Goal: Information Seeking & Learning: Learn about a topic

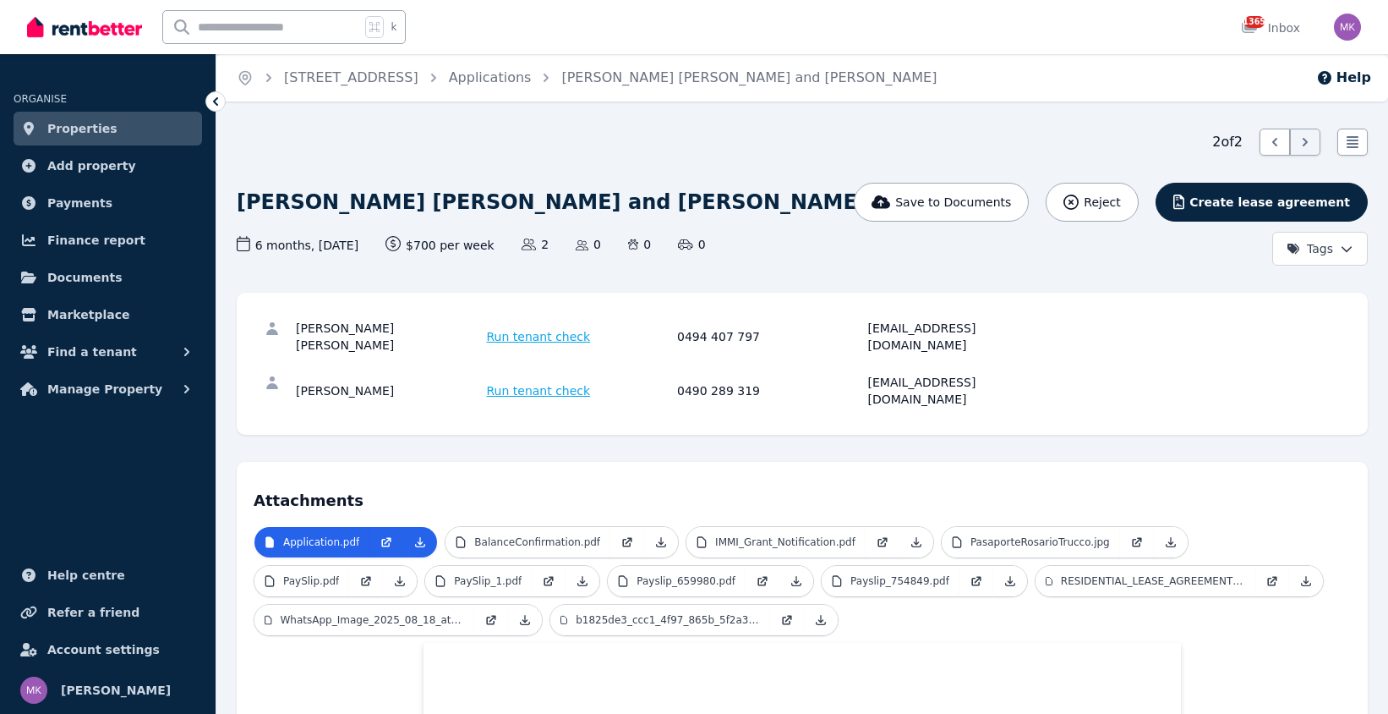
drag, startPoint x: 760, startPoint y: 206, endPoint x: 486, endPoint y: 177, distance: 275.6
drag, startPoint x: 649, startPoint y: 194, endPoint x: 583, endPoint y: 160, distance: 74.5
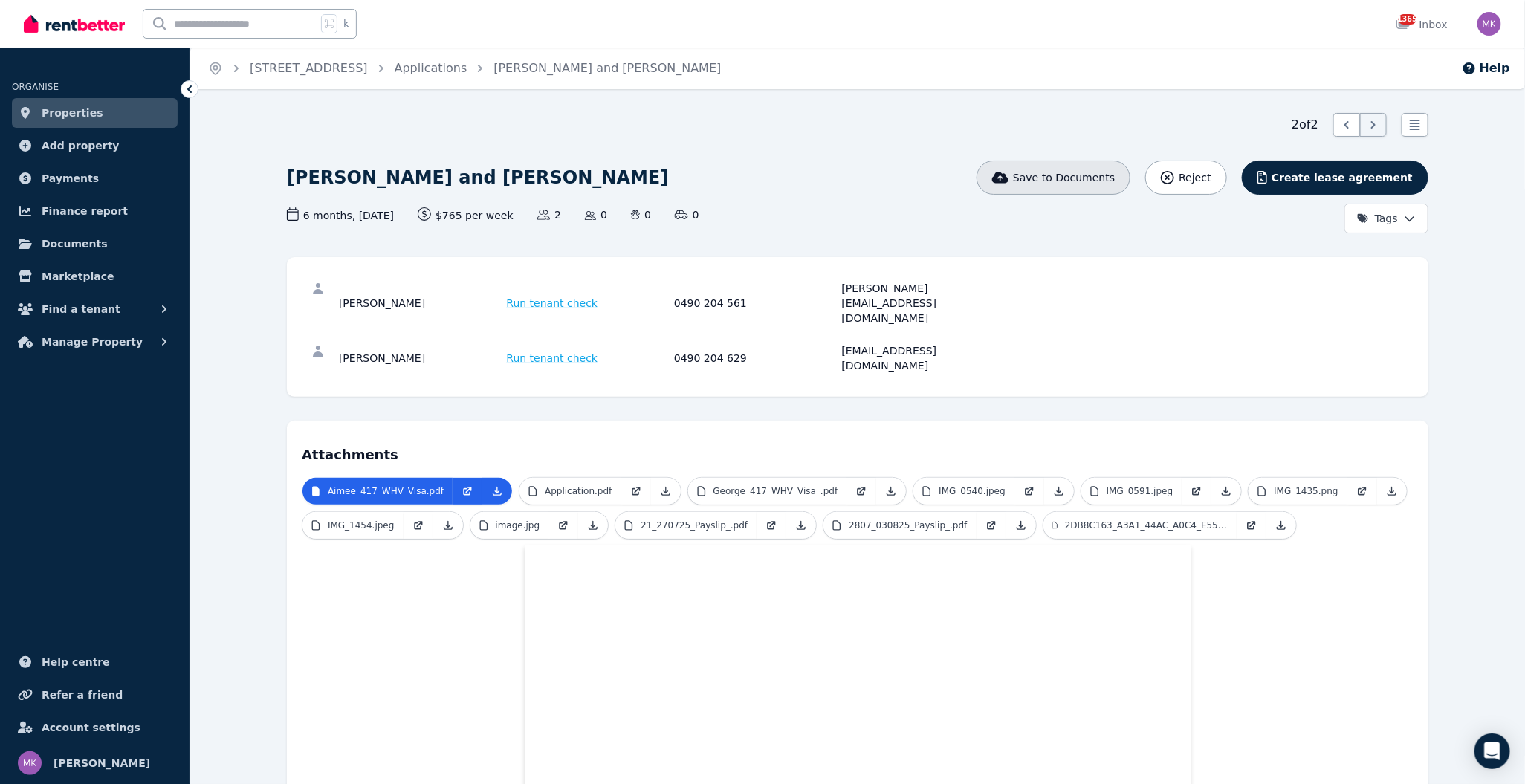
click at [1064, 175] on span "Save to Documents" at bounding box center [1064, 178] width 102 height 15
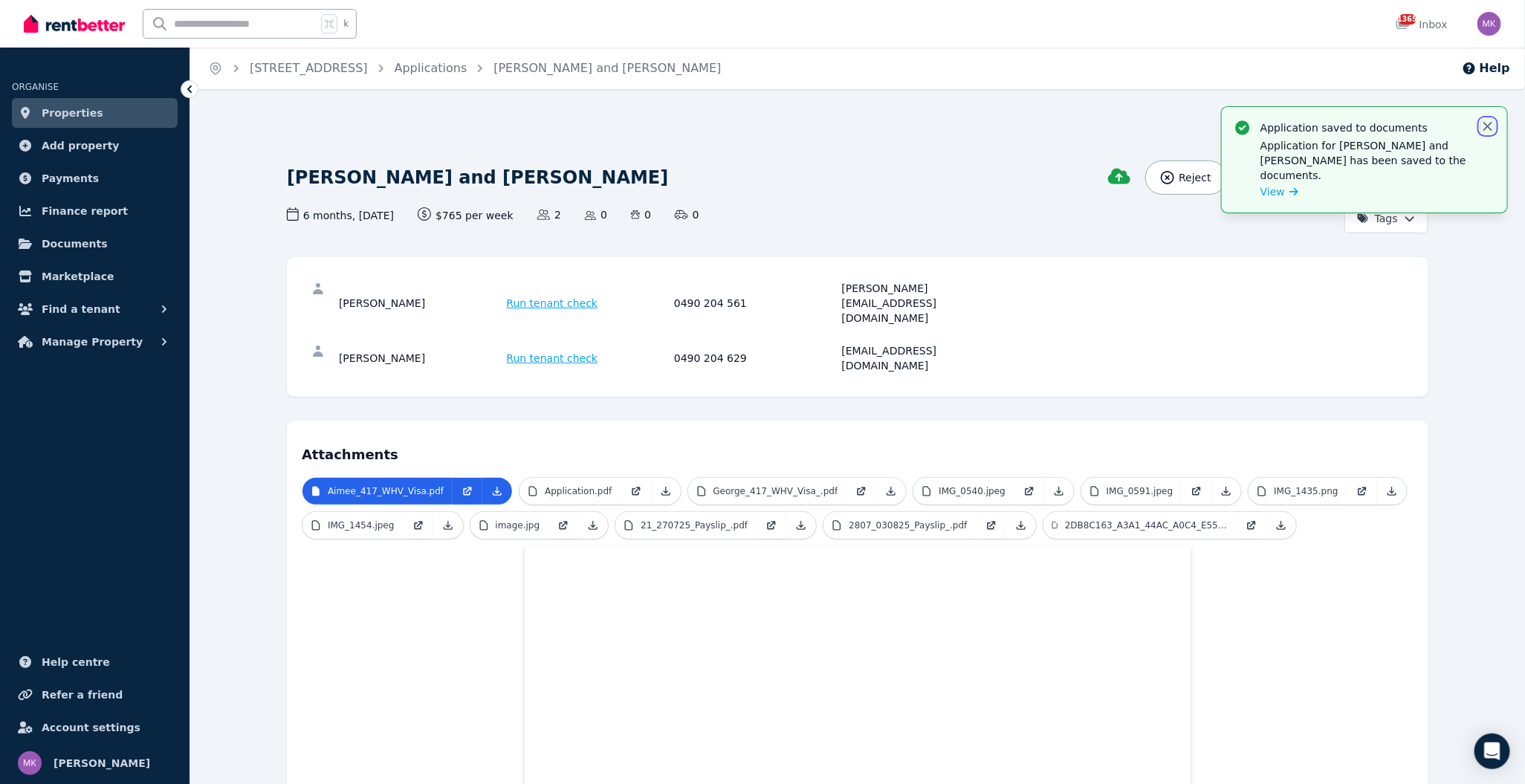
click at [1220, 125] on icon "button" at bounding box center [1488, 127] width 9 height 9
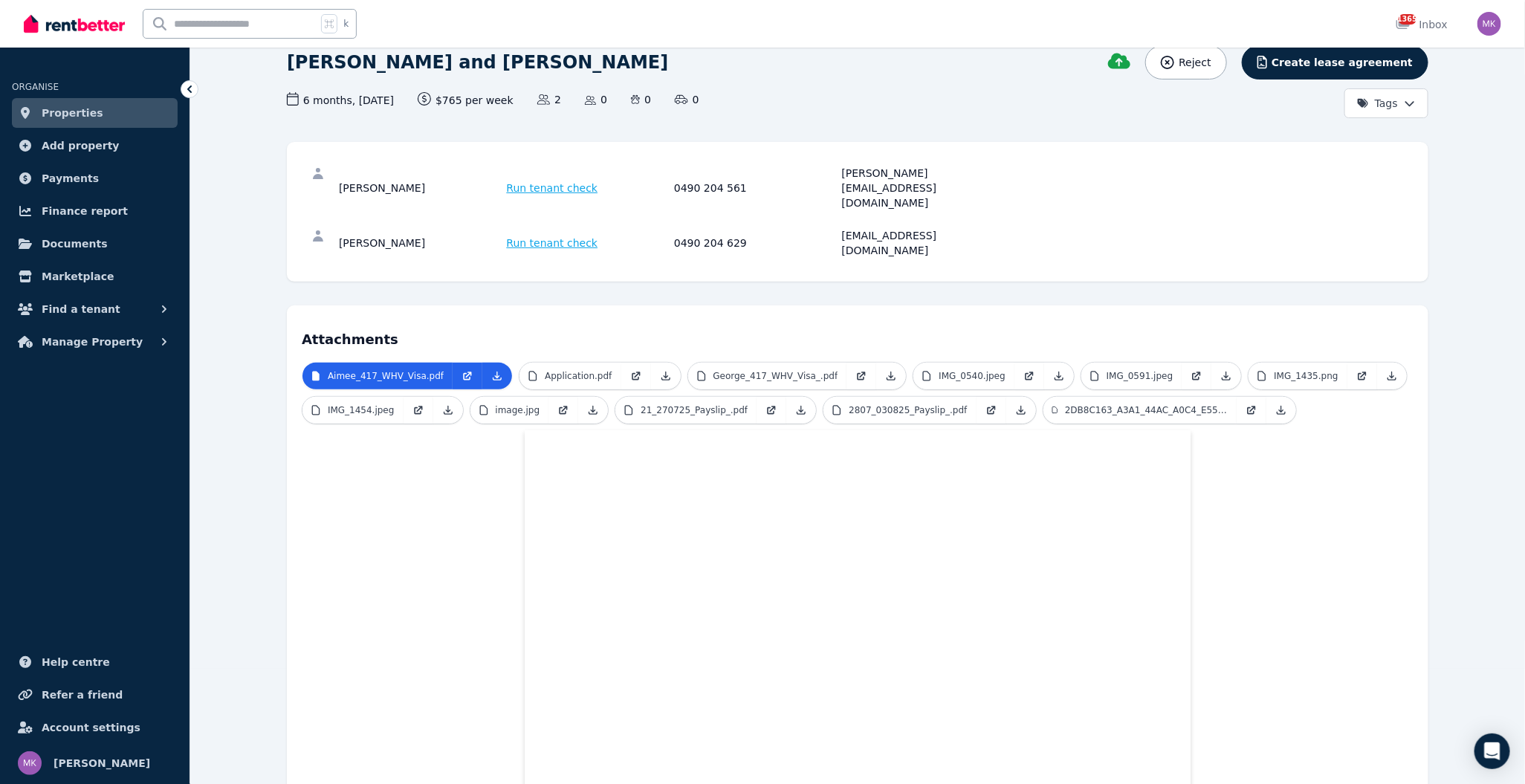
scroll to position [267, 0]
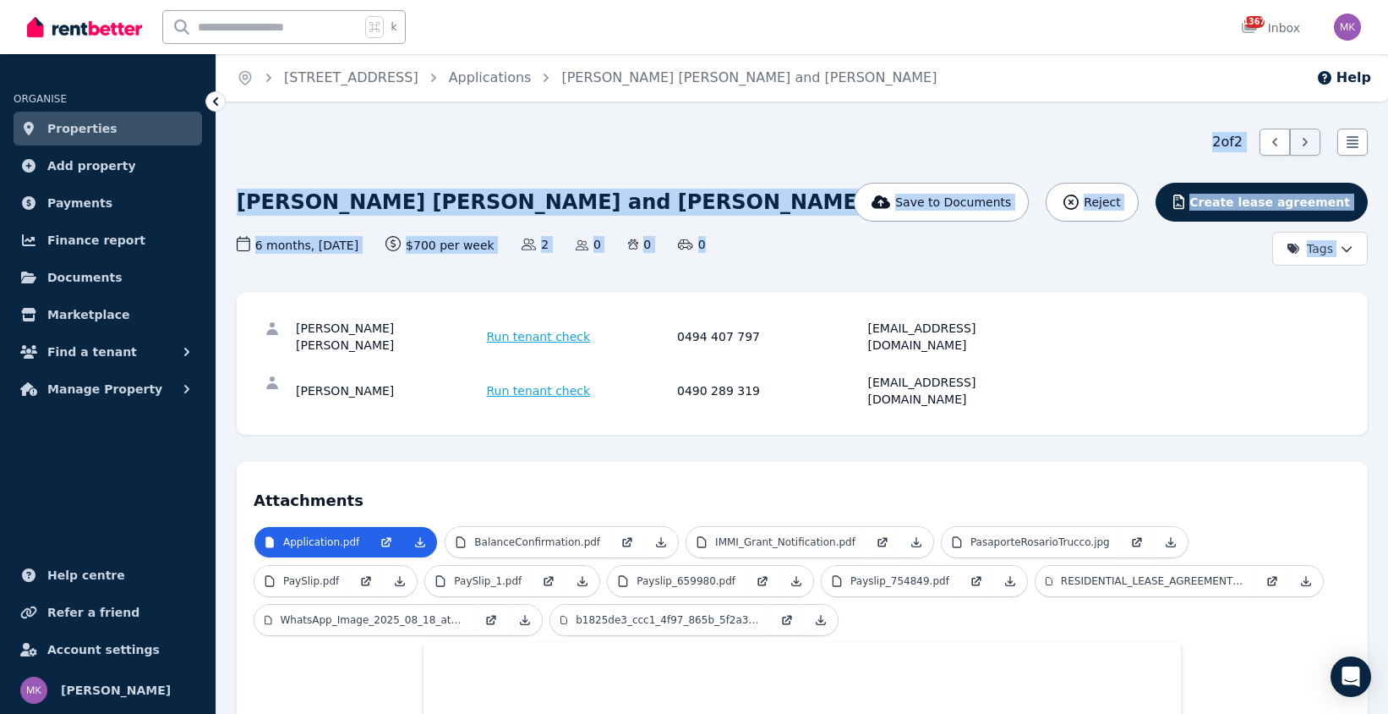
drag, startPoint x: 718, startPoint y: 244, endPoint x: 410, endPoint y: 108, distance: 336.6
click at [408, 108] on div "Home 114C Curlewis Street, Bondi Beach Applications Pedro Maximiliano Alonso Pe…" at bounding box center [694, 357] width 1388 height 714
click at [633, 134] on div "2 of 2 List view" at bounding box center [802, 142] width 1131 height 27
drag, startPoint x: 726, startPoint y: 243, endPoint x: 555, endPoint y: 122, distance: 210.0
click at [543, 118] on div "Home 114C Curlewis Street, Bondi Beach Applications Pedro Maximiliano Alonso Pe…" at bounding box center [694, 357] width 1388 height 714
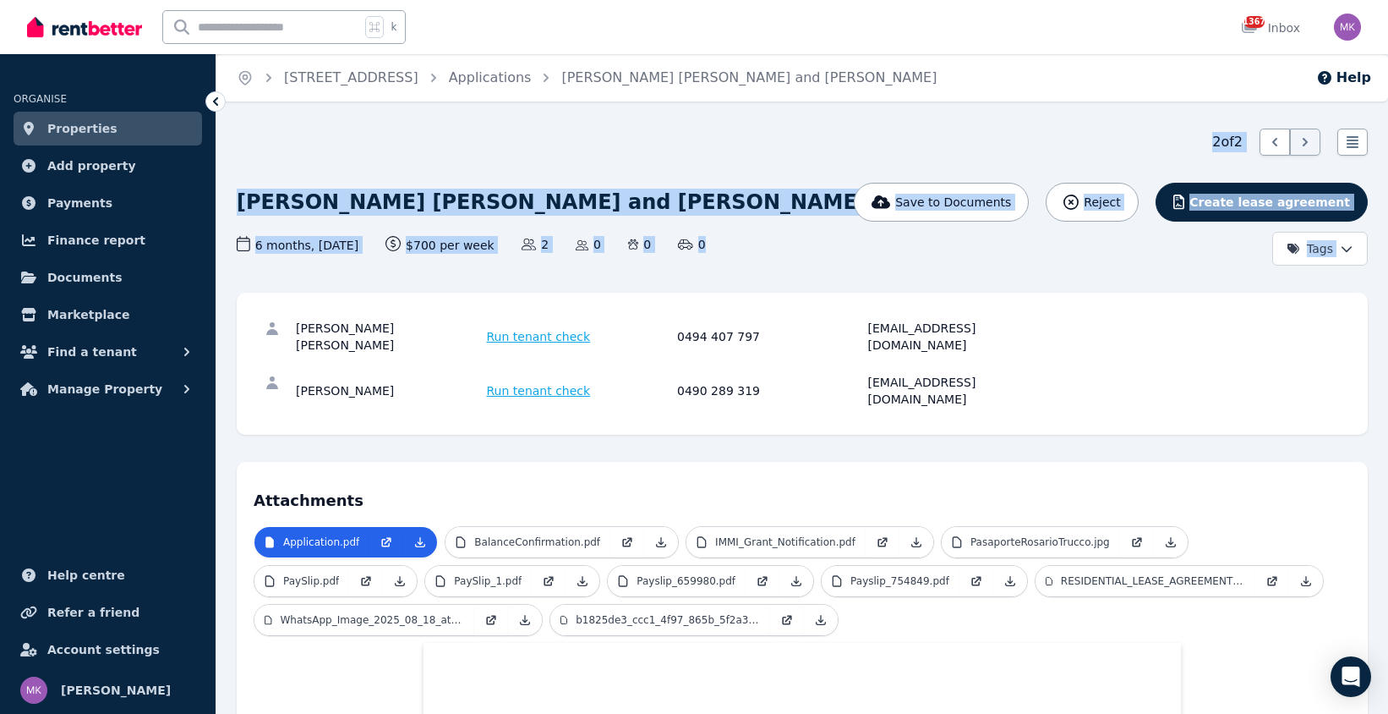
drag, startPoint x: 721, startPoint y: 235, endPoint x: 664, endPoint y: 178, distance: 81.3
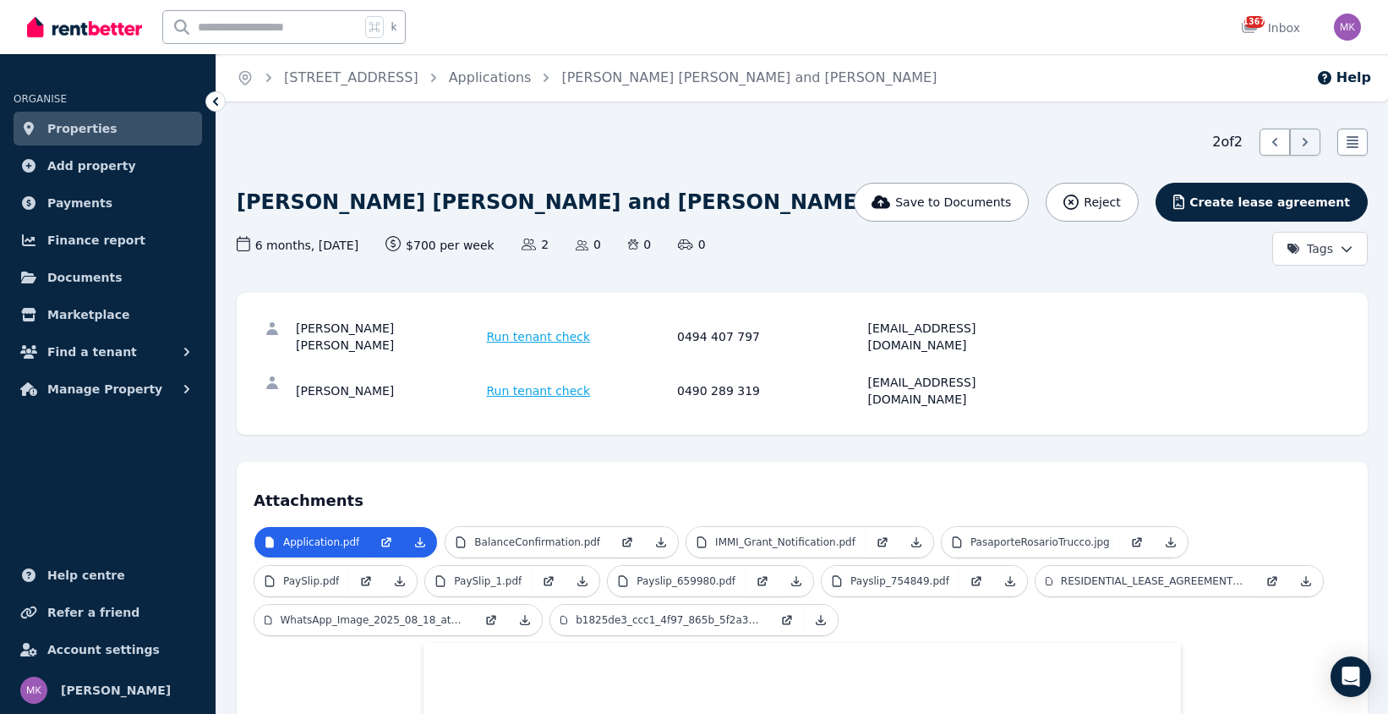
click at [709, 193] on h1 "[PERSON_NAME] [PERSON_NAME] and [PERSON_NAME]" at bounding box center [552, 202] width 630 height 27
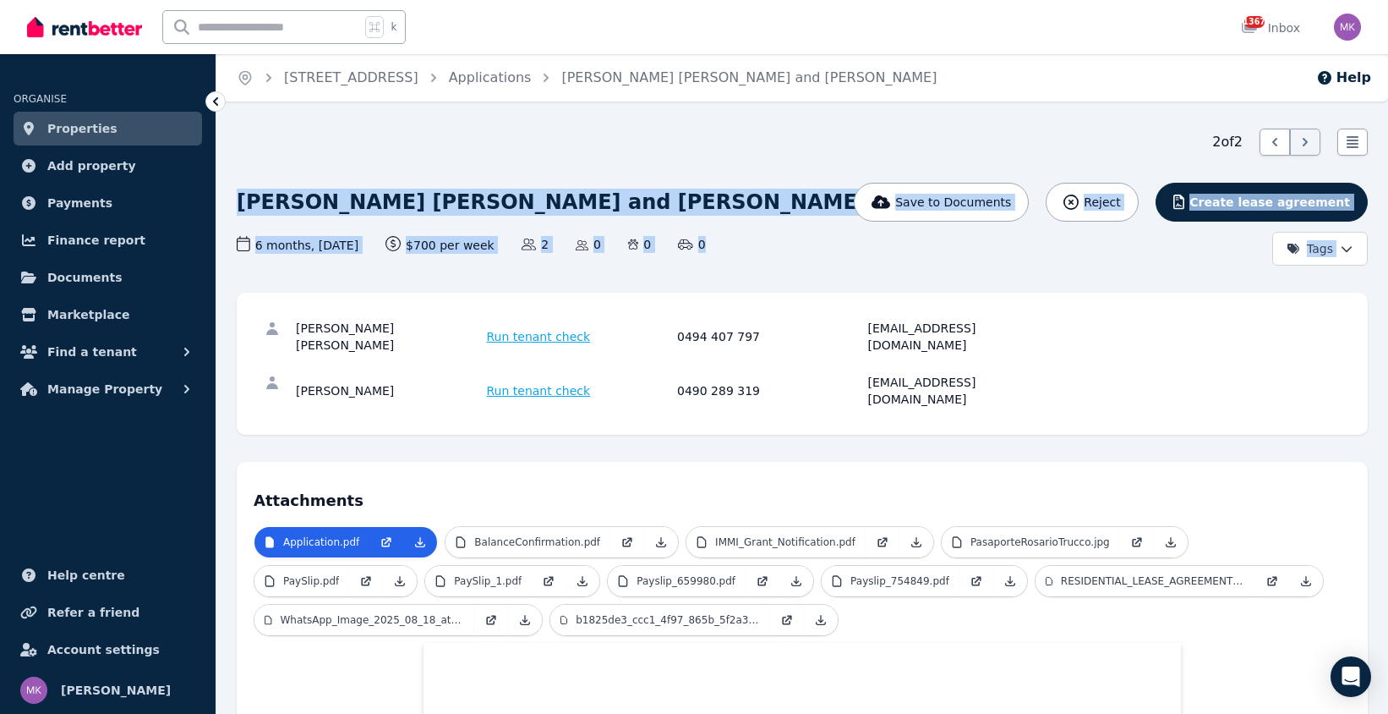
drag, startPoint x: 553, startPoint y: 198, endPoint x: 575, endPoint y: 174, distance: 32.3
drag, startPoint x: 231, startPoint y: 200, endPoint x: 744, endPoint y: 252, distance: 515.9
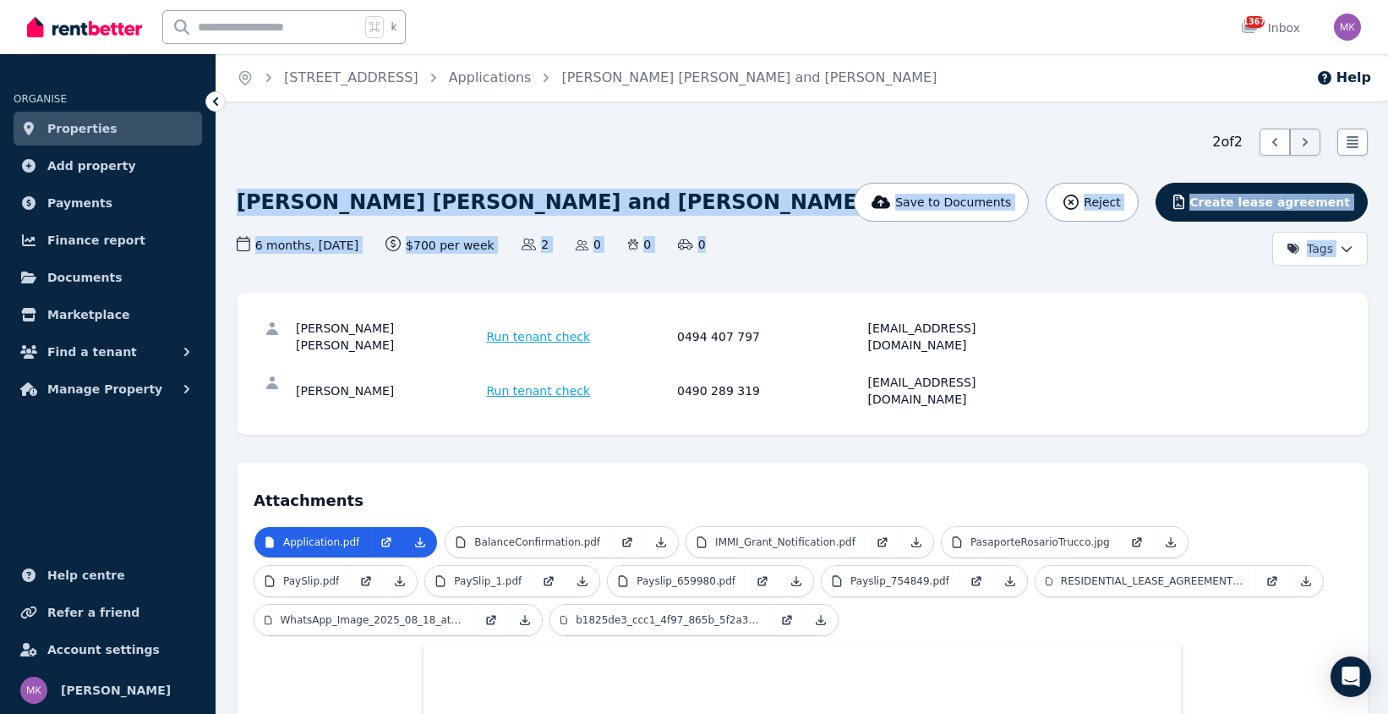
click at [744, 252] on div "6 months , 01/09/2025 Lease term and start date $700 per week Rental amount off…" at bounding box center [612, 245] width 750 height 18
drag, startPoint x: 735, startPoint y: 258, endPoint x: 233, endPoint y: 200, distance: 505.6
click at [425, 613] on p "WhatsApp_Image_2025_08_18_at_[DATE].jpeg" at bounding box center [373, 620] width 184 height 14
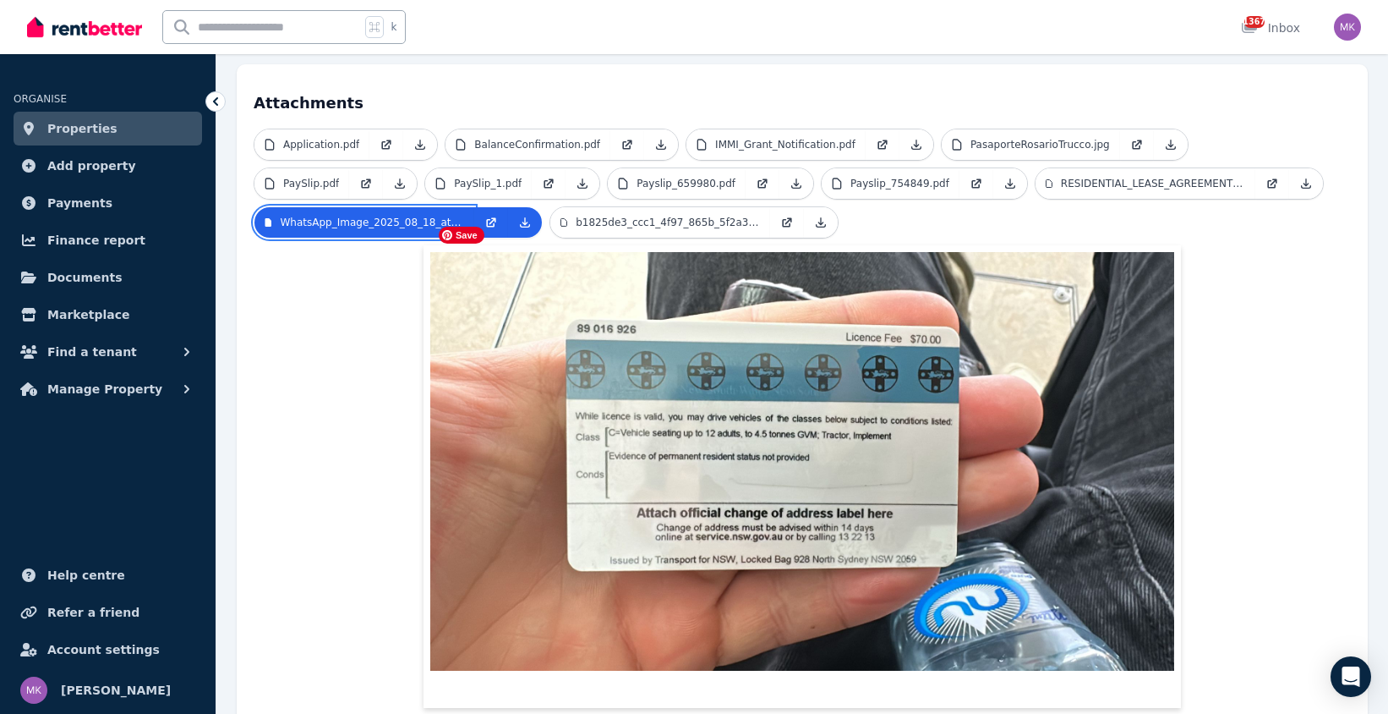
scroll to position [432, 0]
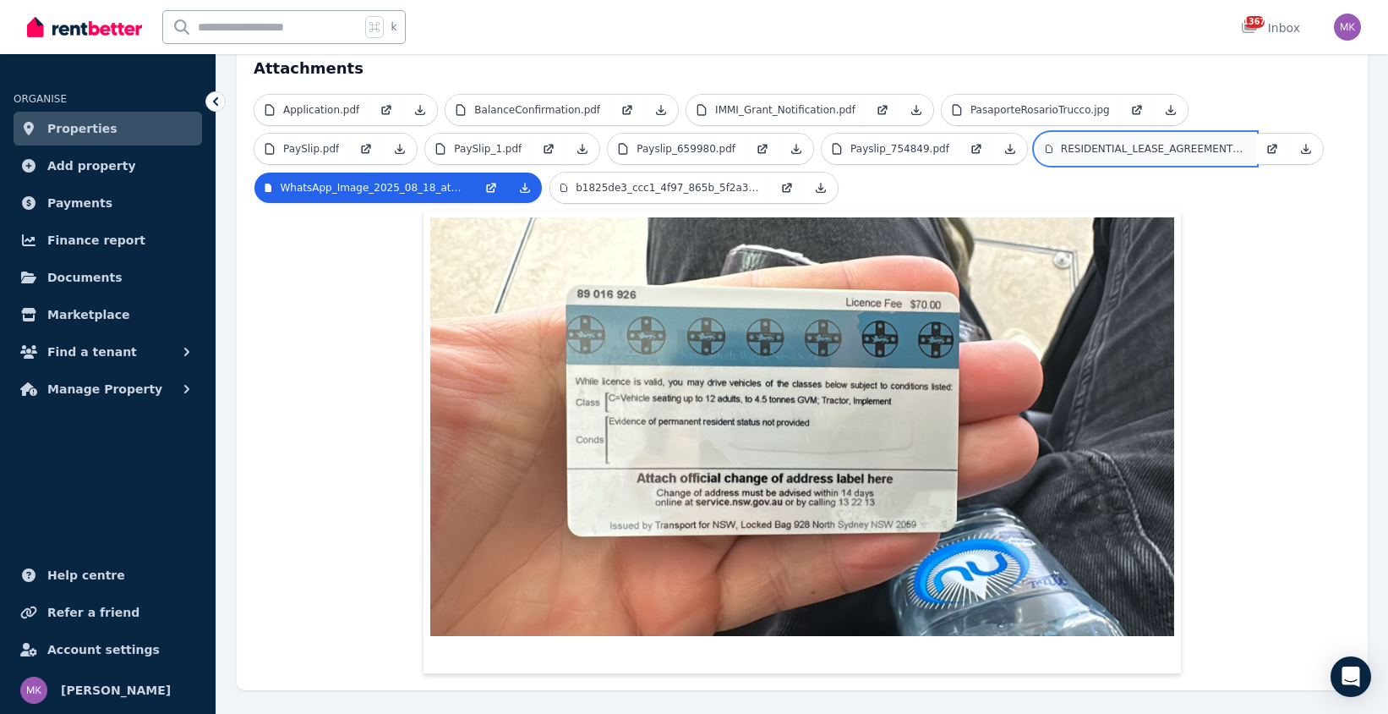
click at [1159, 142] on p "RESIDENTIAL_LEASE_AGREEMENT_Rosamaxi.pdf" at bounding box center [1153, 149] width 184 height 14
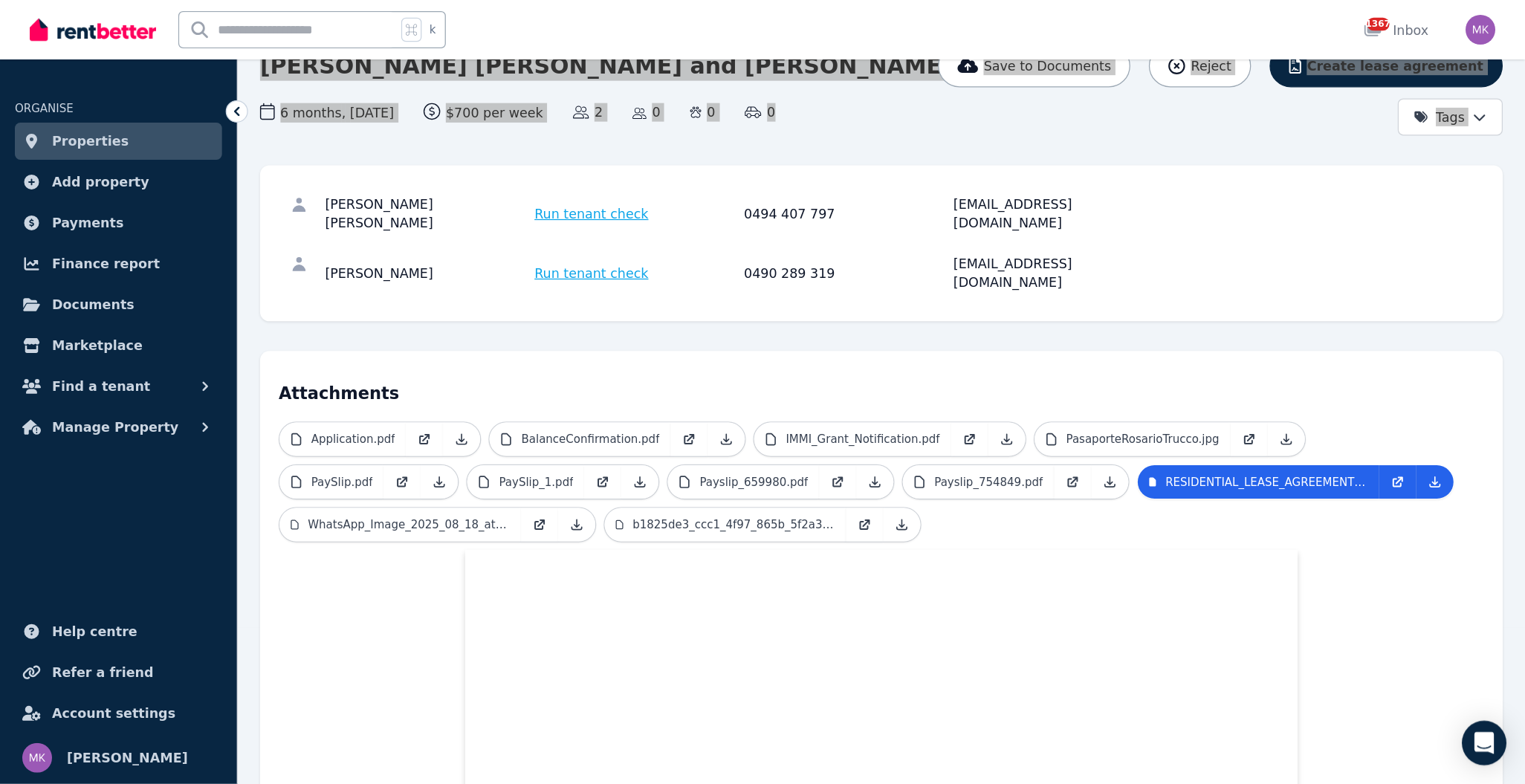
scroll to position [0, 0]
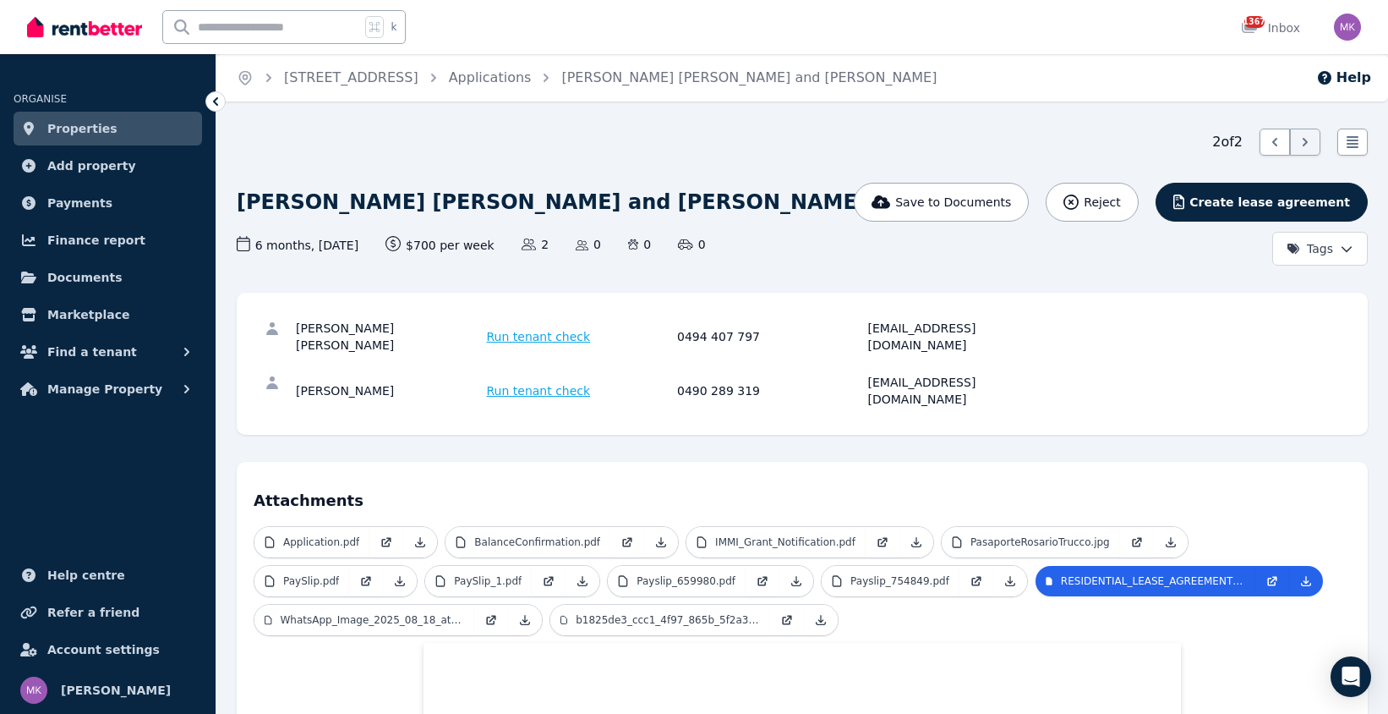
drag, startPoint x: 729, startPoint y: 161, endPoint x: 700, endPoint y: 129, distance: 43.1
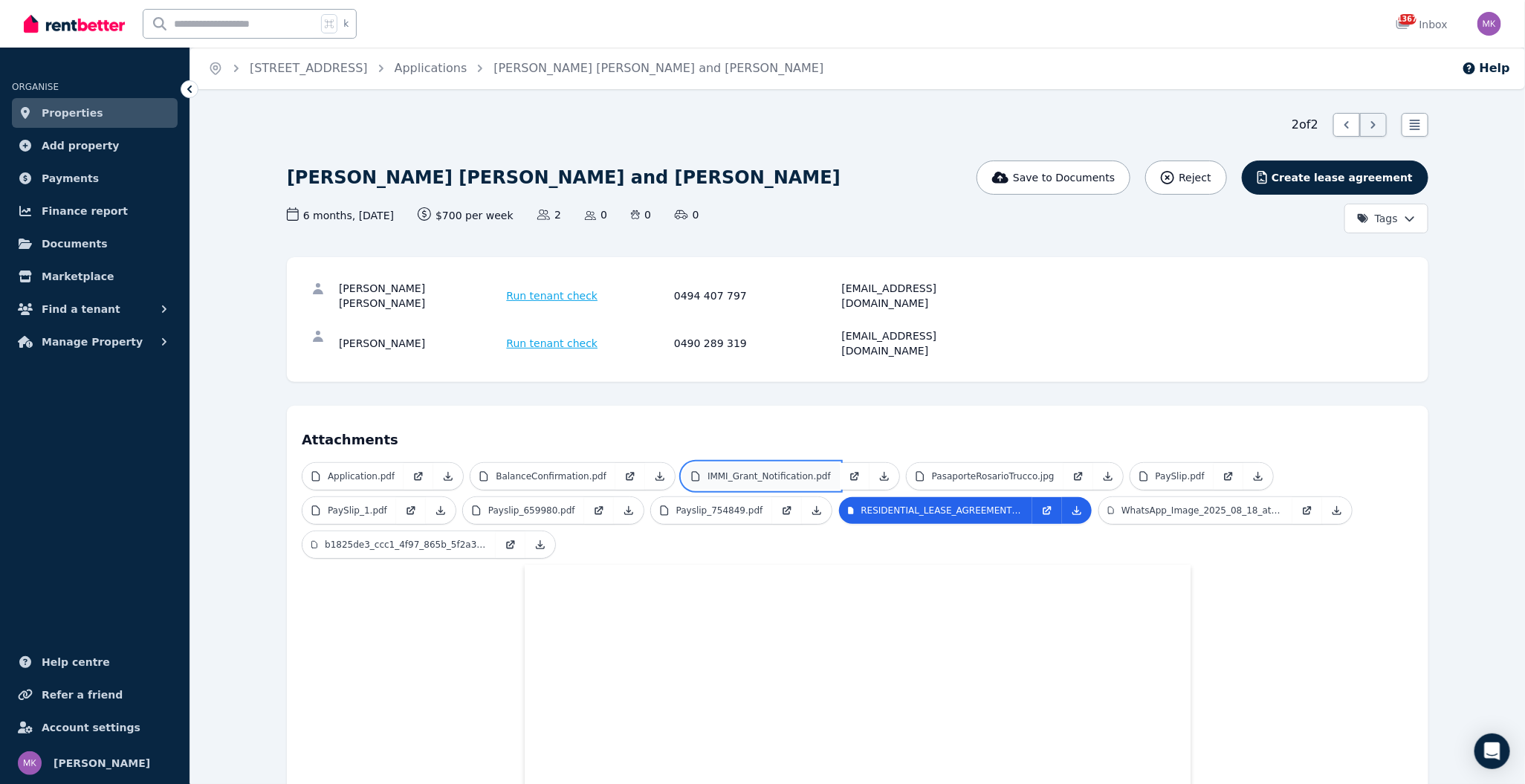
click at [760, 470] on p "IMMI_Grant_Notification.pdf" at bounding box center [769, 476] width 123 height 12
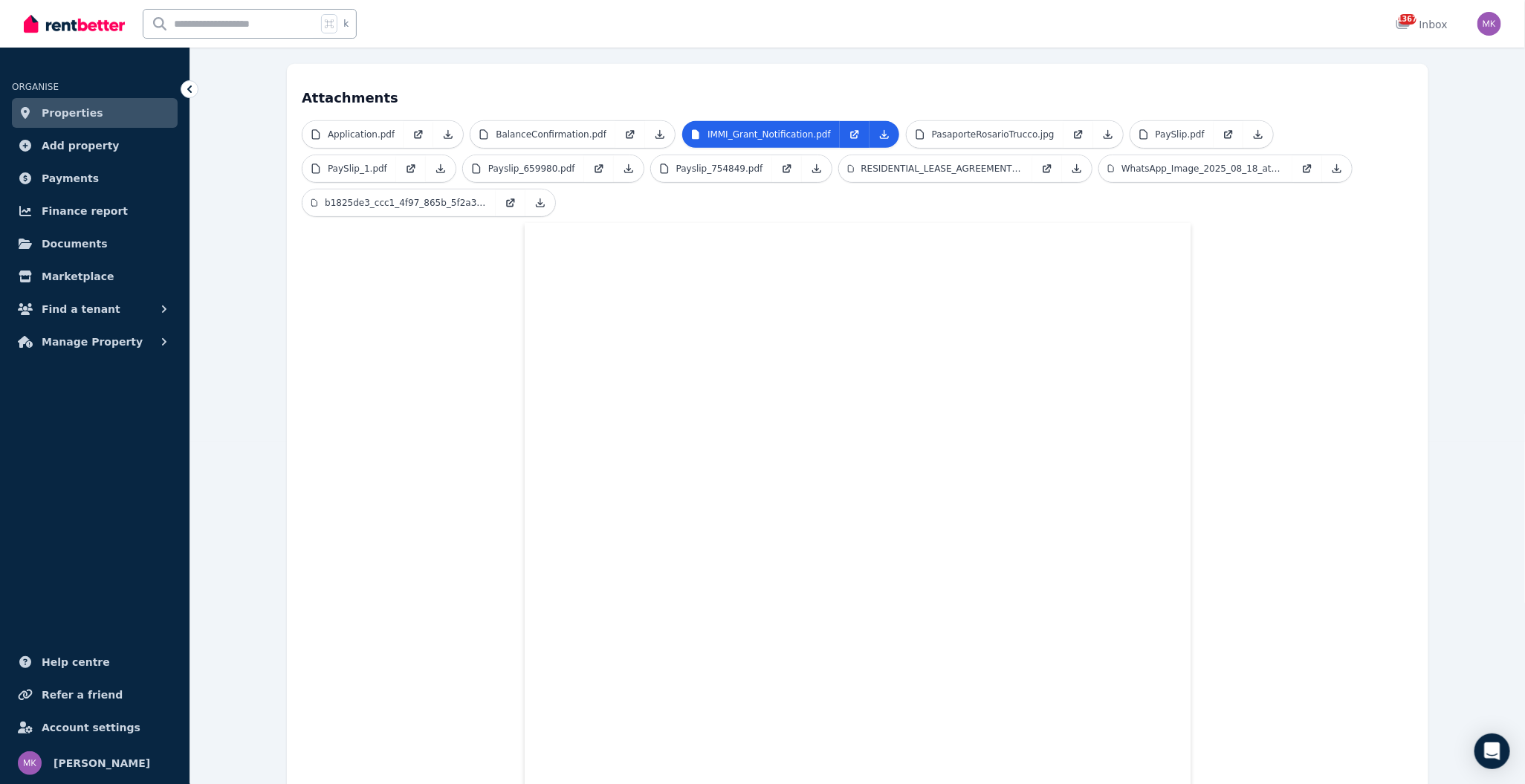
scroll to position [267, 0]
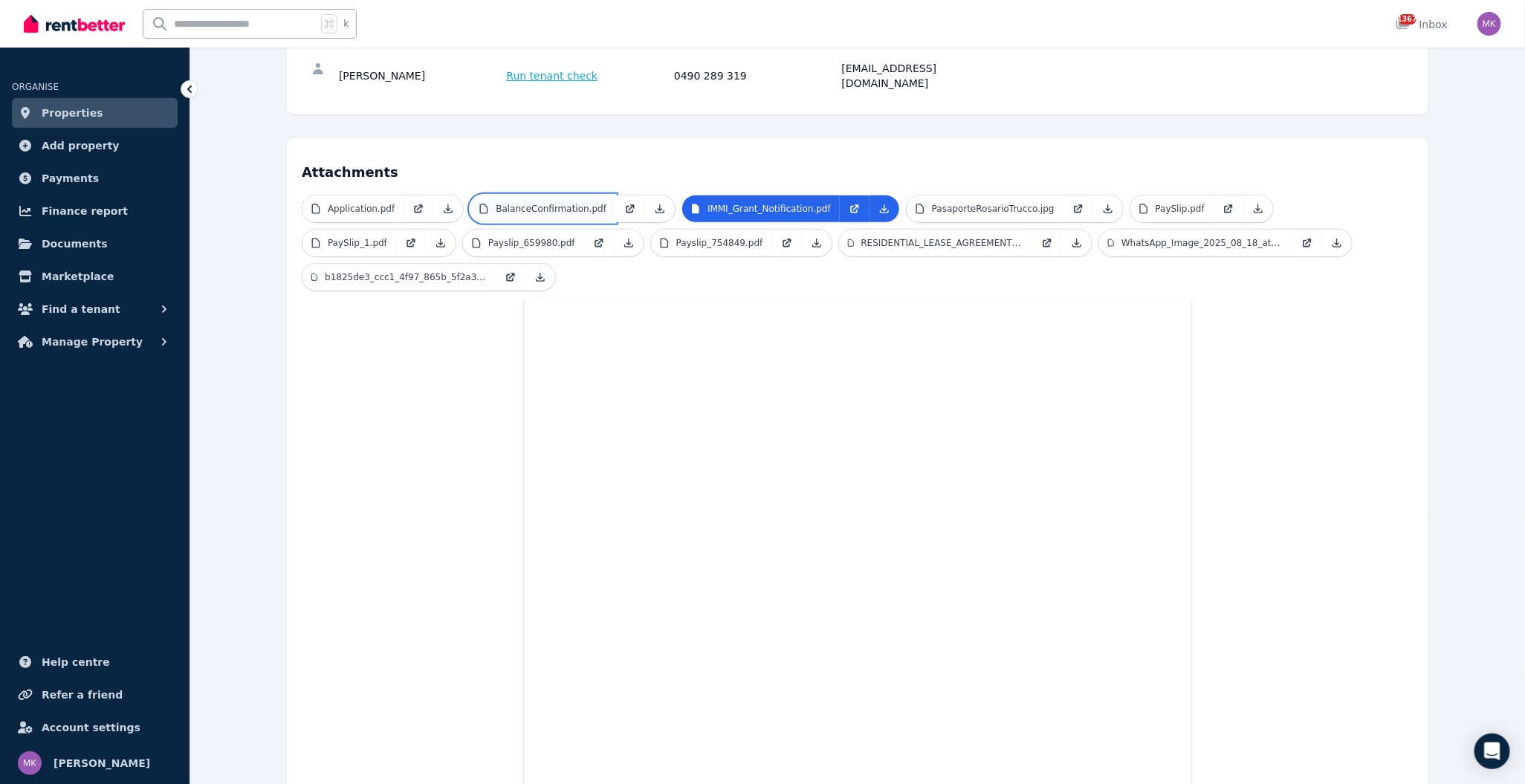
click at [531, 203] on p "BalanceConfirmation.pdf" at bounding box center [551, 209] width 111 height 12
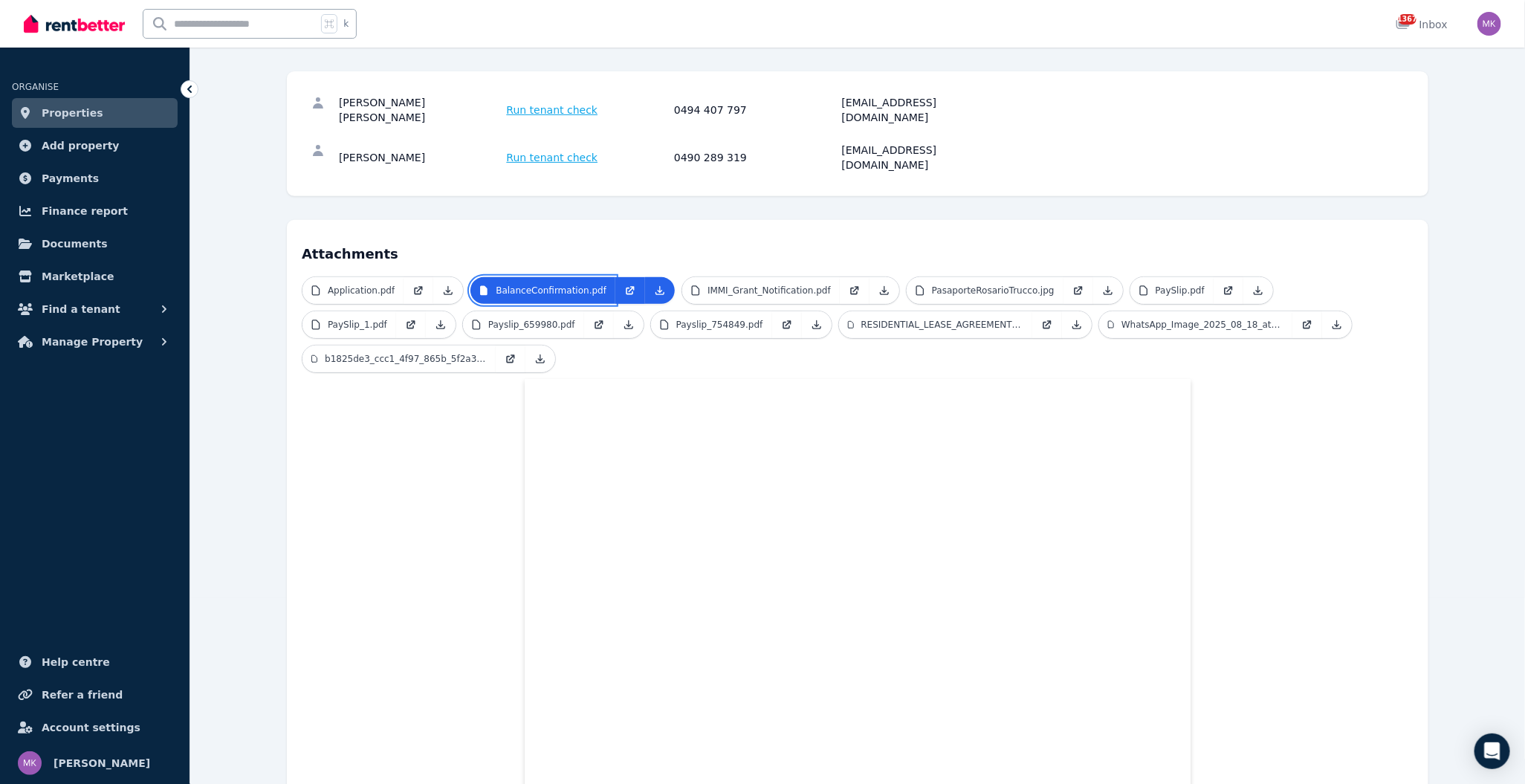
scroll to position [163, 0]
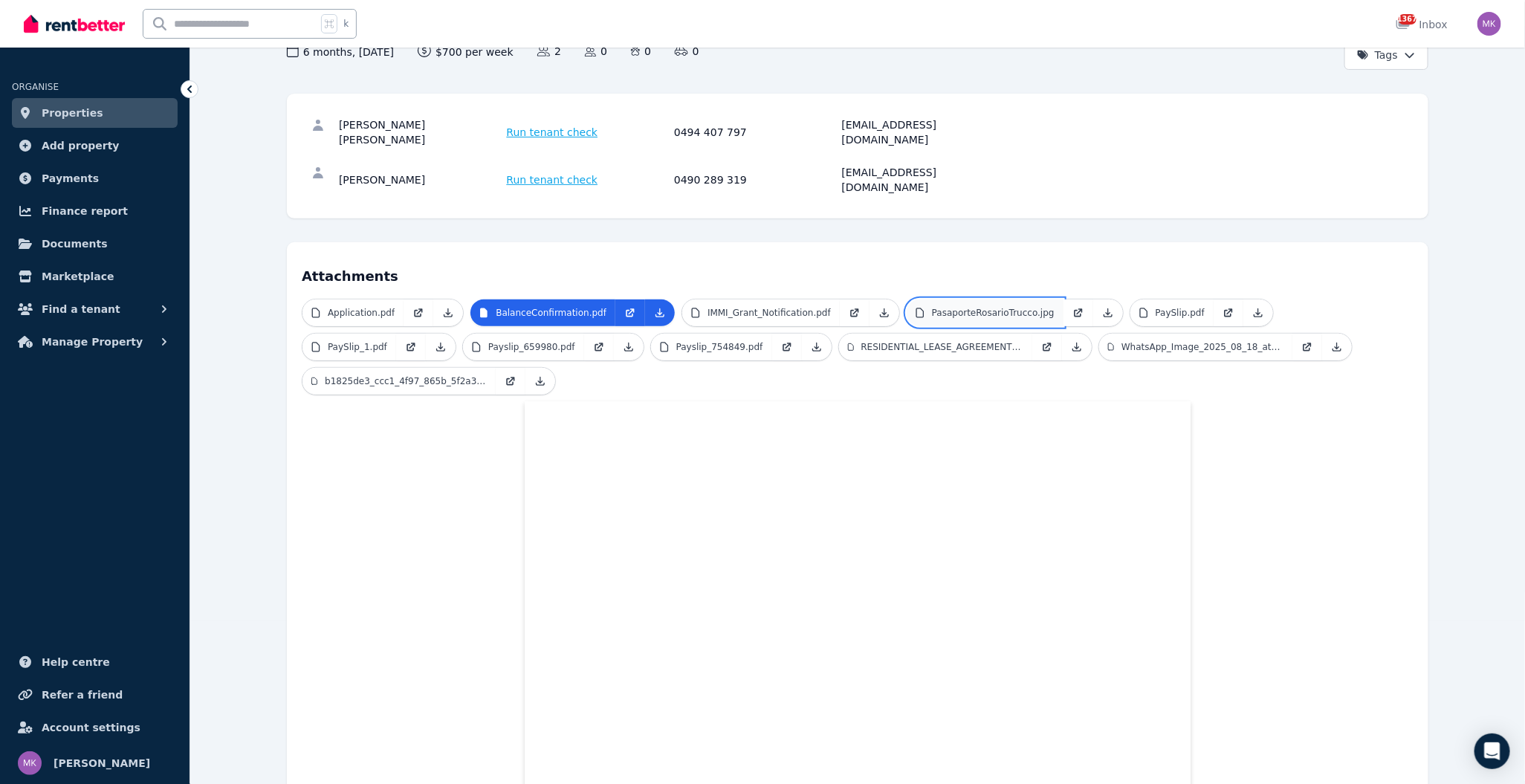
click at [992, 307] on p "PasaporteRosarioTrucco.jpg" at bounding box center [993, 313] width 123 height 12
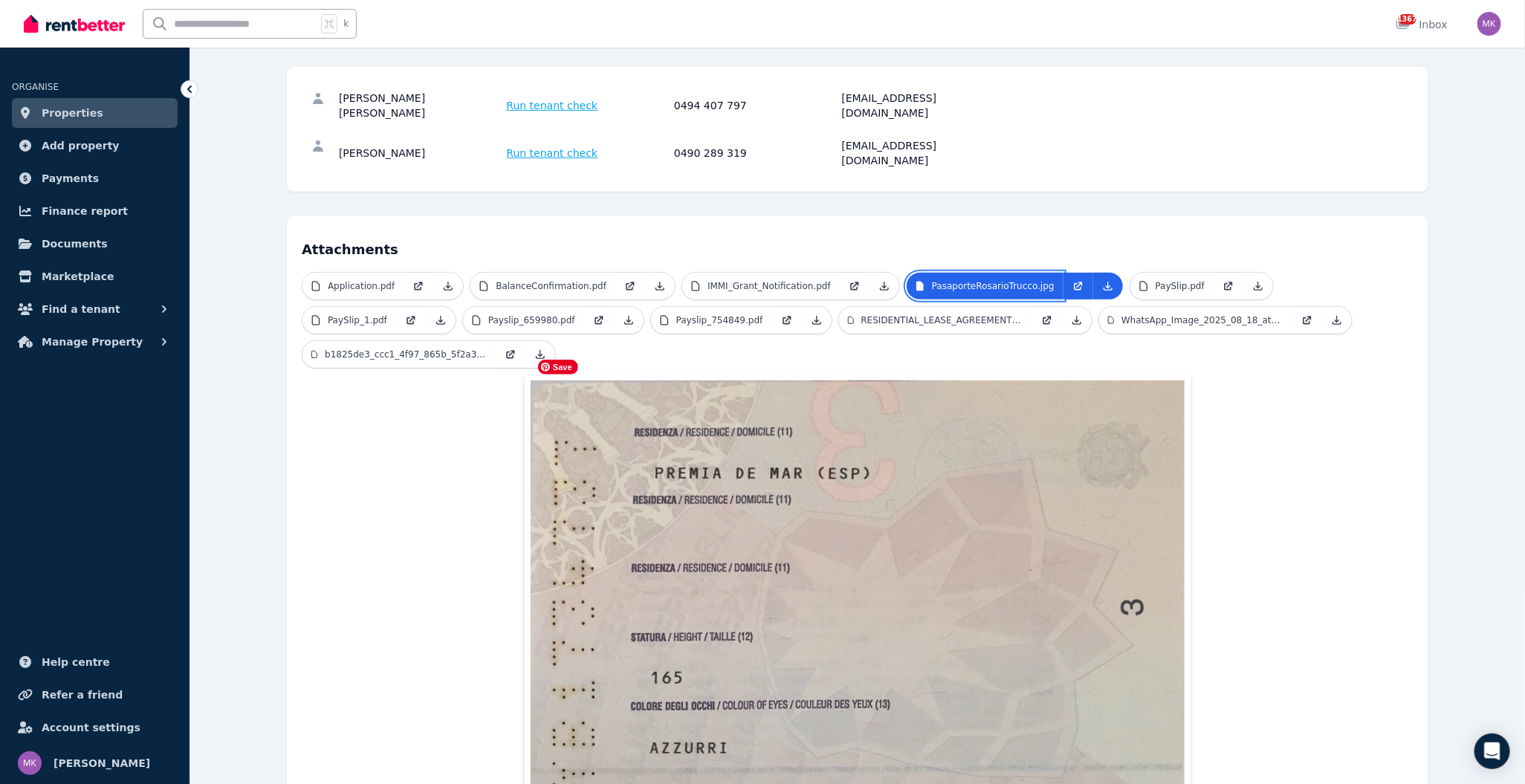
scroll to position [176, 0]
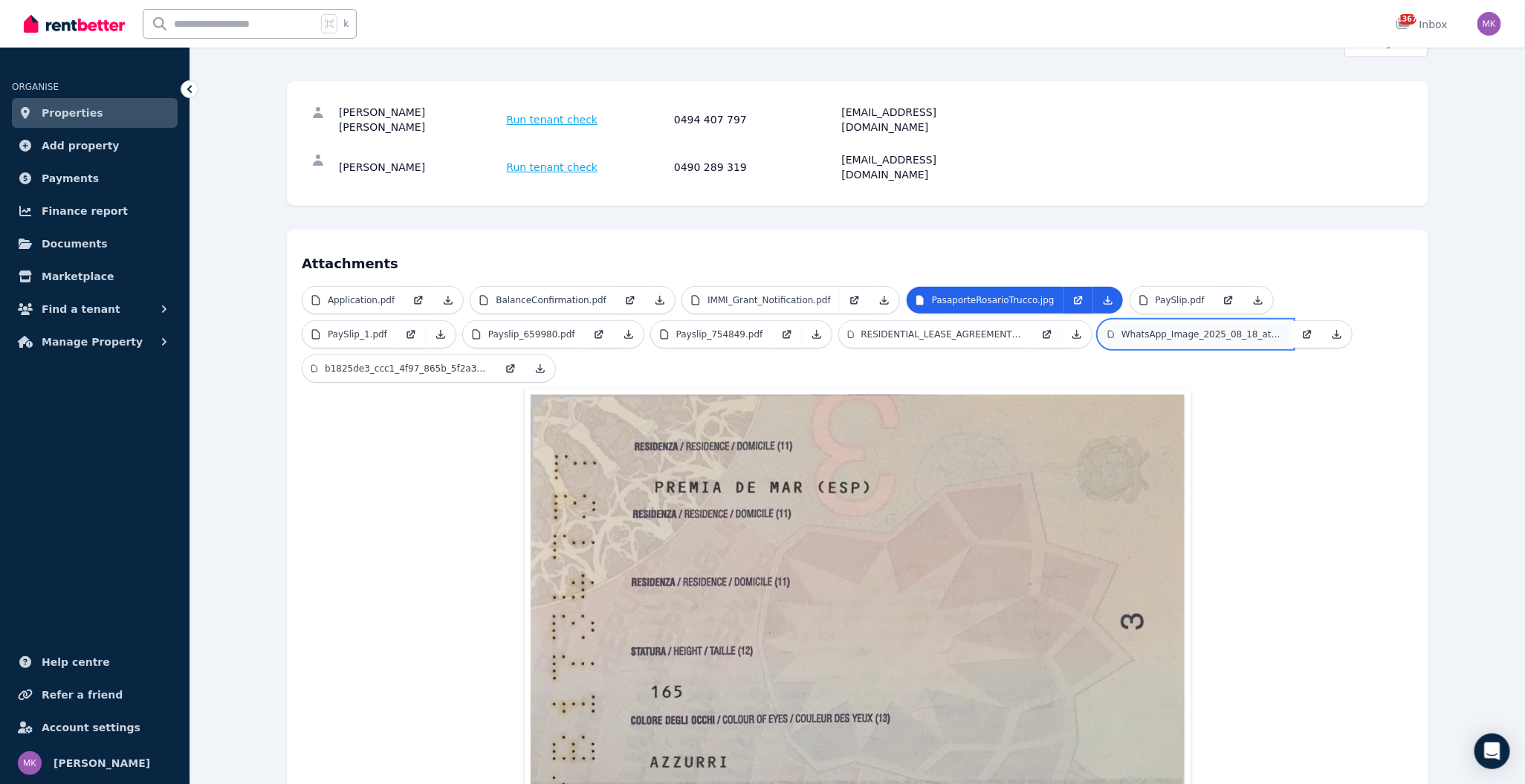
click at [1209, 329] on p "WhatsApp_Image_2025_08_18_at_[DATE].jpeg" at bounding box center [1202, 335] width 162 height 12
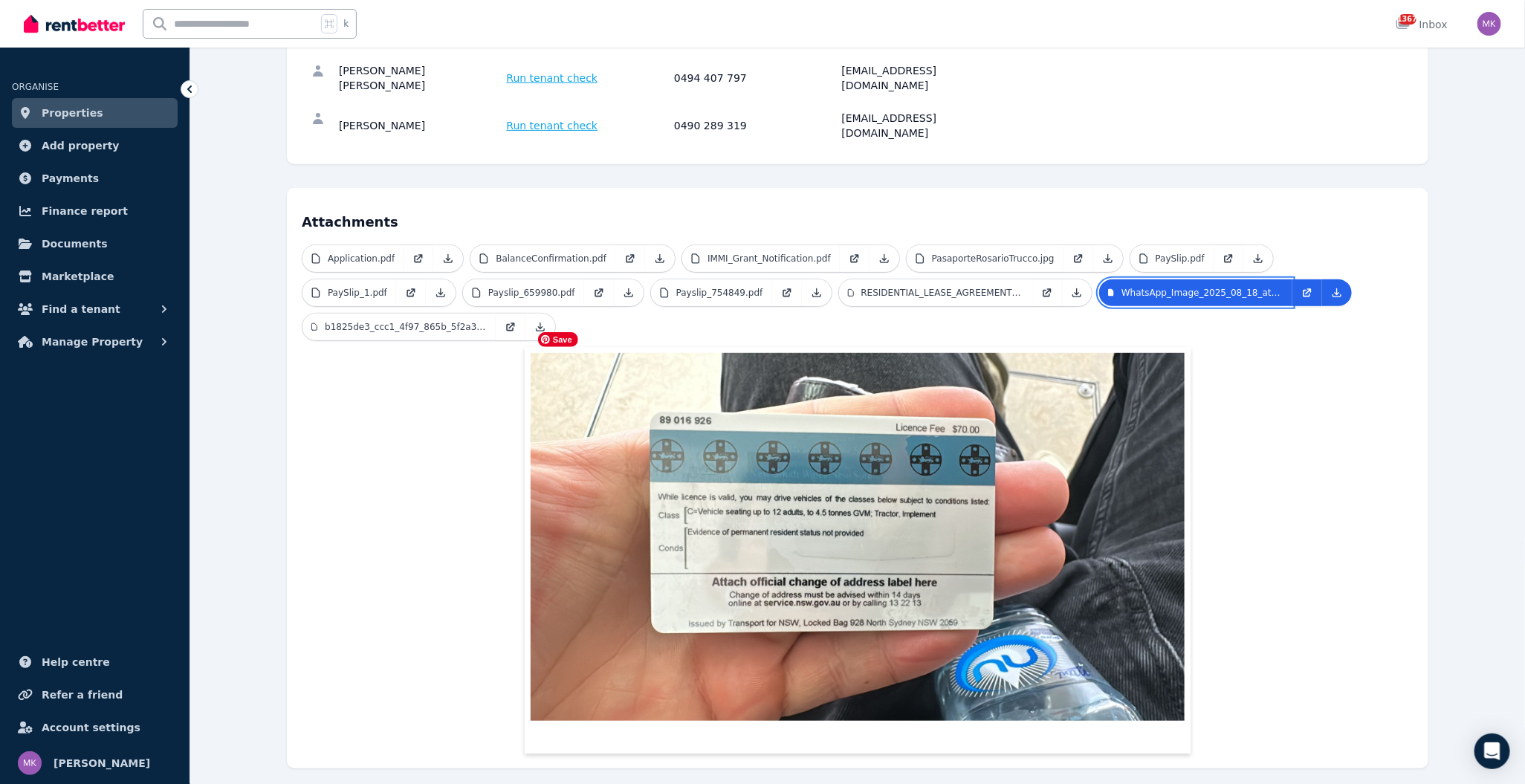
scroll to position [224, 0]
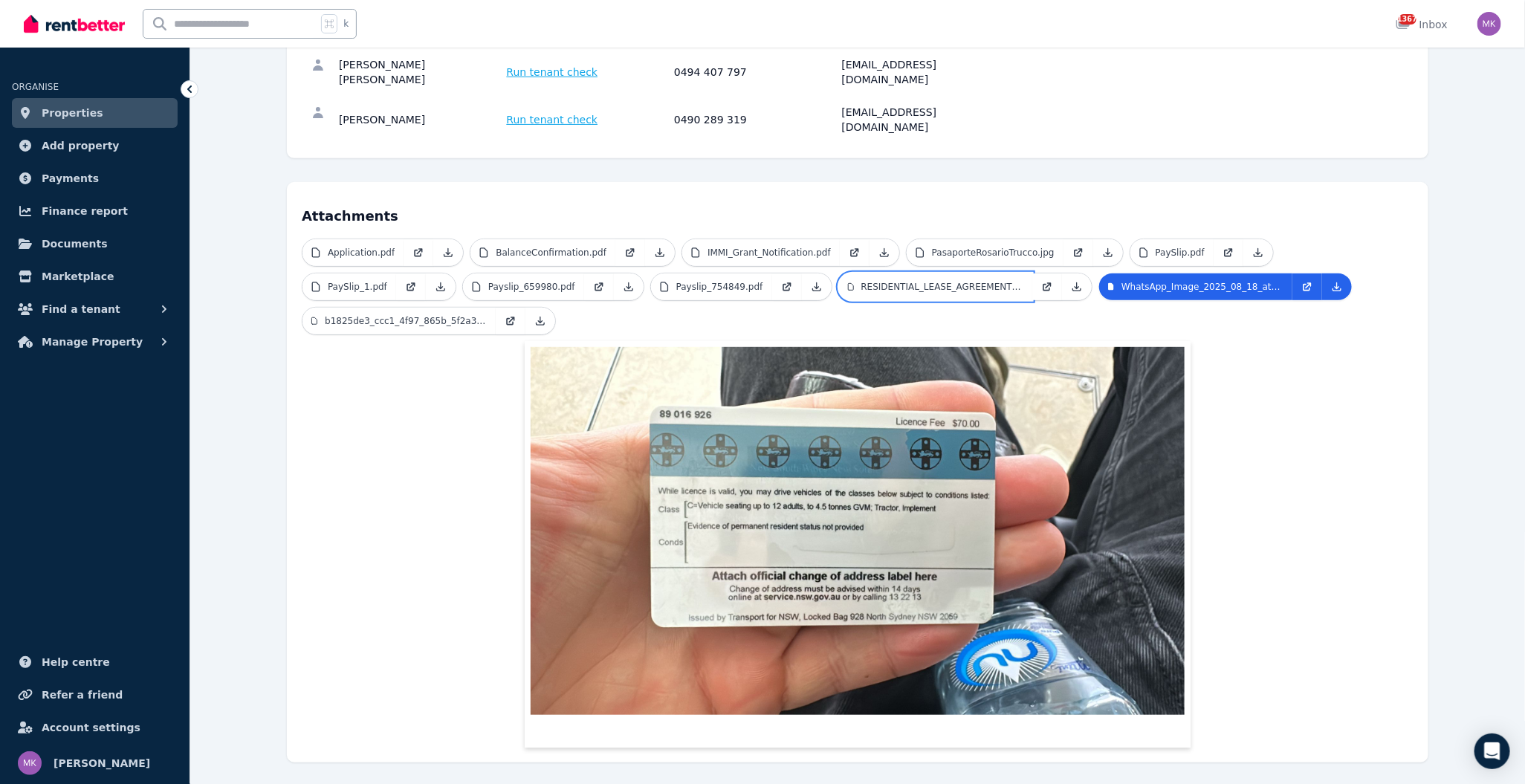
click at [954, 281] on p "RESIDENTIAL_LEASE_AGREEMENT_Rosamaxi.pdf" at bounding box center [942, 287] width 162 height 12
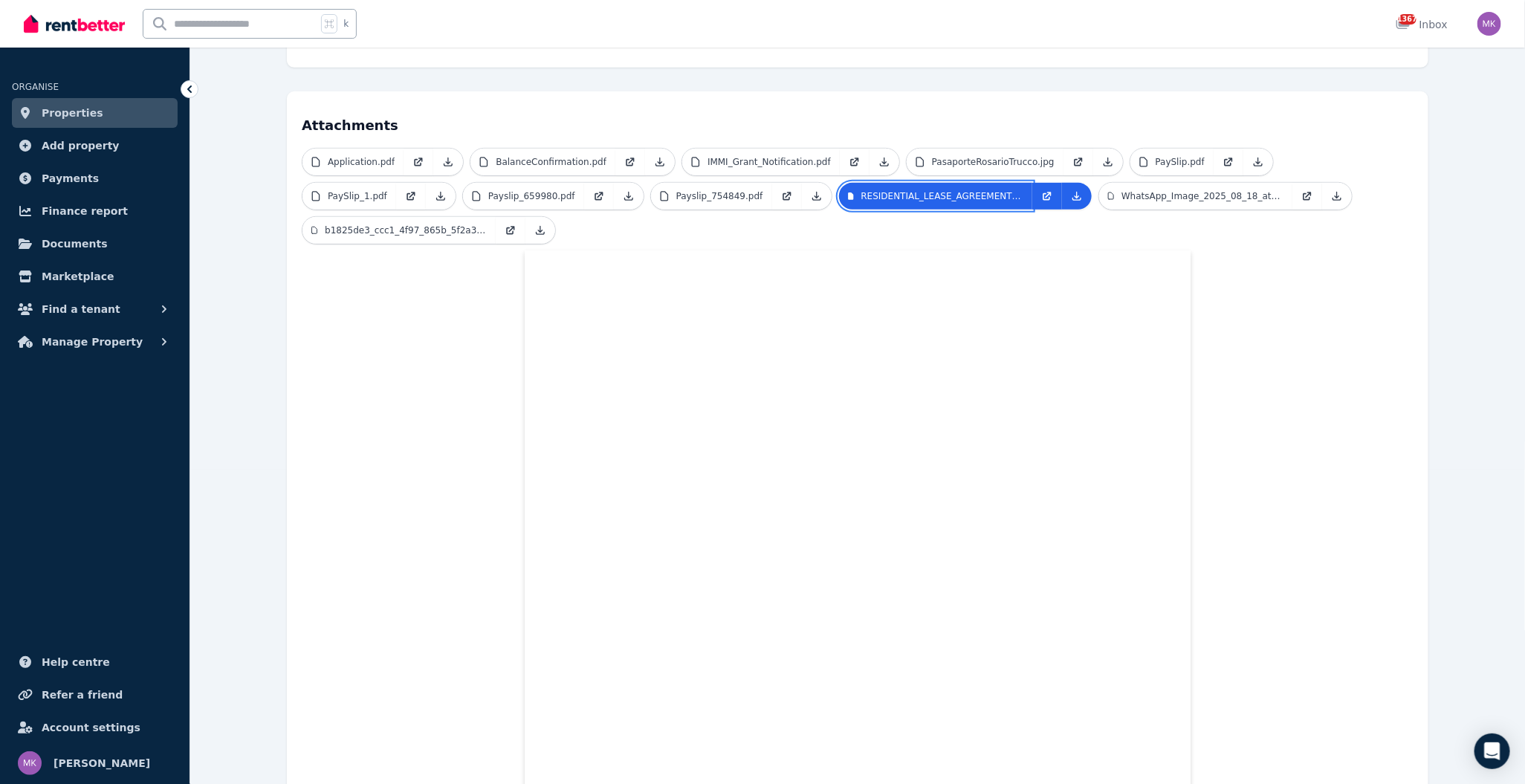
scroll to position [294, 0]
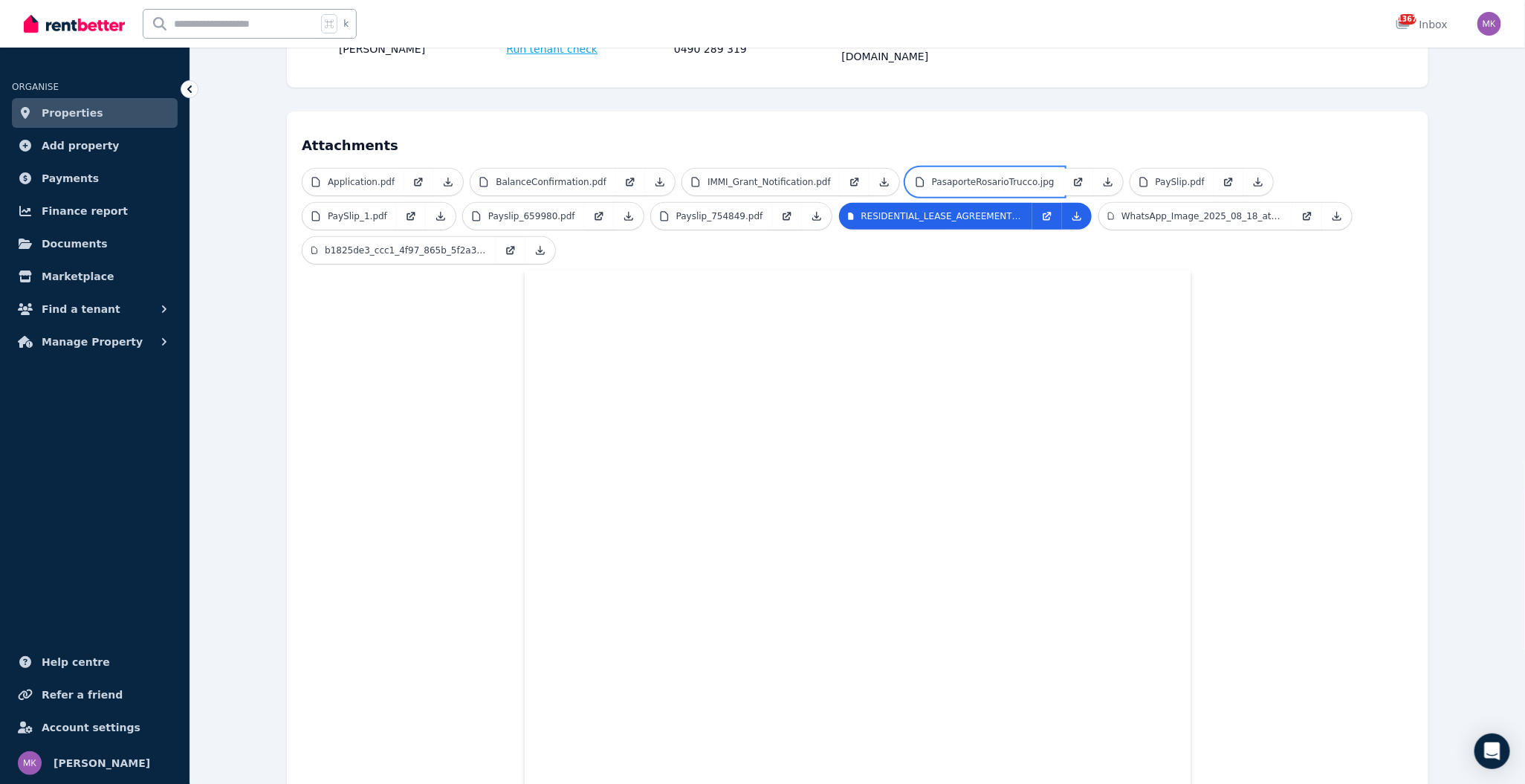
drag, startPoint x: 1005, startPoint y: 150, endPoint x: 970, endPoint y: 193, distance: 55.4
click at [1004, 176] on p "PasaporteRosarioTrucco.jpg" at bounding box center [993, 182] width 123 height 12
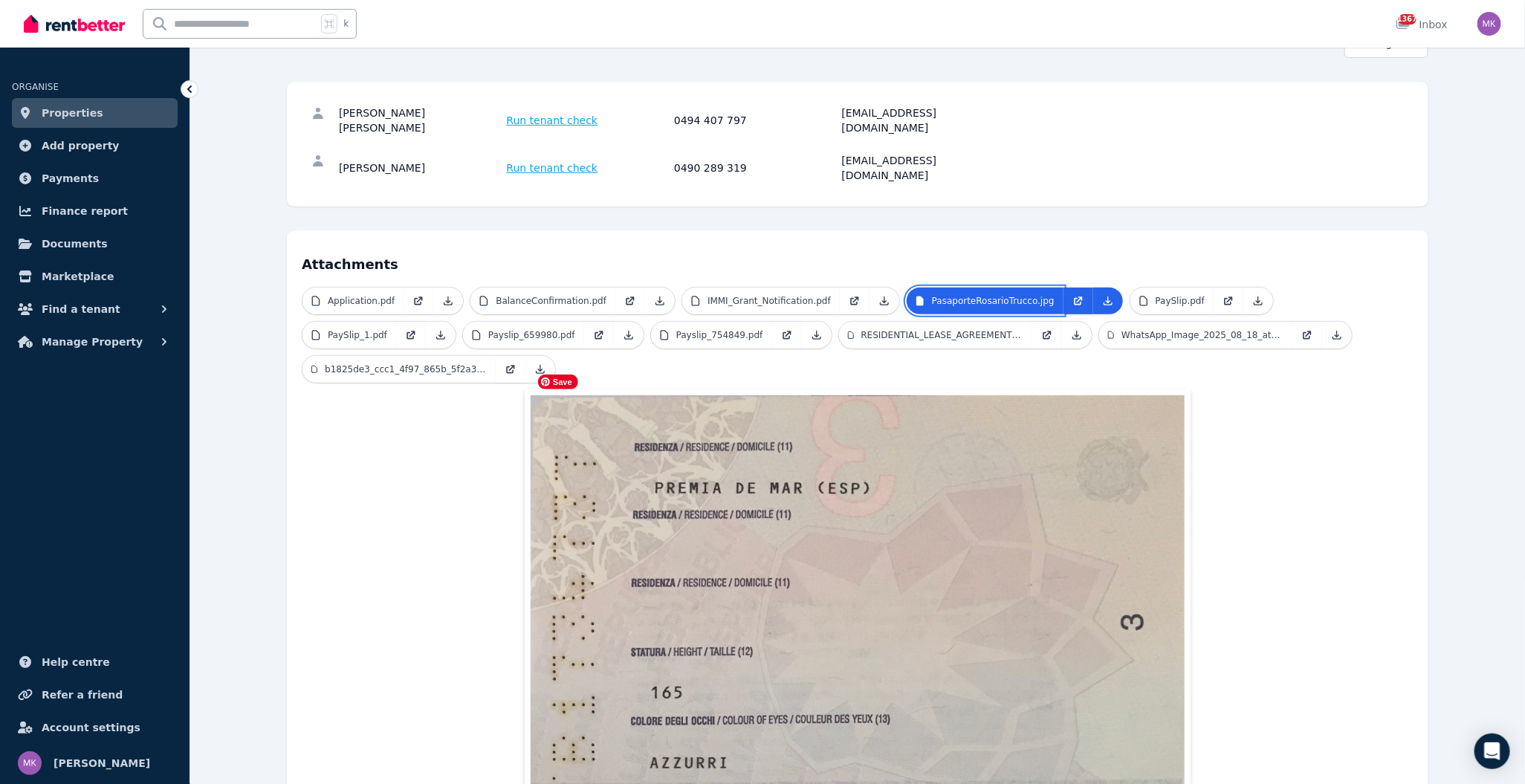
scroll to position [0, 0]
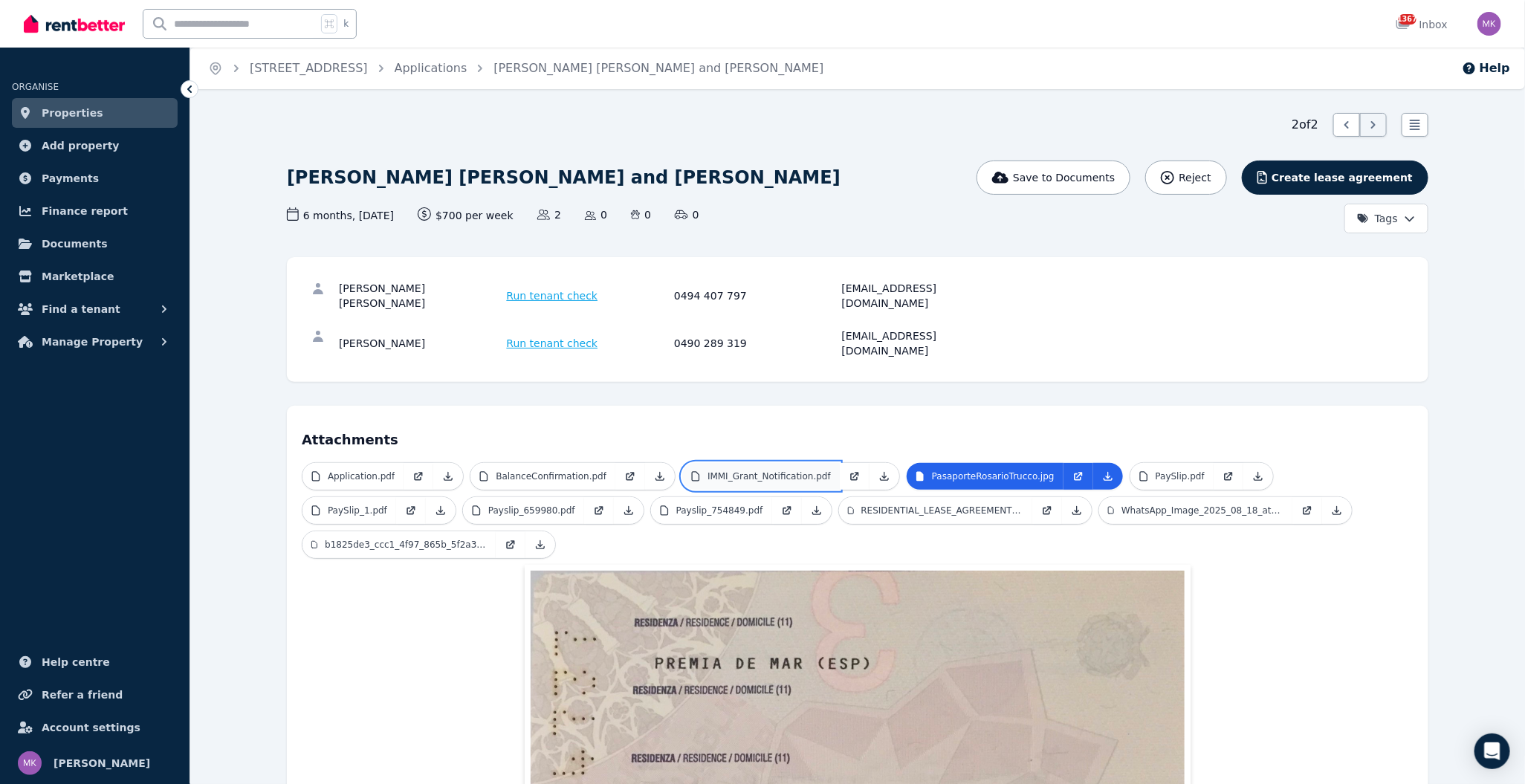
click at [737, 470] on p "IMMI_Grant_Notification.pdf" at bounding box center [769, 476] width 123 height 12
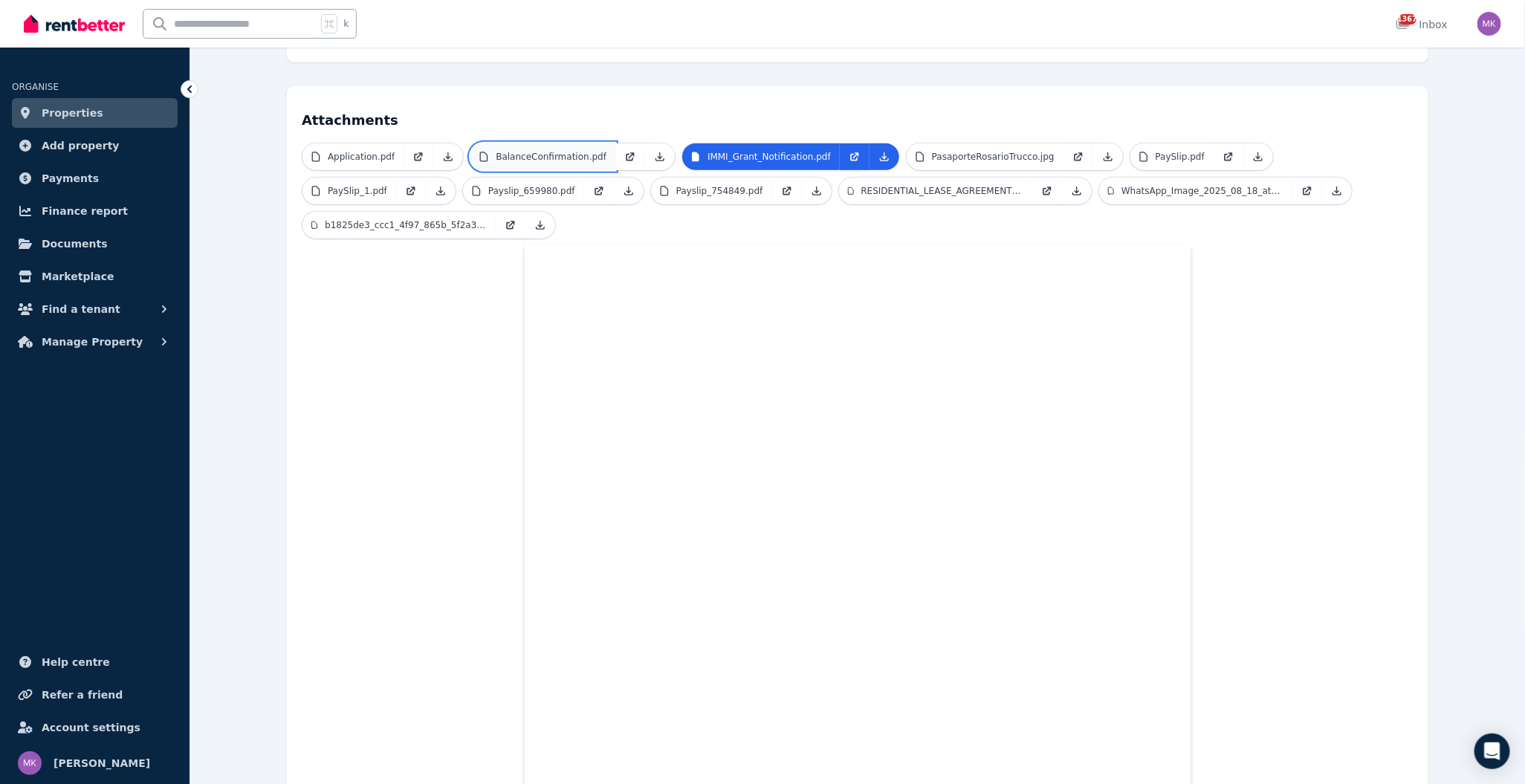
click at [548, 151] on p "BalanceConfirmation.pdf" at bounding box center [551, 157] width 111 height 12
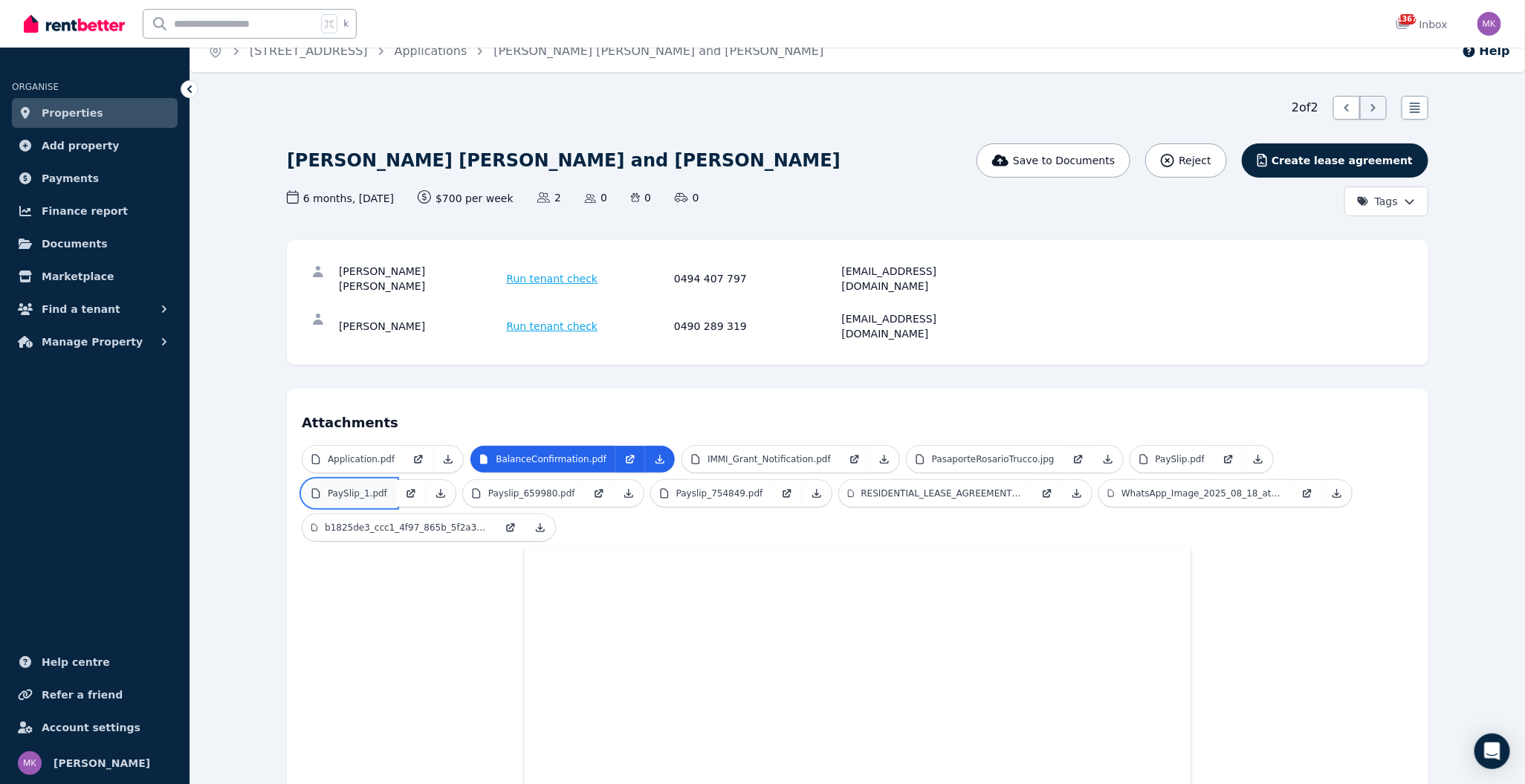
click at [360, 488] on p "PaySlip_1.pdf" at bounding box center [358, 494] width 60 height 12
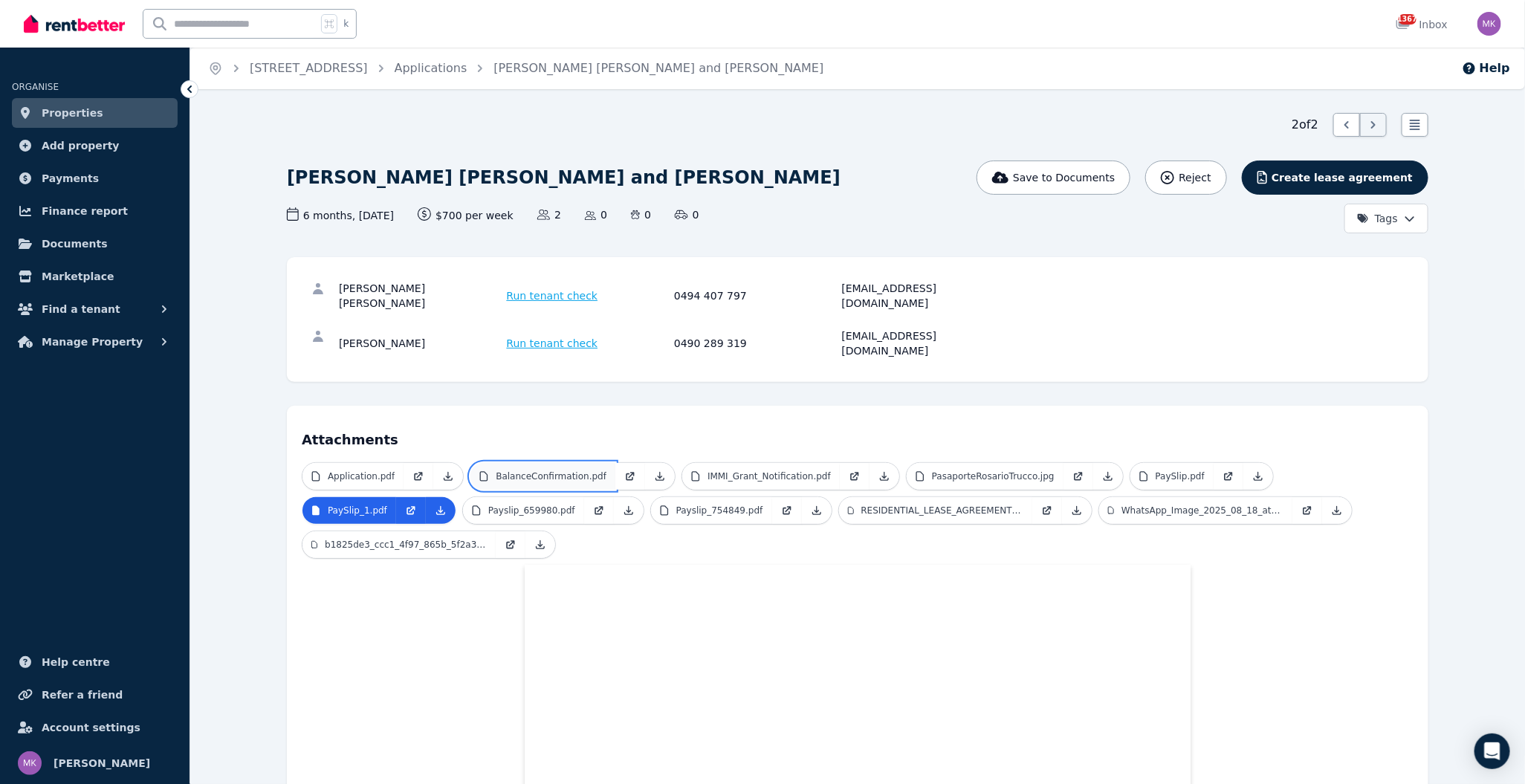
click at [571, 470] on p "BalanceConfirmation.pdf" at bounding box center [551, 476] width 111 height 12
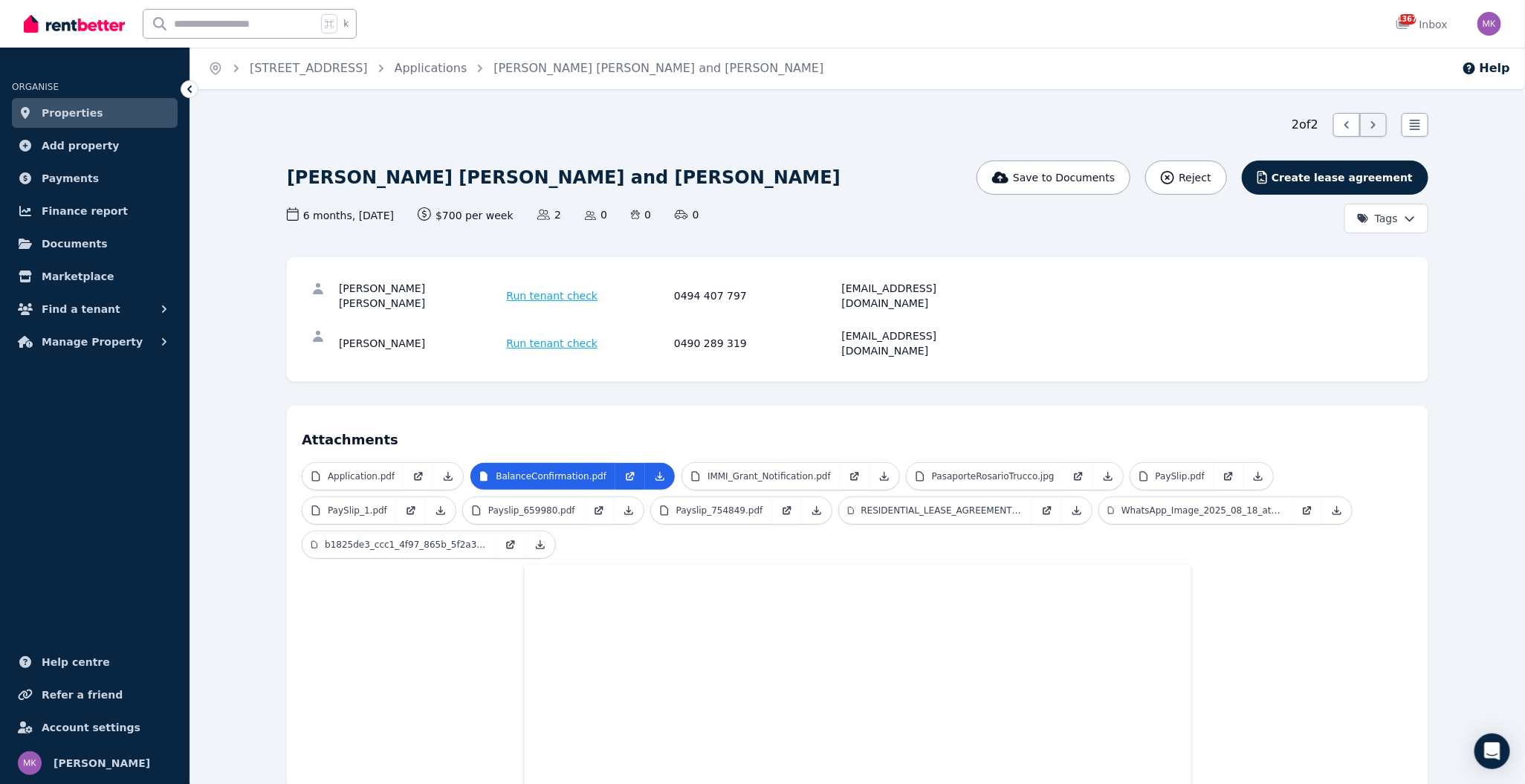
click at [774, 462] on span "IMMI_Grant_Notification.pdf" at bounding box center [790, 476] width 219 height 28
click at [773, 470] on p "IMMI_Grant_Notification.pdf" at bounding box center [769, 476] width 123 height 12
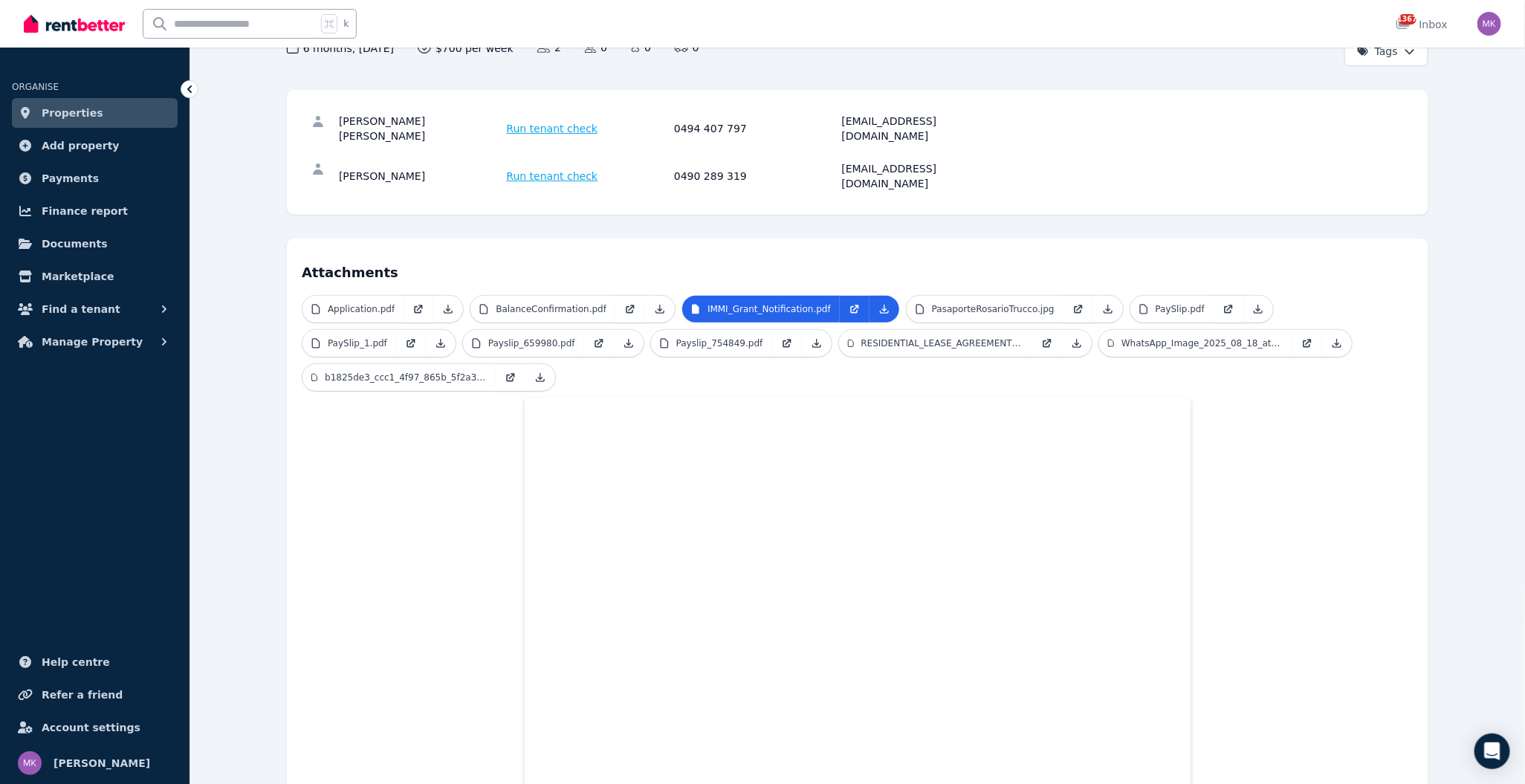
scroll to position [455, 0]
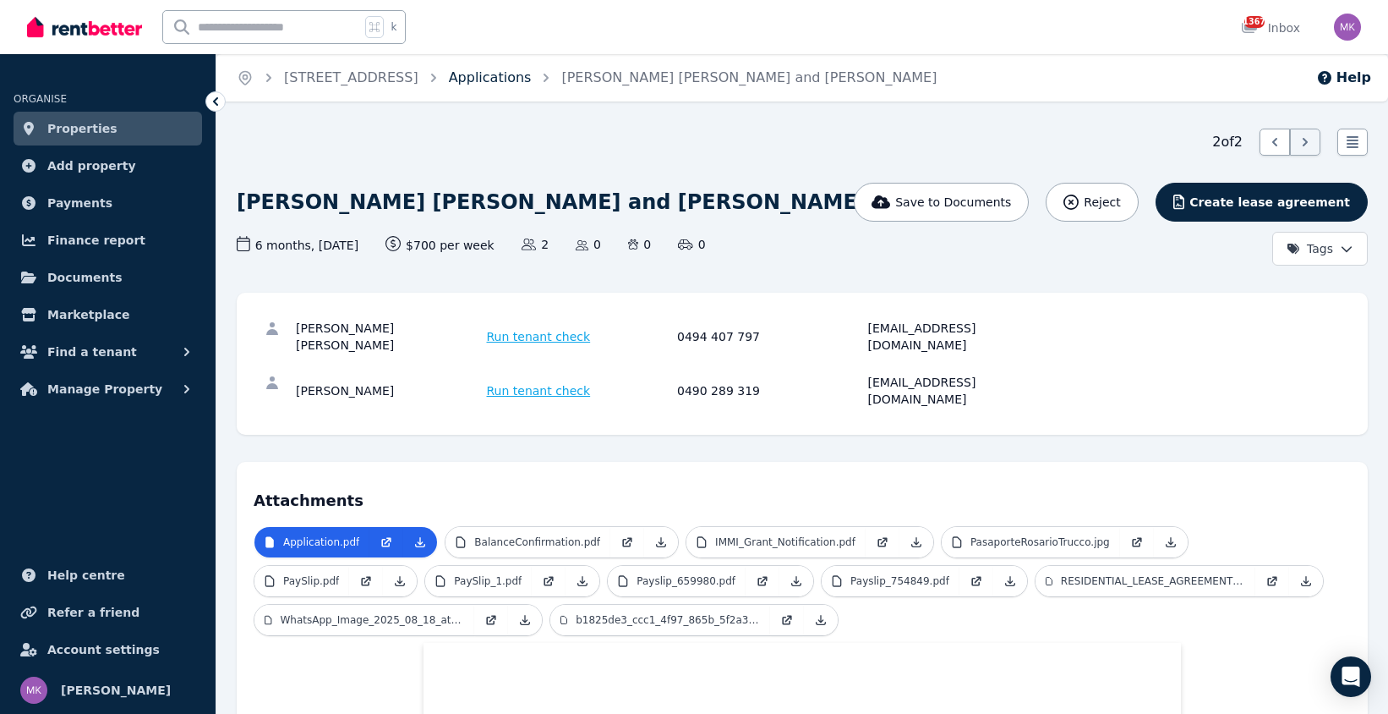
click at [532, 80] on link "Applications" at bounding box center [490, 77] width 83 height 16
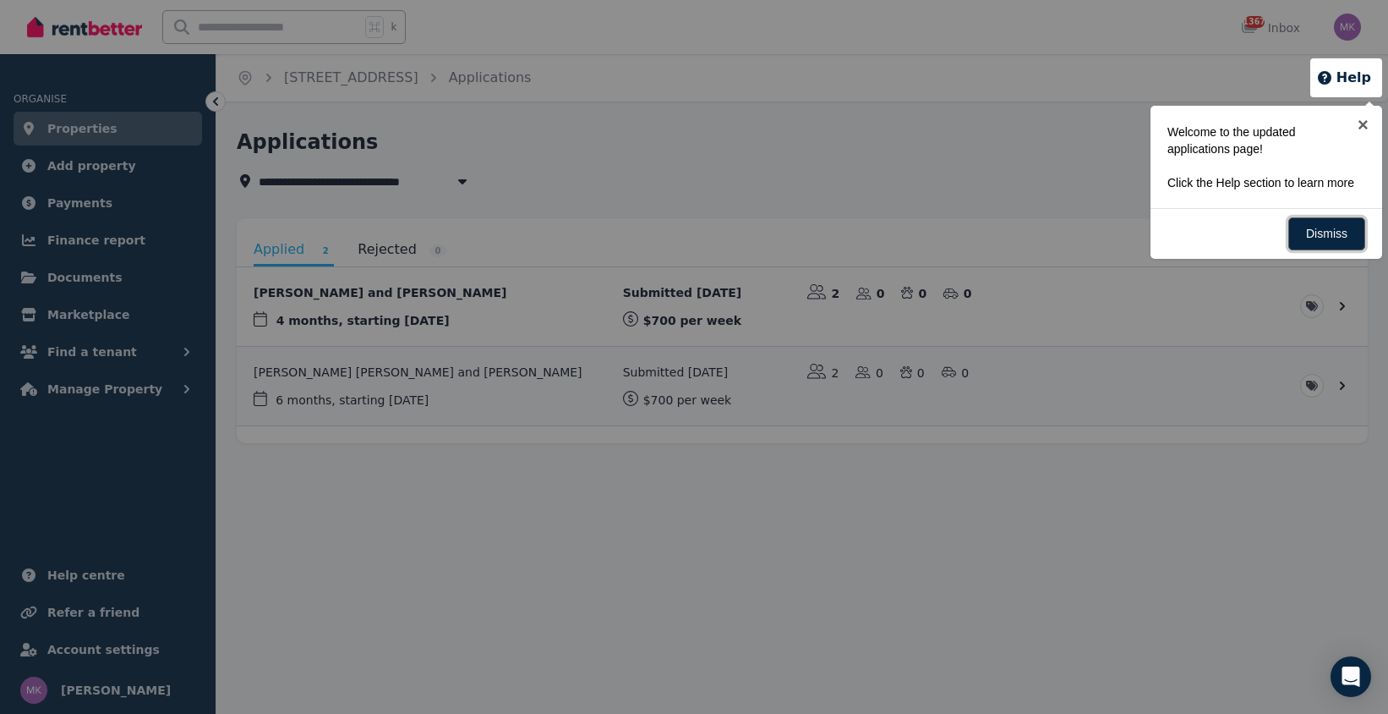
click at [1331, 244] on link "Dismiss" at bounding box center [1327, 233] width 77 height 33
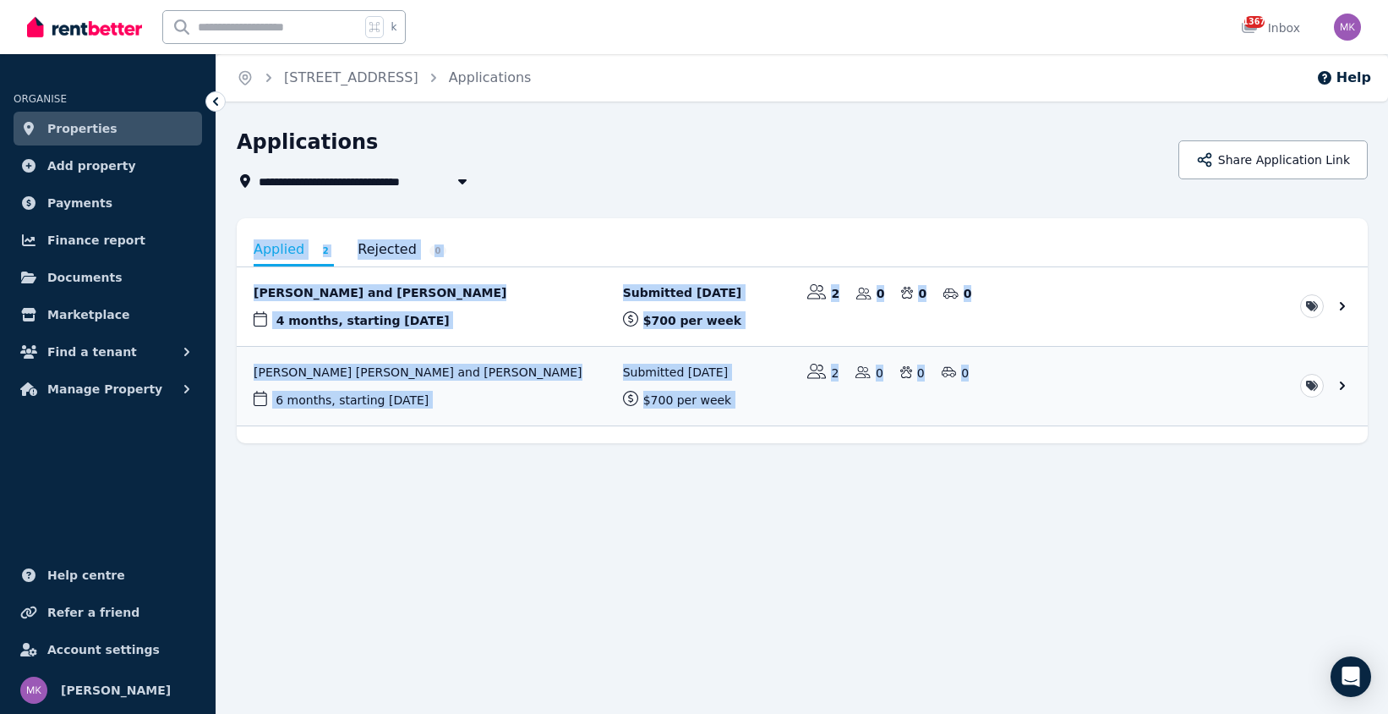
drag, startPoint x: 1104, startPoint y: 546, endPoint x: 604, endPoint y: 223, distance: 595.1
click at [603, 224] on div "**********" at bounding box center [694, 357] width 1388 height 714
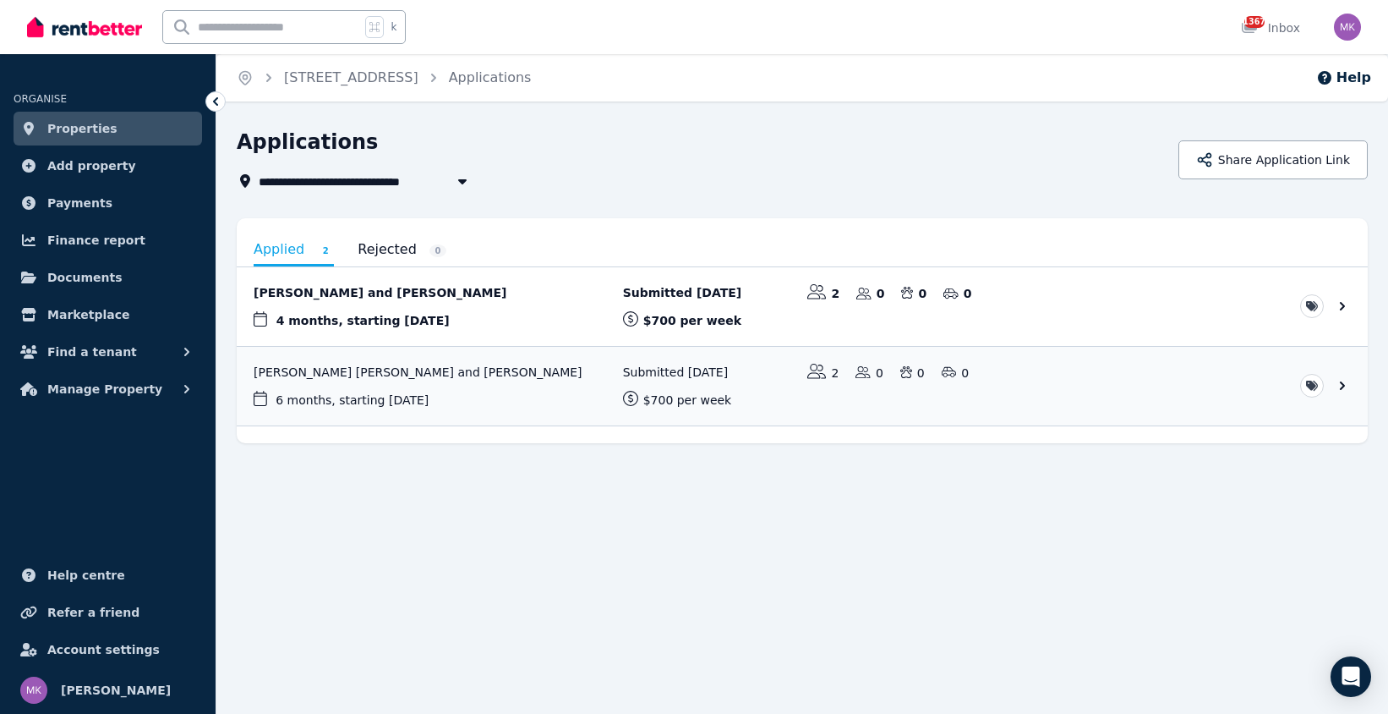
click at [663, 182] on div "**********" at bounding box center [703, 181] width 932 height 20
click at [364, 292] on link "View application: Louis Gonzalez and Lola Fleury" at bounding box center [802, 306] width 1131 height 79
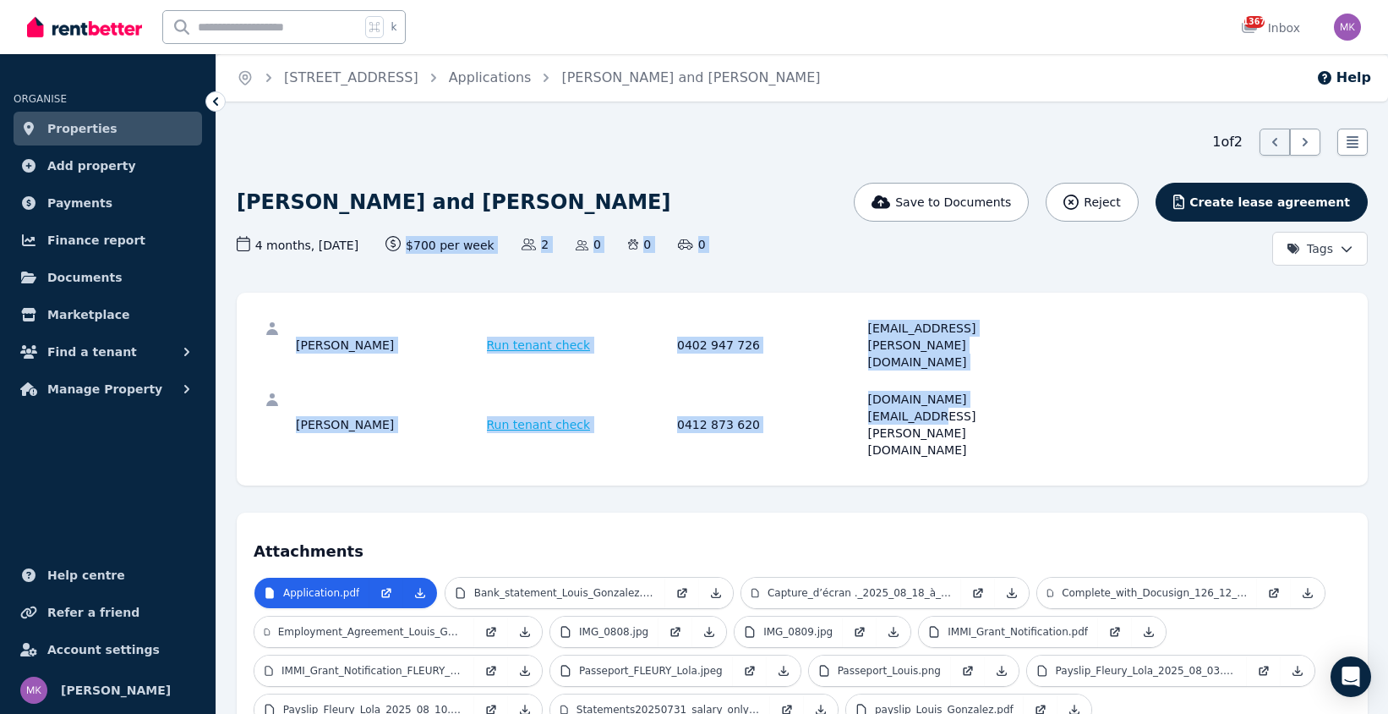
drag, startPoint x: 1000, startPoint y: 370, endPoint x: 856, endPoint y: 283, distance: 167.6
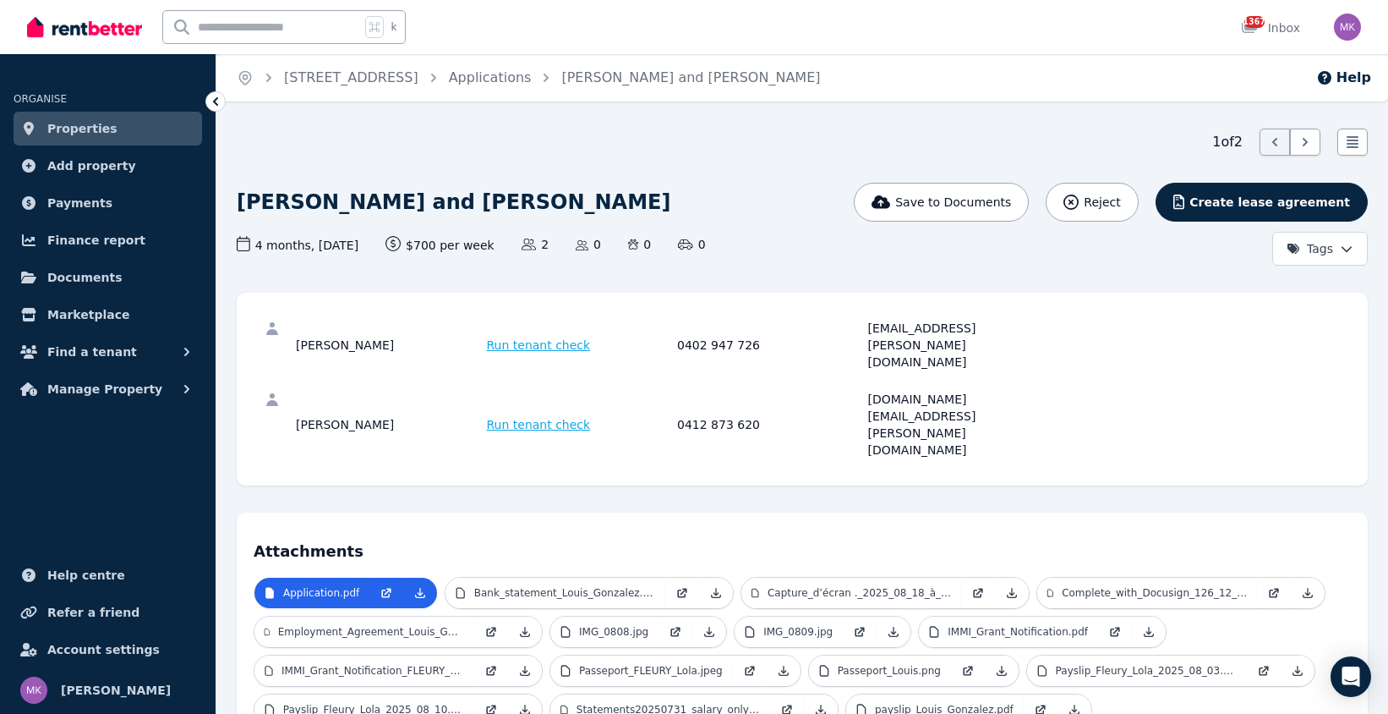
drag, startPoint x: 891, startPoint y: 289, endPoint x: 899, endPoint y: 293, distance: 8.7
drag, startPoint x: 531, startPoint y: 204, endPoint x: 424, endPoint y: 157, distance: 116.3
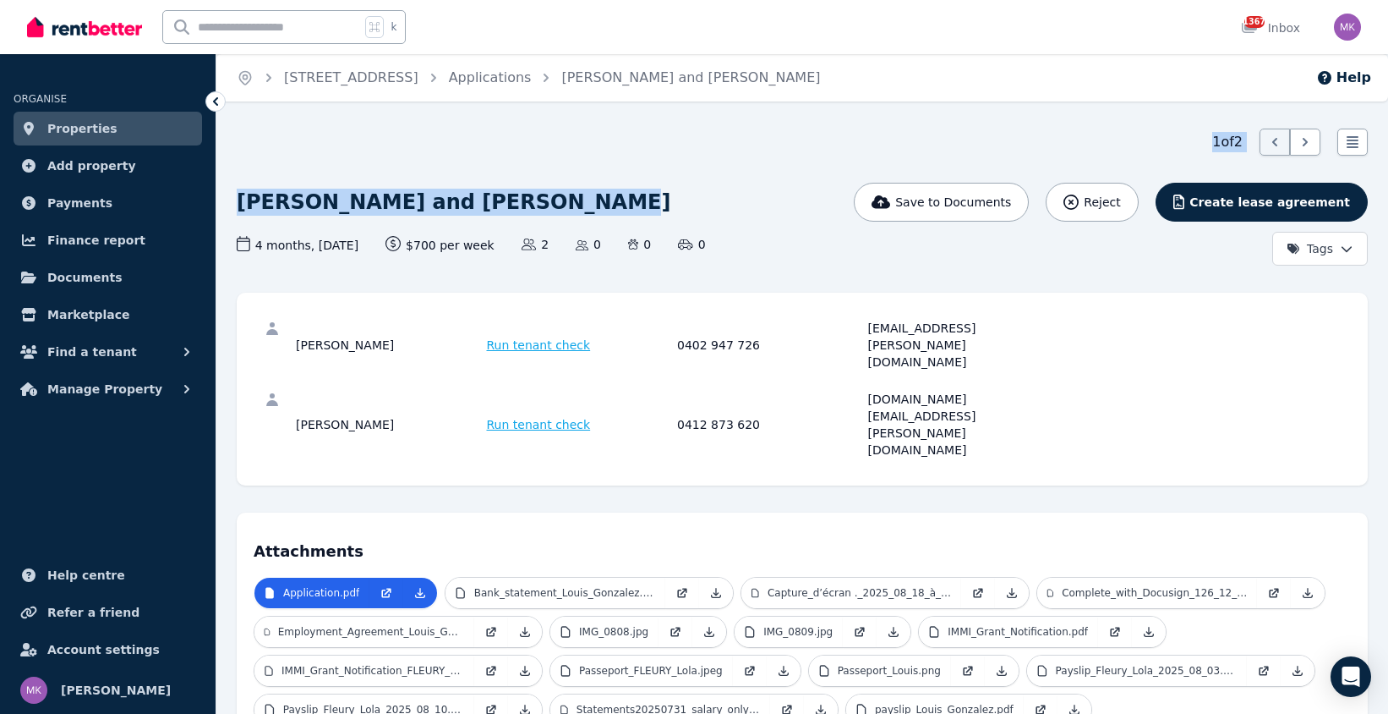
drag, startPoint x: 486, startPoint y: 200, endPoint x: 331, endPoint y: 134, distance: 168.2
drag, startPoint x: 467, startPoint y: 156, endPoint x: 550, endPoint y: 183, distance: 88.0
drag, startPoint x: 558, startPoint y: 210, endPoint x: 331, endPoint y: 160, distance: 232.0
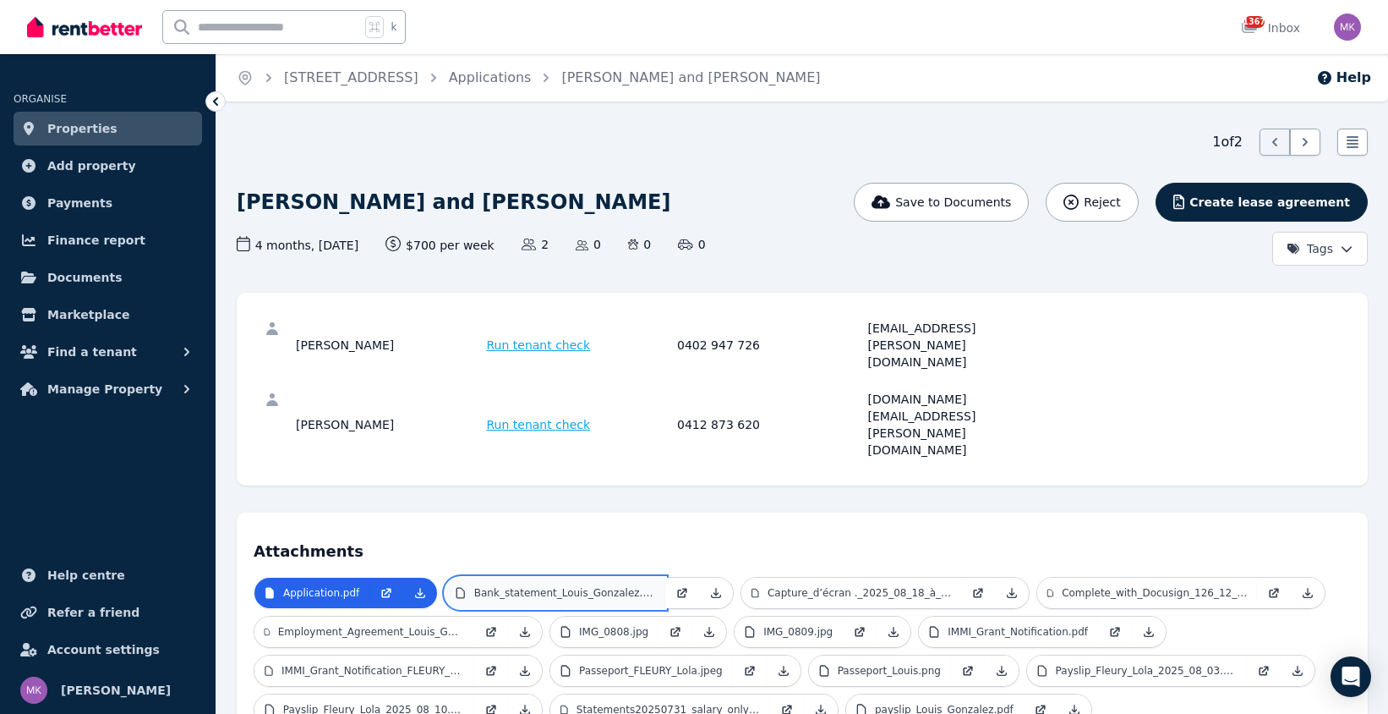
click at [613, 586] on p "Bank_statement_Louis_Gonzalez.png" at bounding box center [565, 593] width 182 height 14
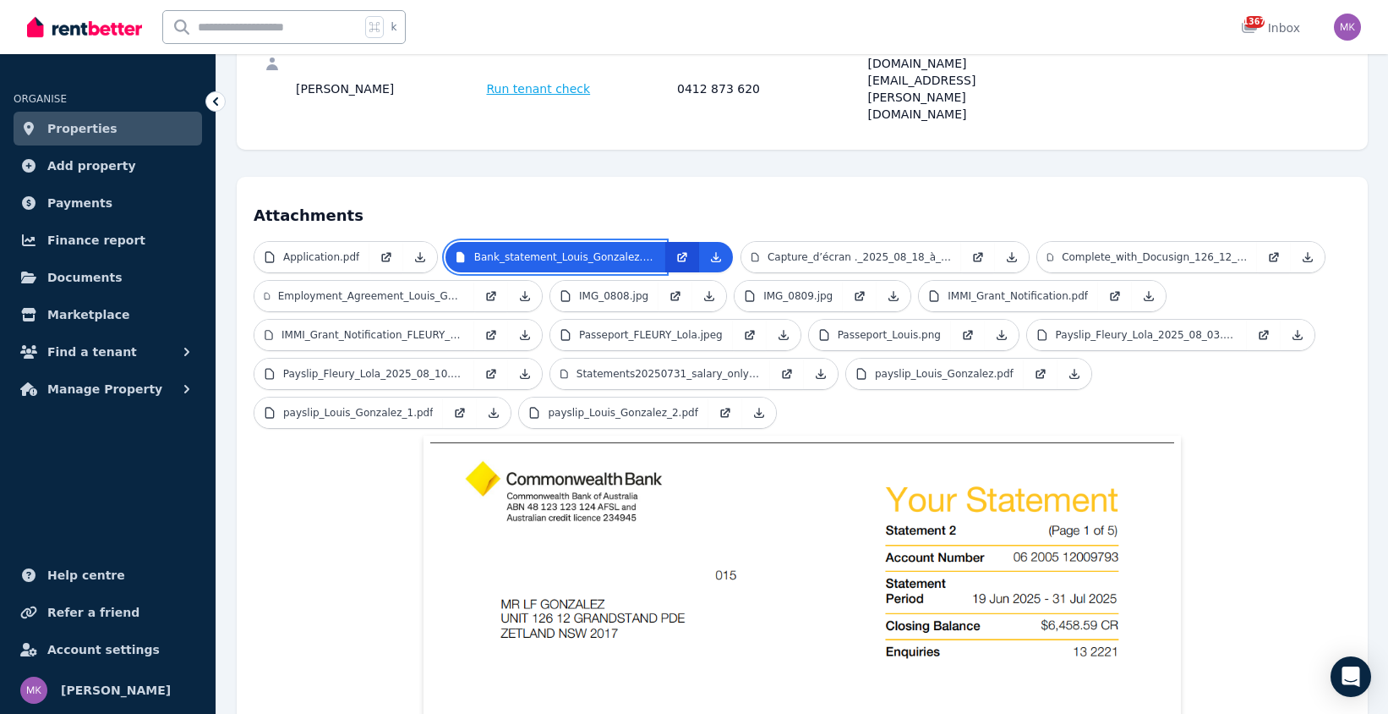
scroll to position [351, 0]
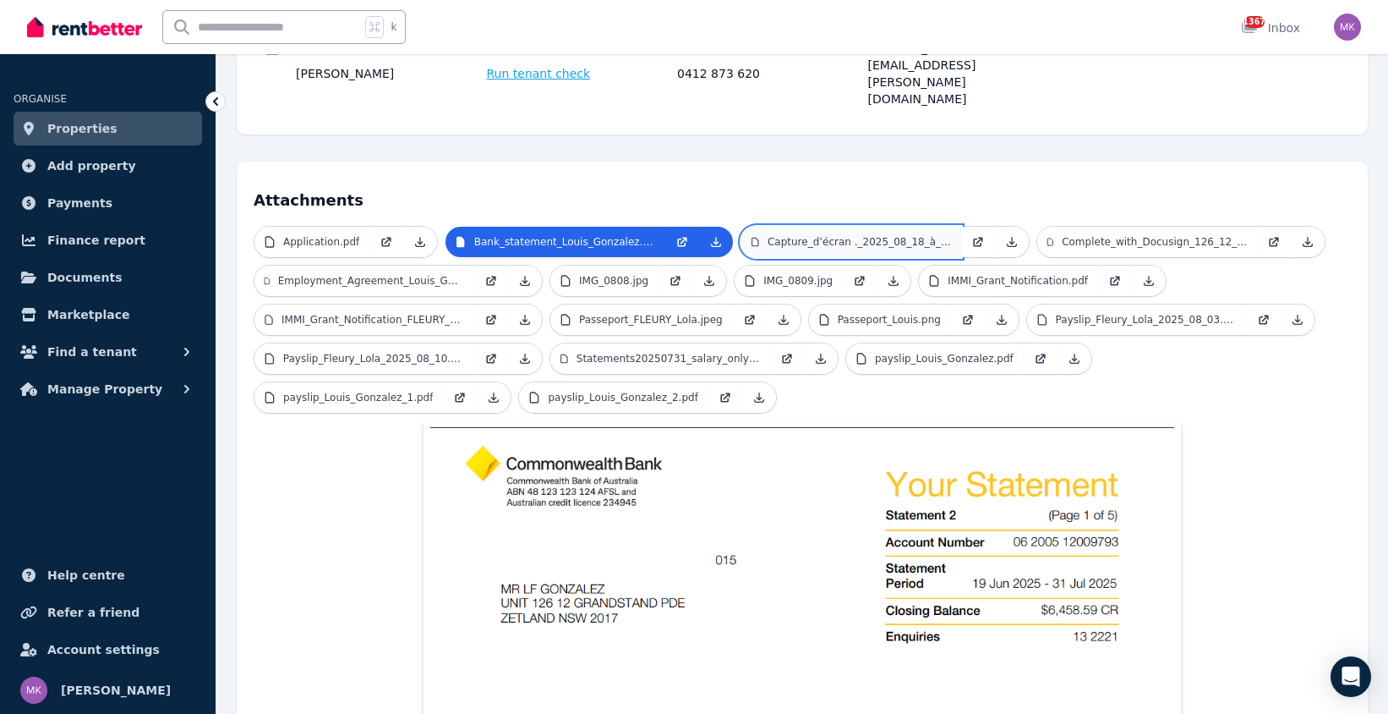
click at [843, 227] on link "Capture_d’écran ._2025_08_18_à_[DATE].jpeg" at bounding box center [852, 242] width 220 height 30
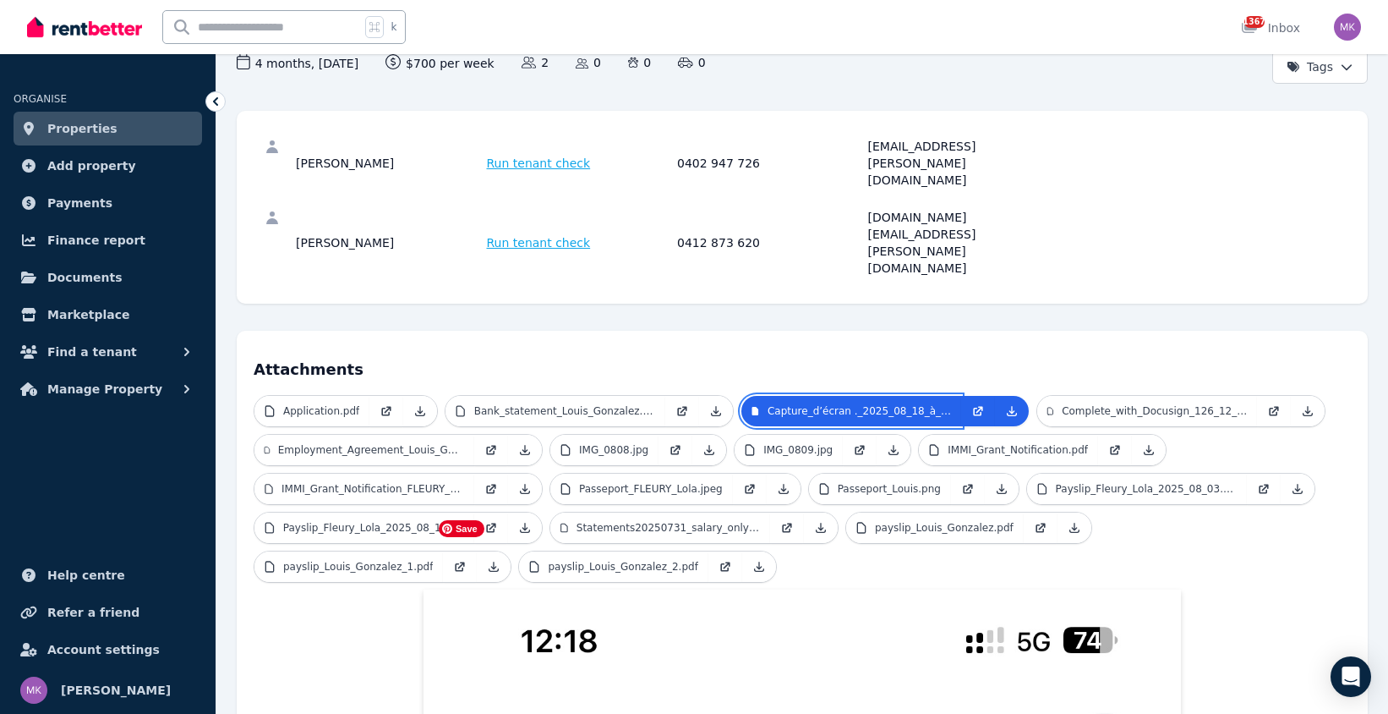
scroll to position [0, 0]
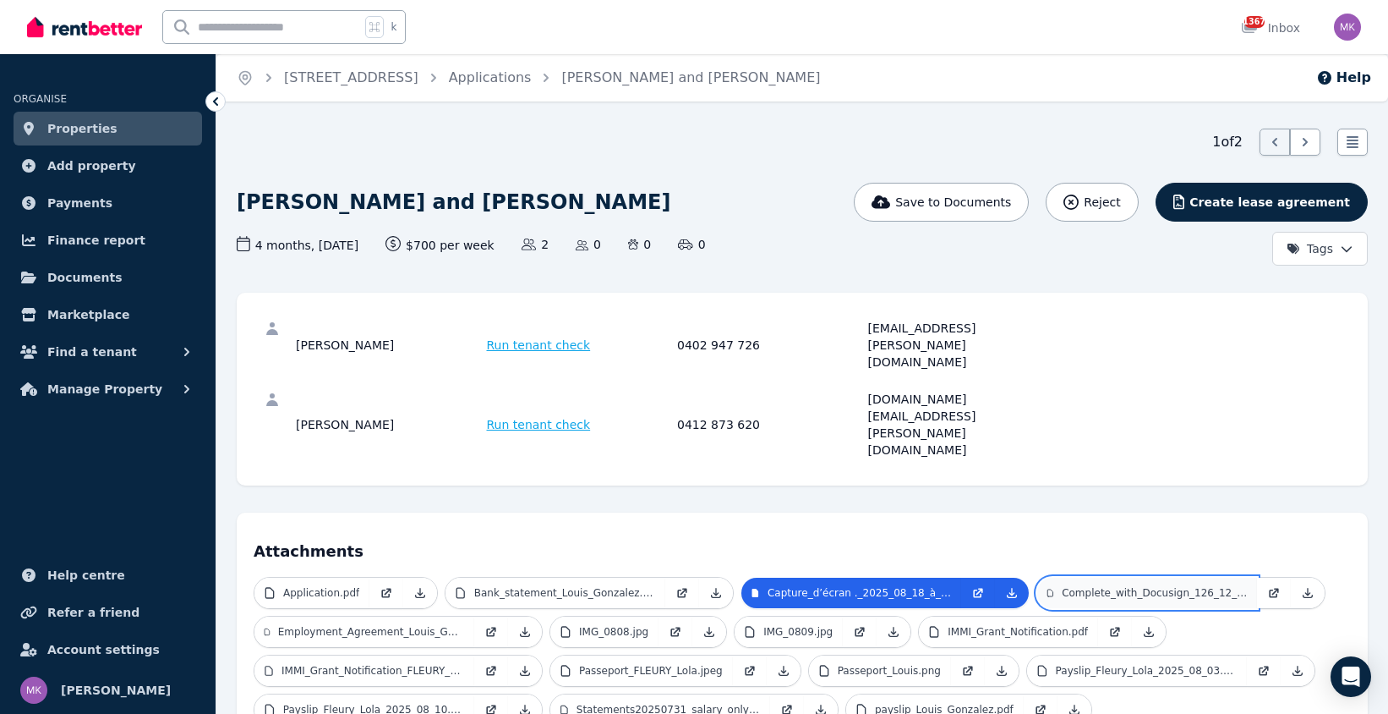
click at [1209, 586] on p "Complete_with_Docusign_126_12_Grandstand_Par.pdf" at bounding box center [1154, 593] width 185 height 14
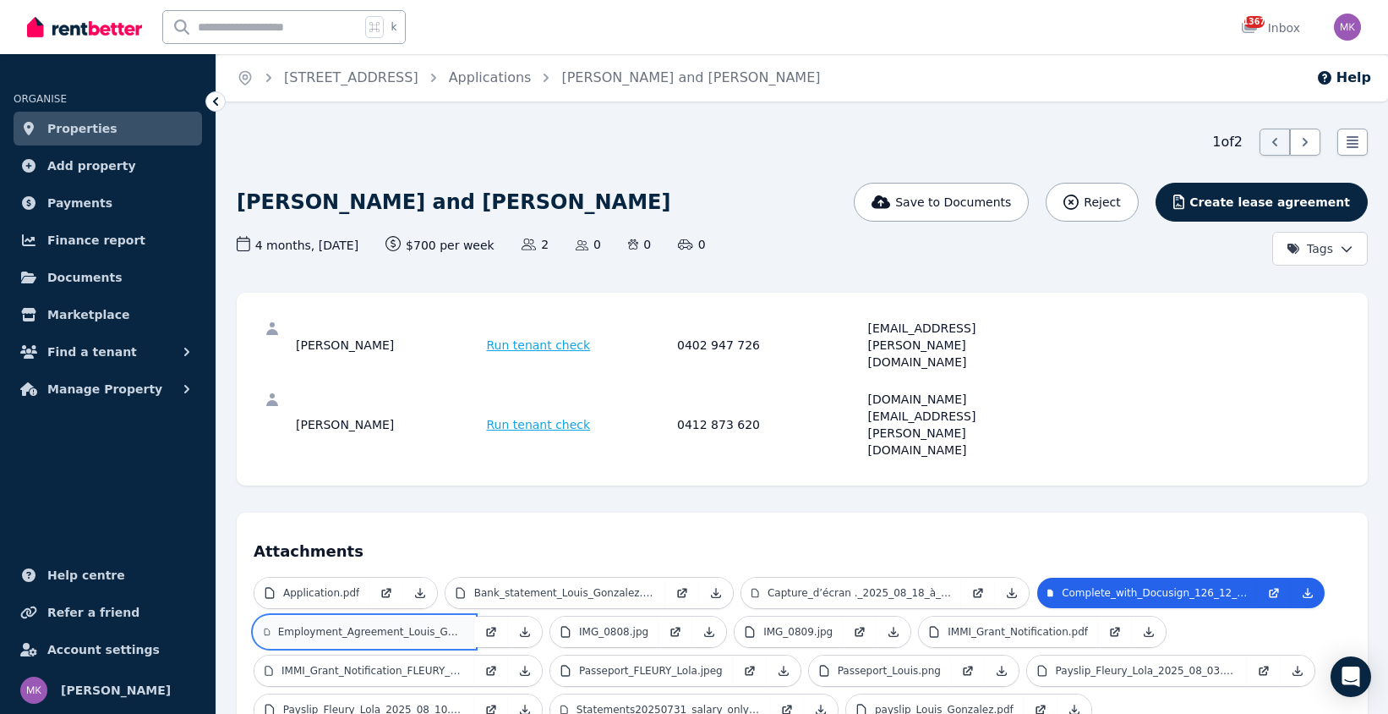
click at [390, 625] on p "Employment_Agreement_Louis_Gonzalez_Decathlon_AU.pdf" at bounding box center [371, 632] width 186 height 14
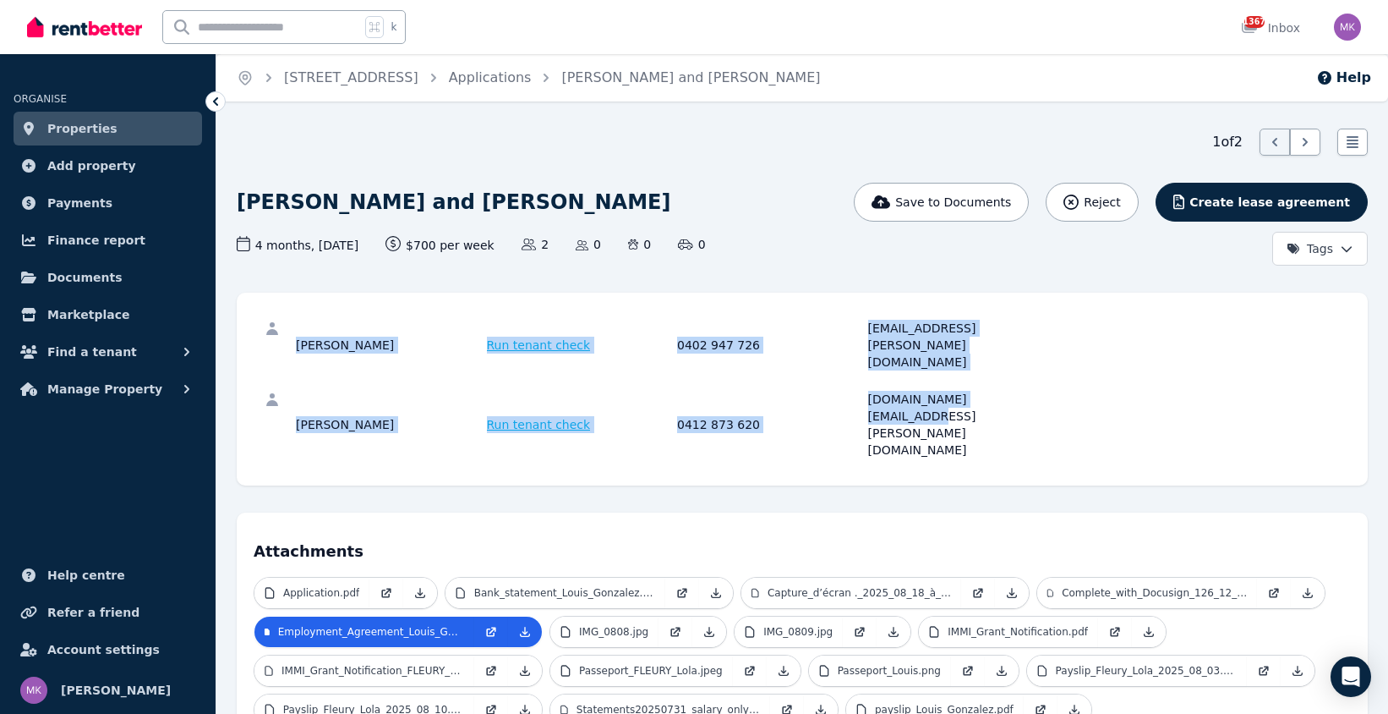
drag, startPoint x: 1033, startPoint y: 375, endPoint x: 428, endPoint y: 298, distance: 610.3
click at [492, 298] on div "[PERSON_NAME] Run tenant check 0402 947 726 [EMAIL_ADDRESS][PERSON_NAME][DOMAIN…" at bounding box center [802, 389] width 1131 height 193
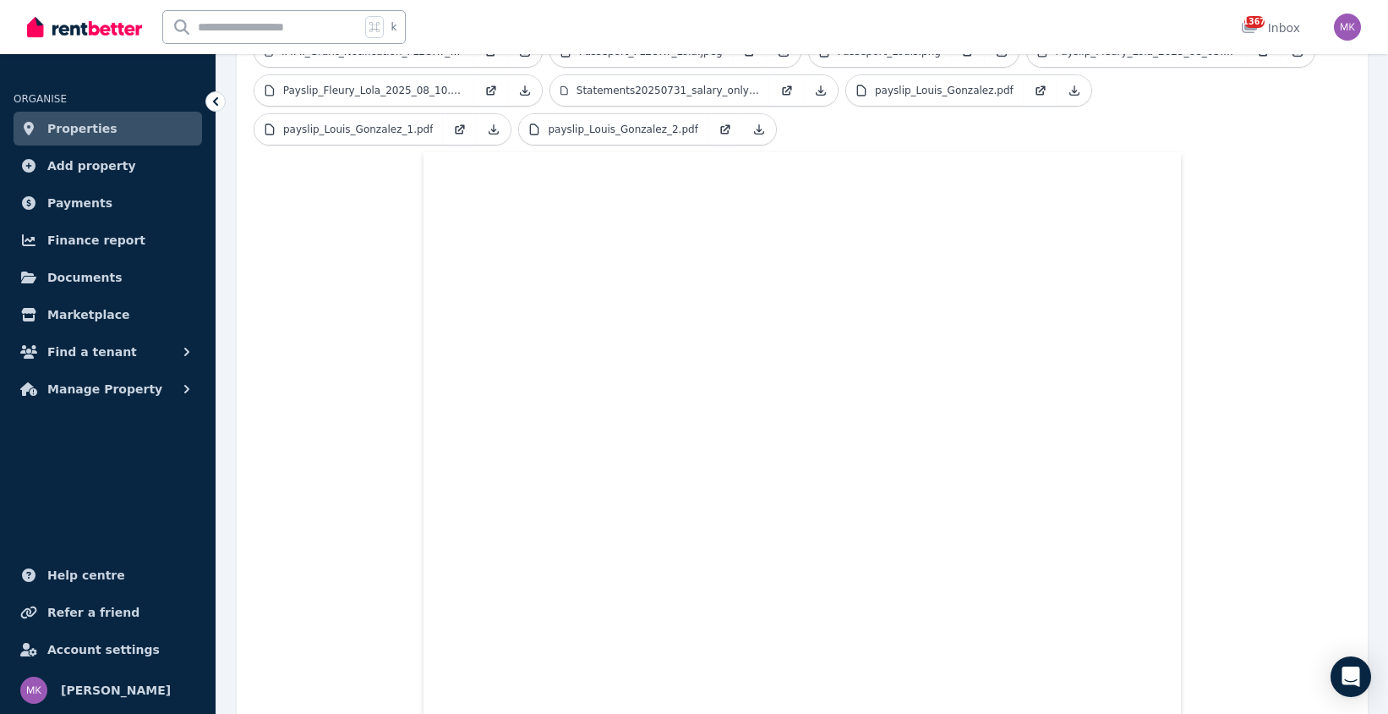
scroll to position [660, 0]
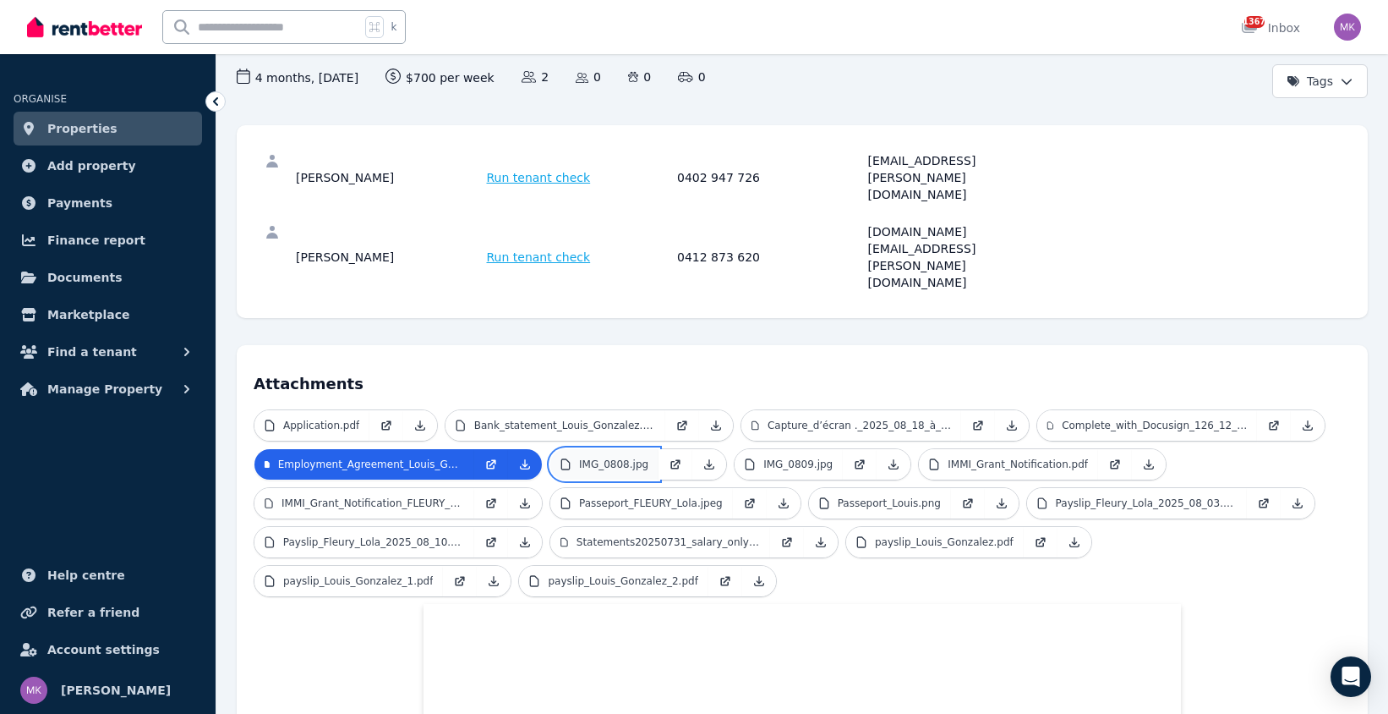
click at [619, 457] on p "IMG_0808.jpg" at bounding box center [613, 464] width 69 height 14
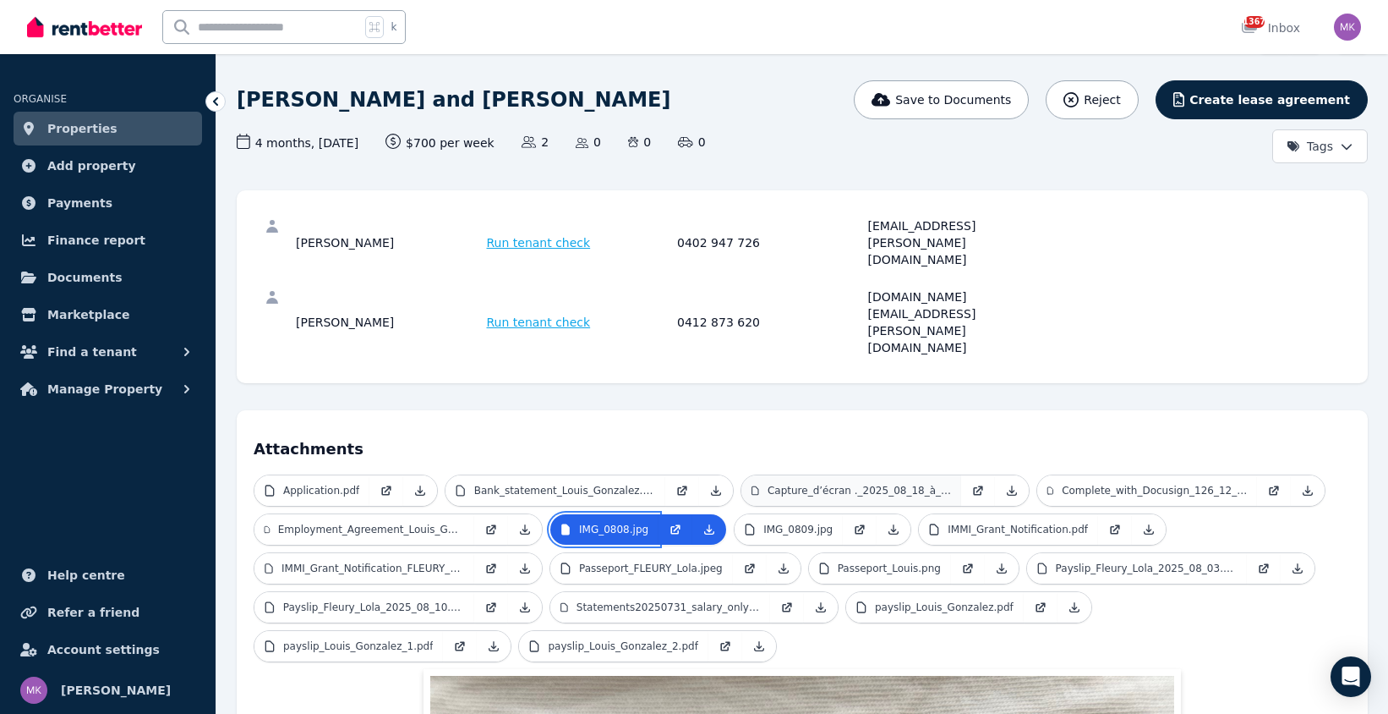
scroll to position [204, 0]
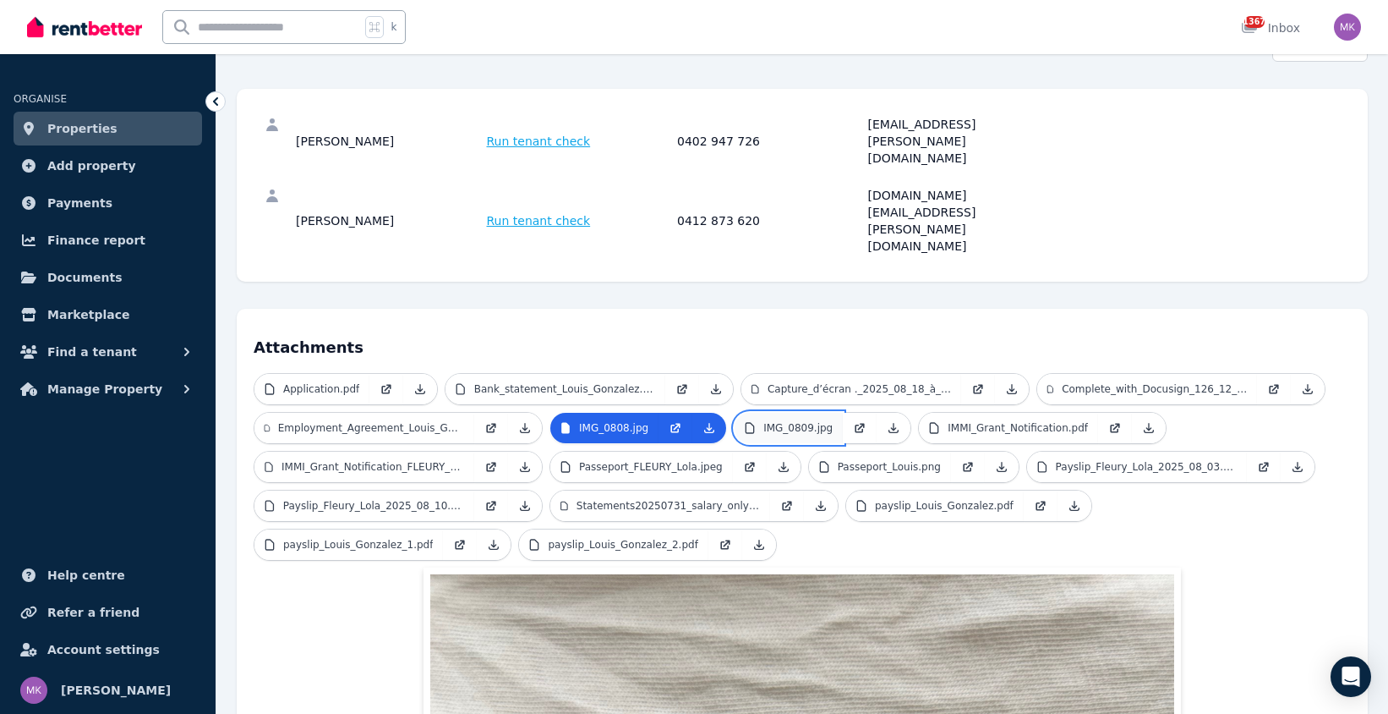
click at [793, 421] on p "IMG_0809.jpg" at bounding box center [798, 428] width 69 height 14
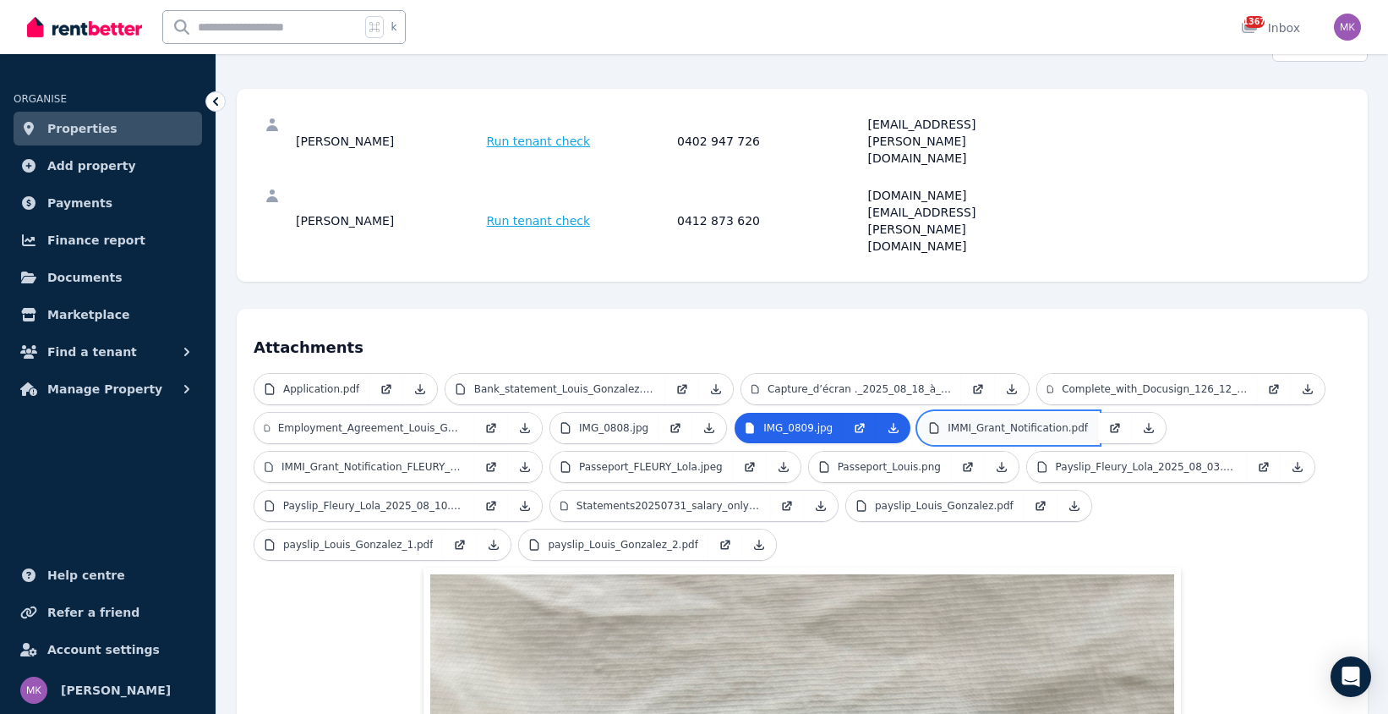
click at [1010, 421] on p "IMMI_Grant_Notification.pdf" at bounding box center [1018, 428] width 140 height 14
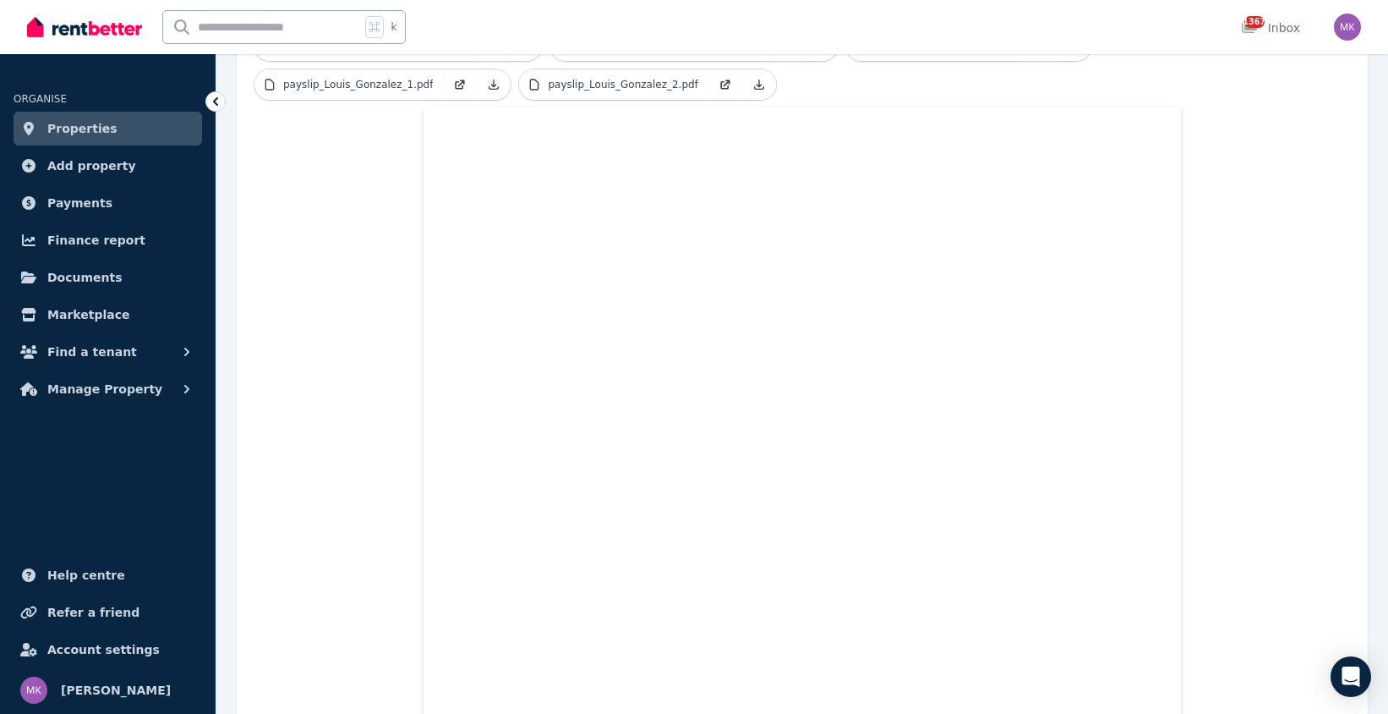
scroll to position [0, 0]
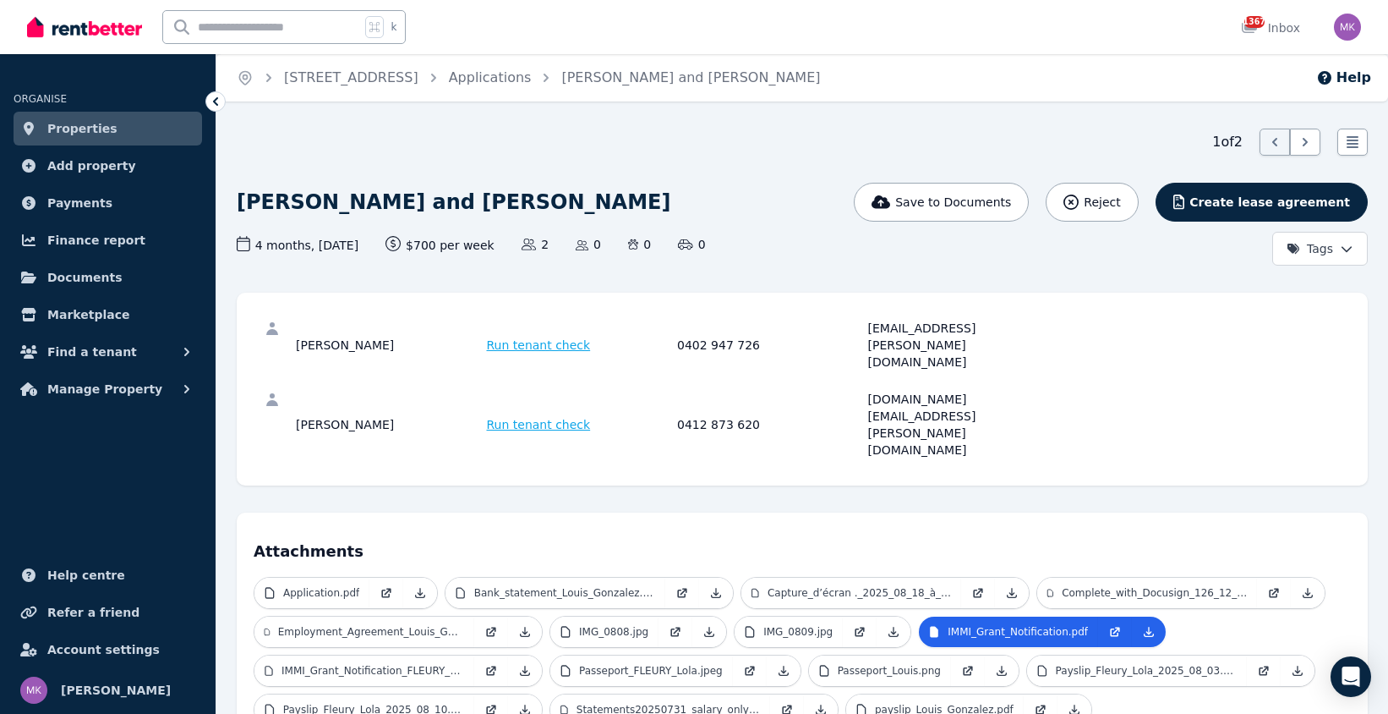
click at [954, 258] on div "4 months , [DATE] Lease term and start date $700 per week Rental amount offered…" at bounding box center [612, 251] width 750 height 30
click at [346, 664] on p "IMMI_Grant_Notification_FLEURY_Lola.pdf" at bounding box center [373, 671] width 183 height 14
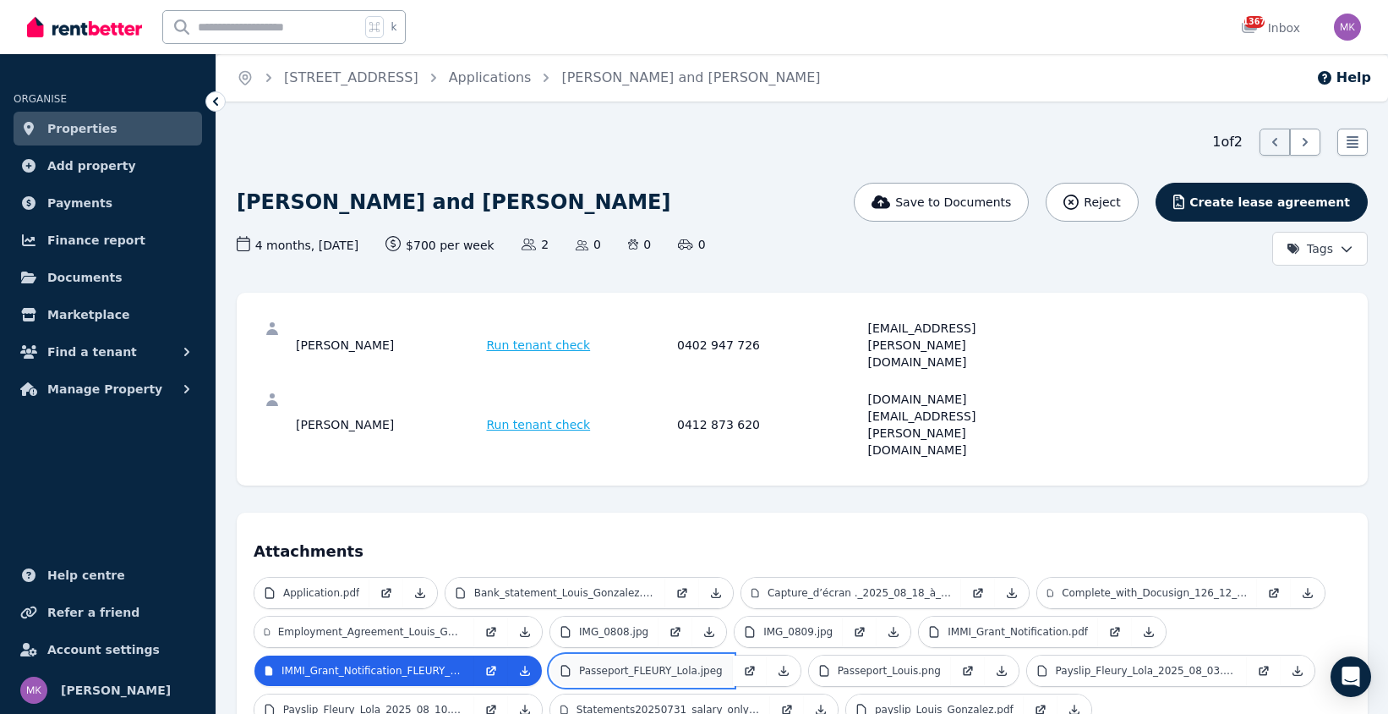
click at [628, 664] on p "Passeport_FLEURY_Lola.jpeg" at bounding box center [651, 671] width 144 height 14
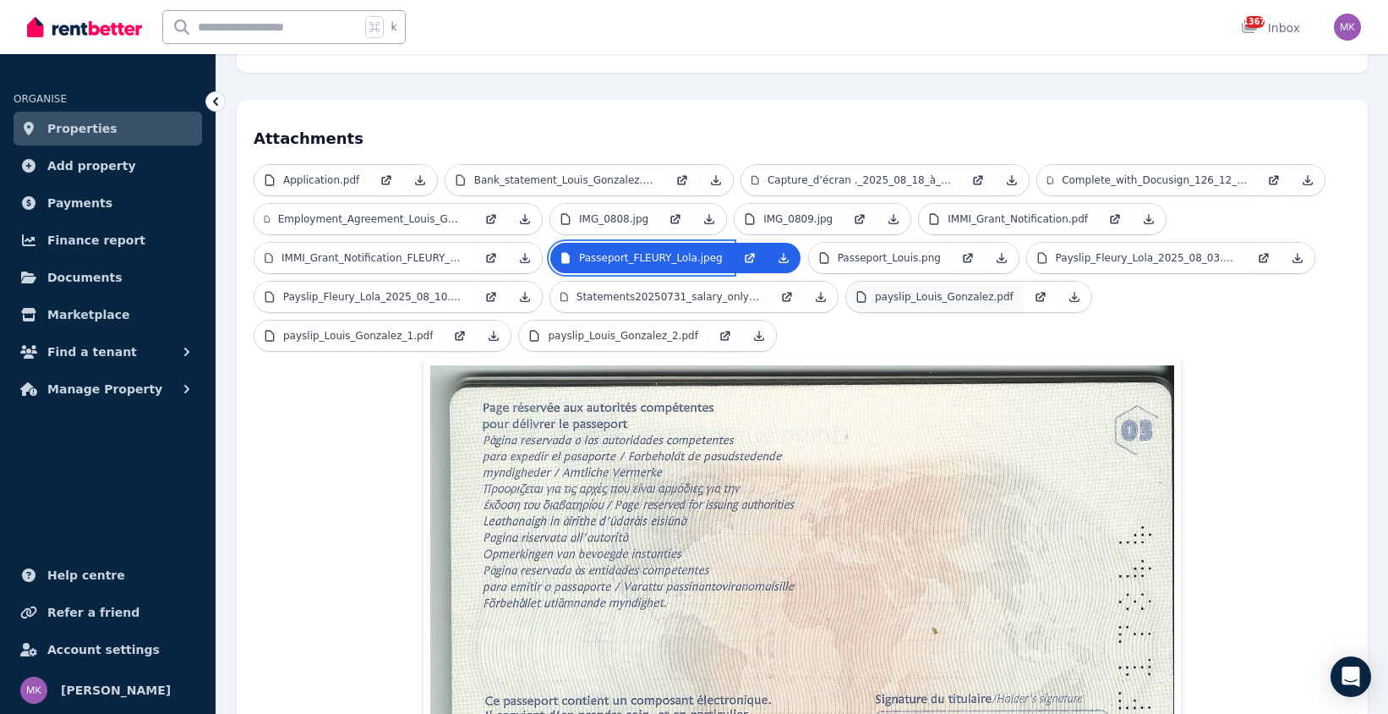
scroll to position [230, 0]
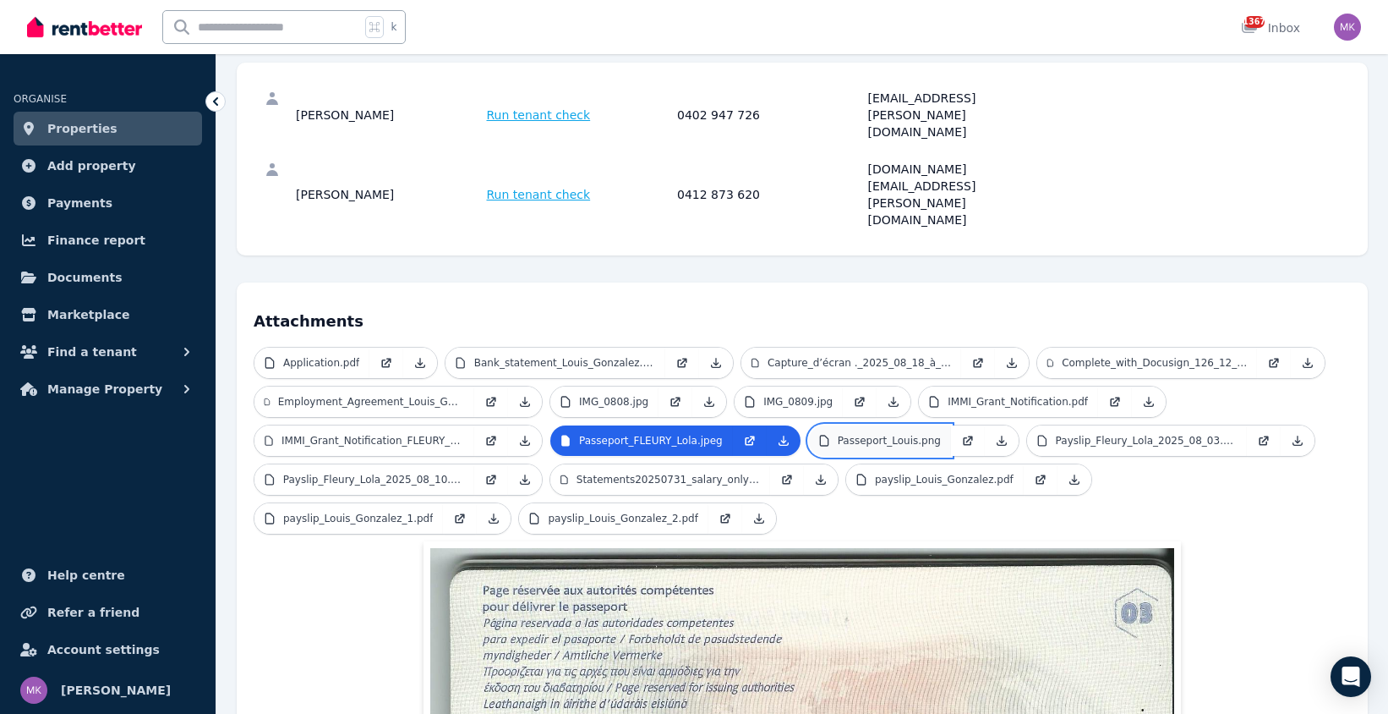
click at [906, 434] on p "Passeport_Louis.png" at bounding box center [889, 441] width 103 height 14
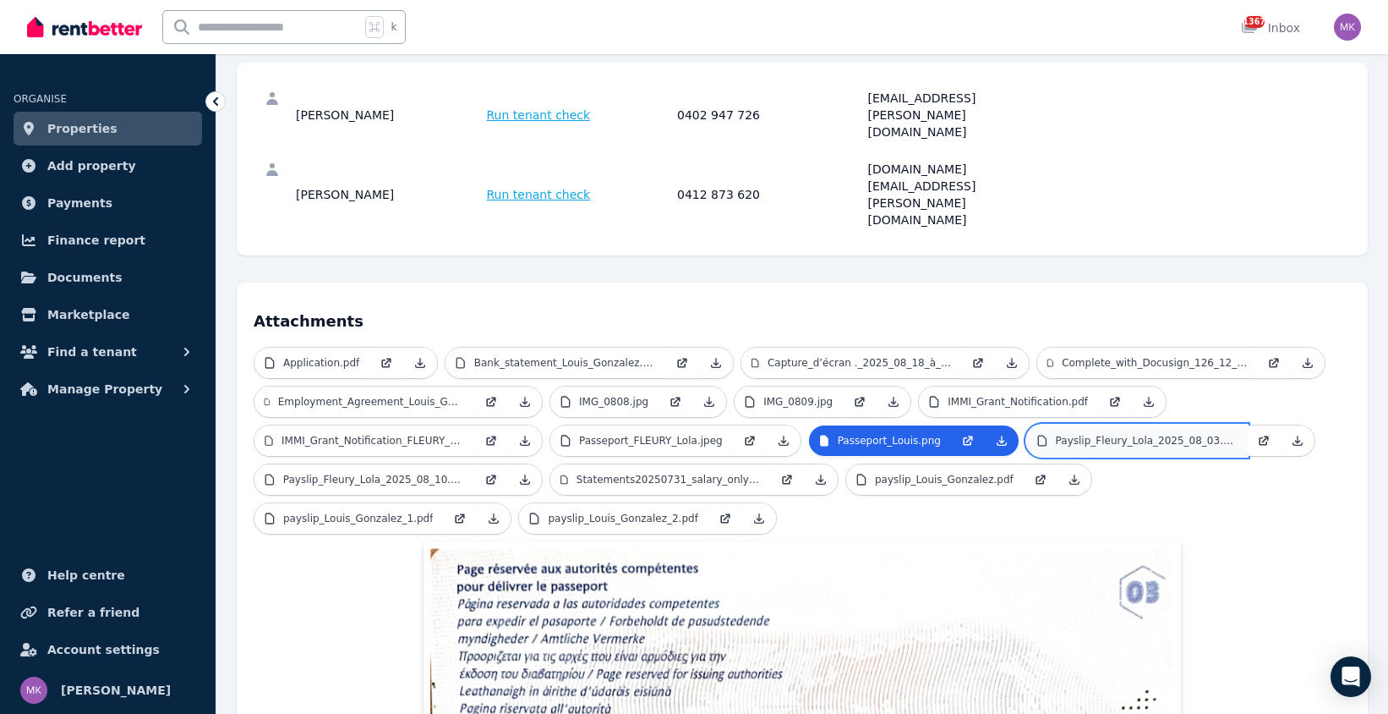
click at [1148, 434] on p "Payslip_Fleury_Lola_2025_08_03.pdf" at bounding box center [1146, 441] width 181 height 14
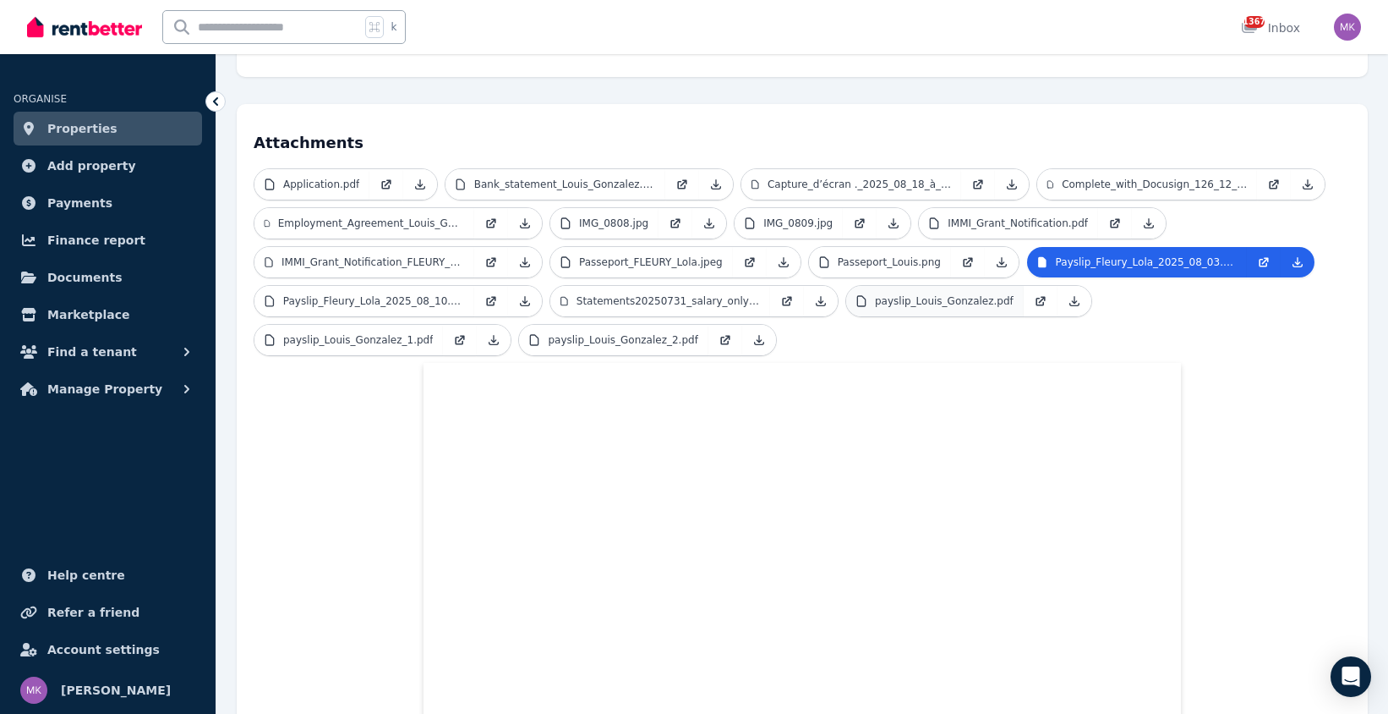
scroll to position [353, 0]
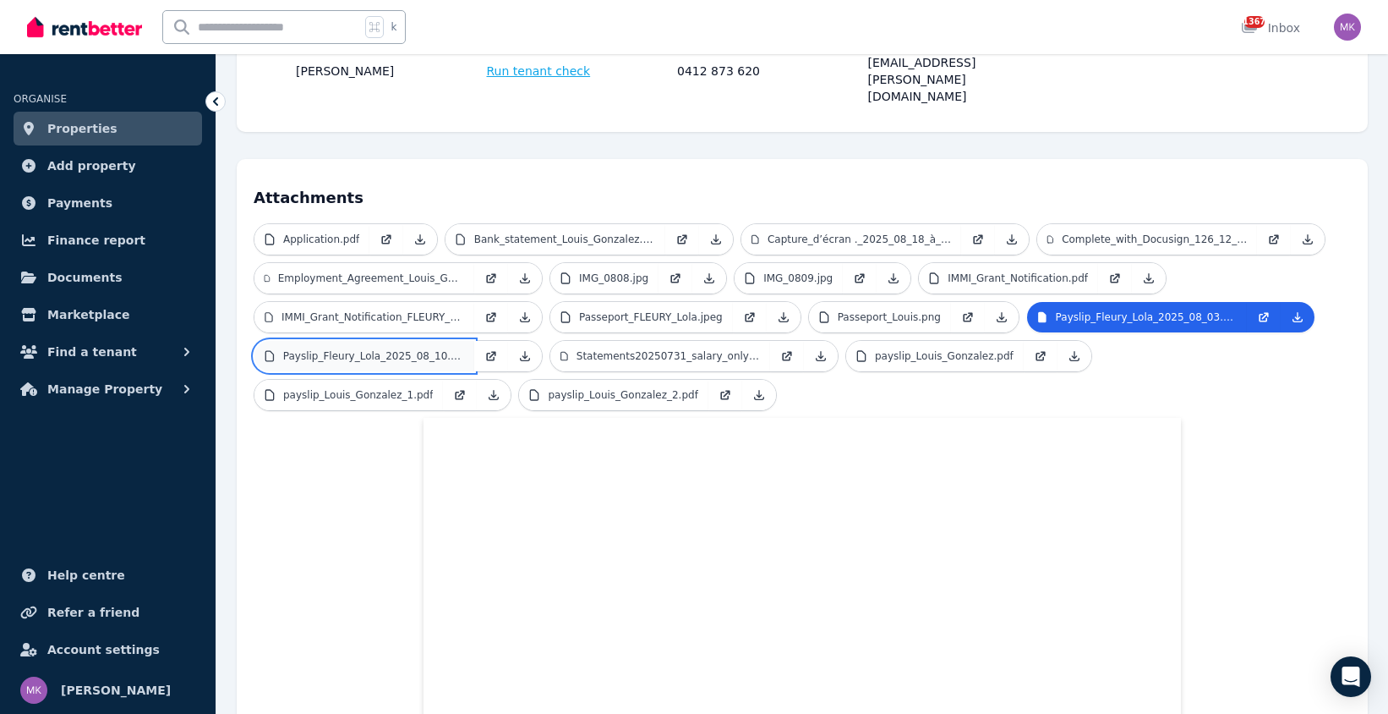
click at [339, 349] on p "Payslip_Fleury_Lola_2025_08_10.pdf" at bounding box center [373, 356] width 181 height 14
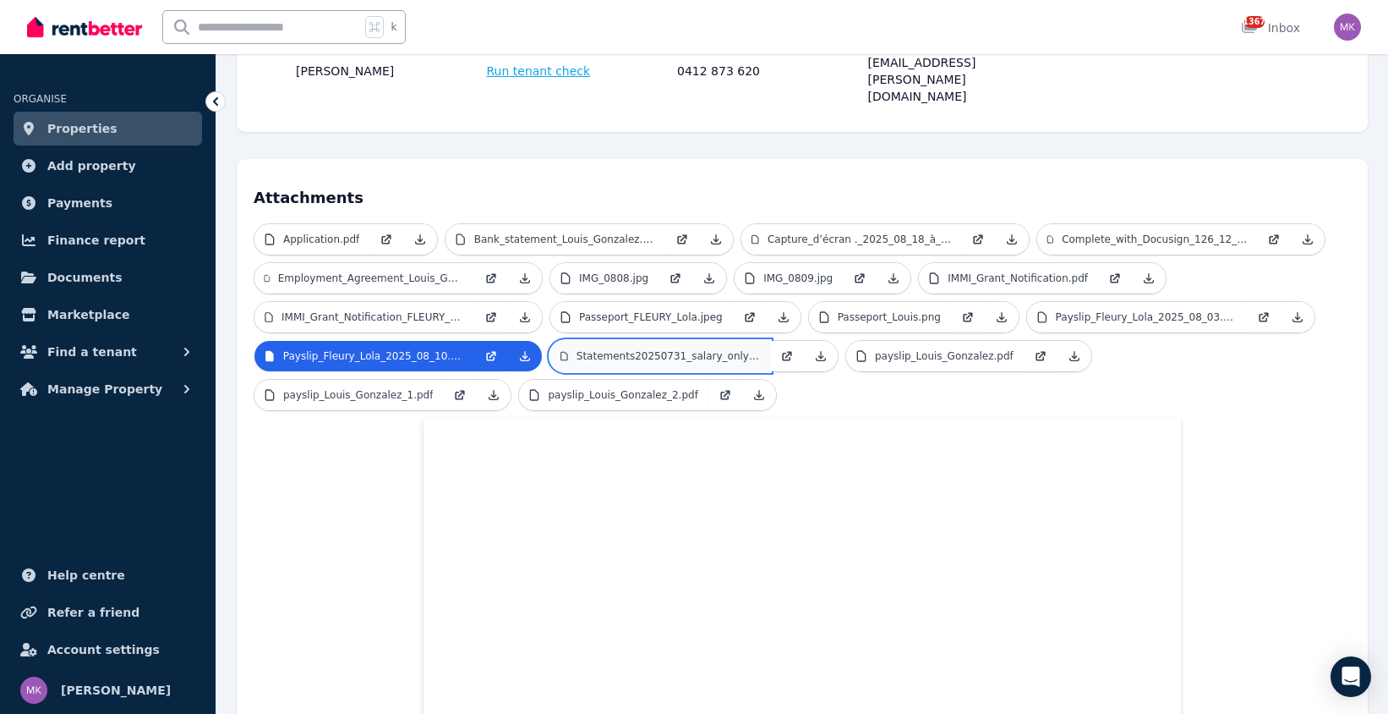
click at [622, 349] on p "Statements20250731_salary_only_visible.pdf" at bounding box center [668, 356] width 183 height 14
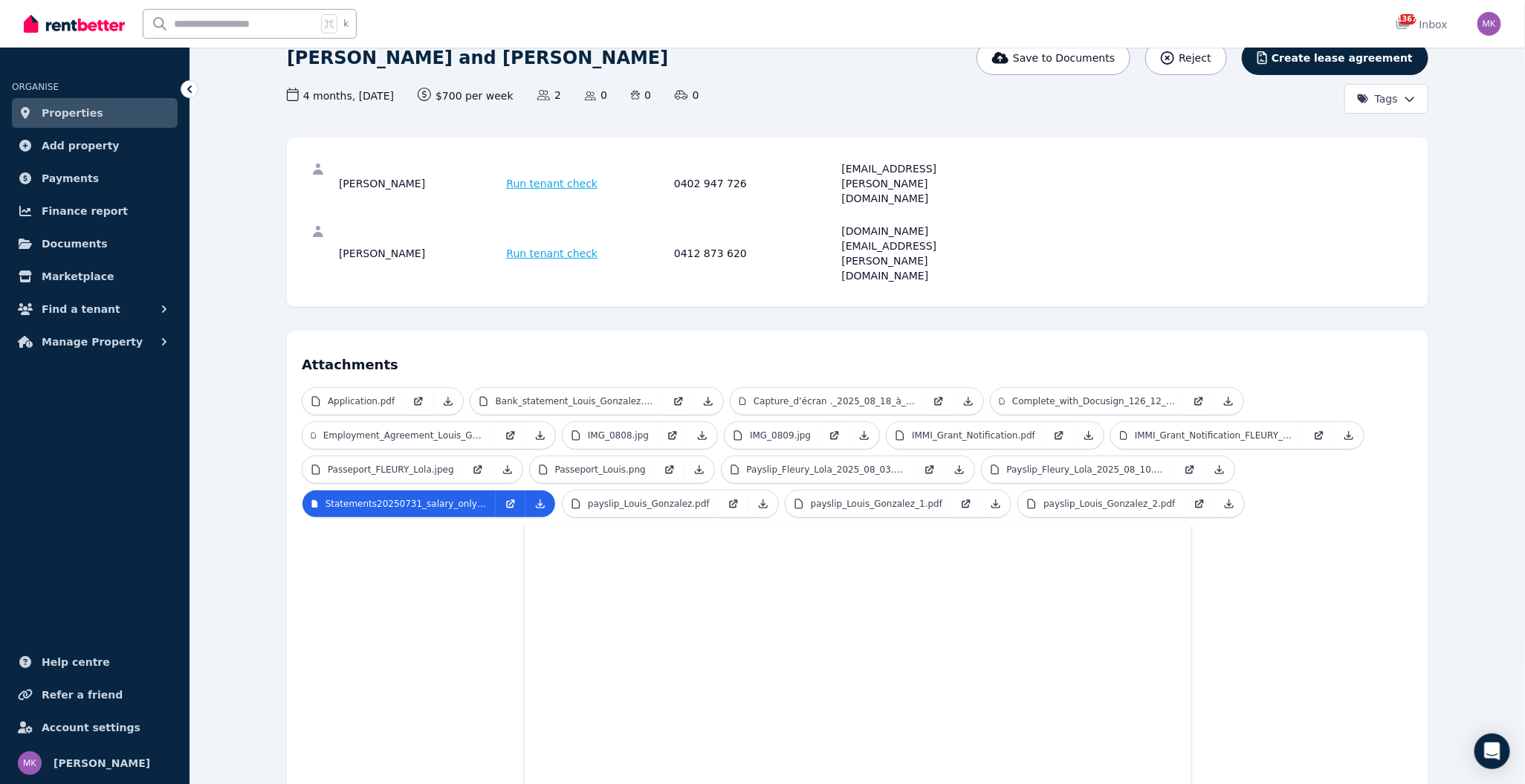
scroll to position [0, 0]
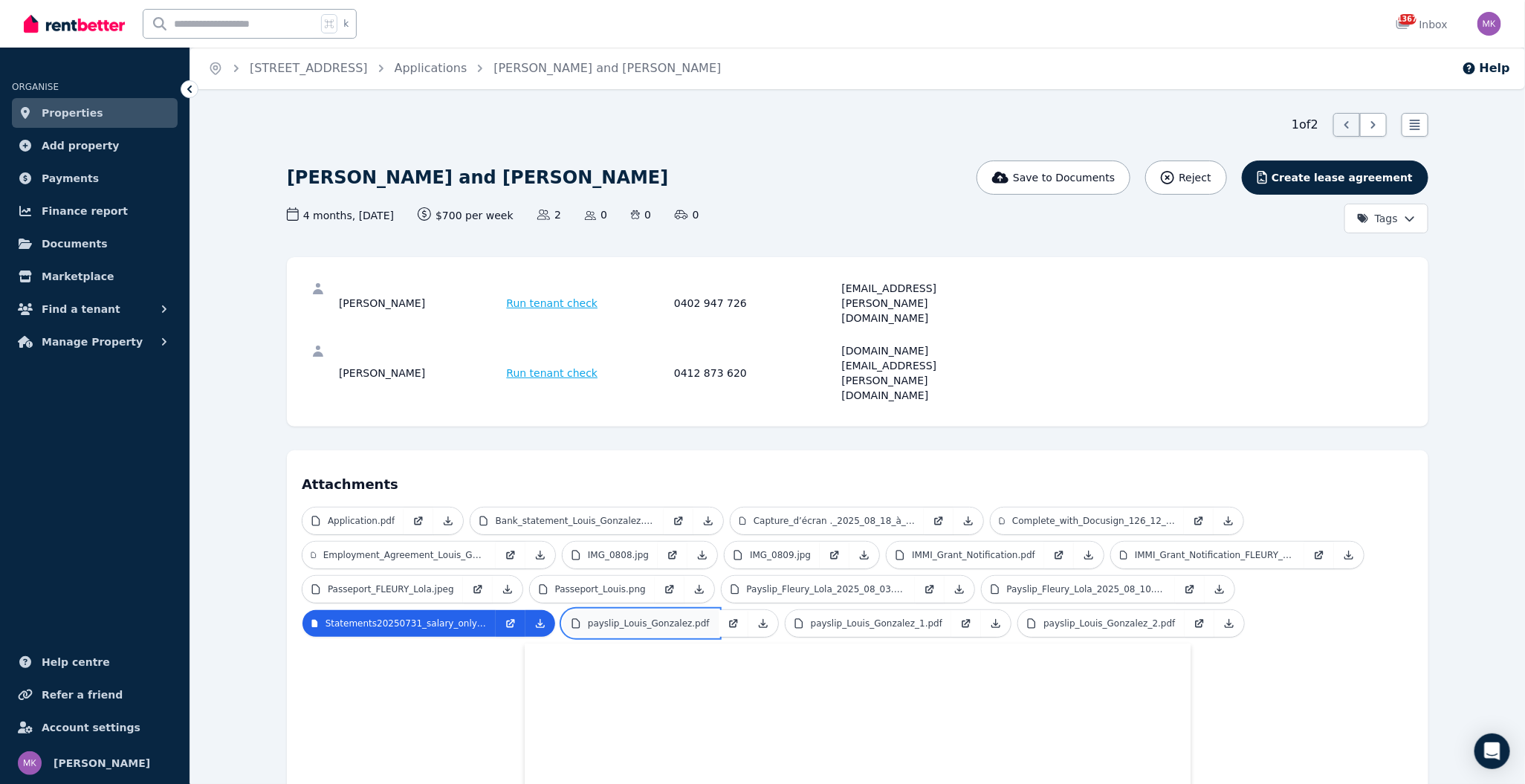
click at [671, 618] on p "payslip_Louis_Gonzalez.pdf" at bounding box center [649, 624] width 122 height 12
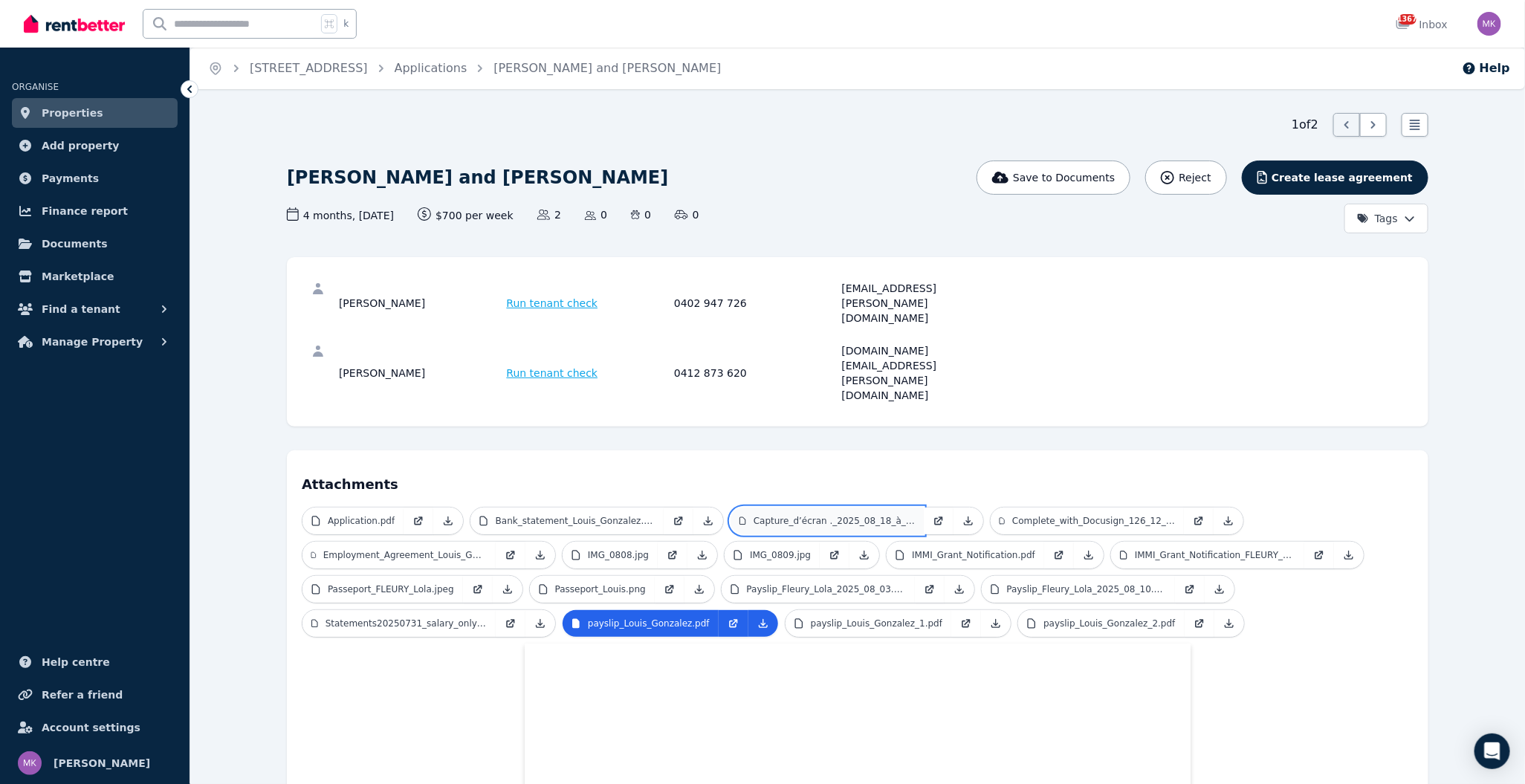
click at [845, 515] on p "Capture_d’écran ._2025_08_18_à_[DATE].jpeg" at bounding box center [833, 521] width 161 height 12
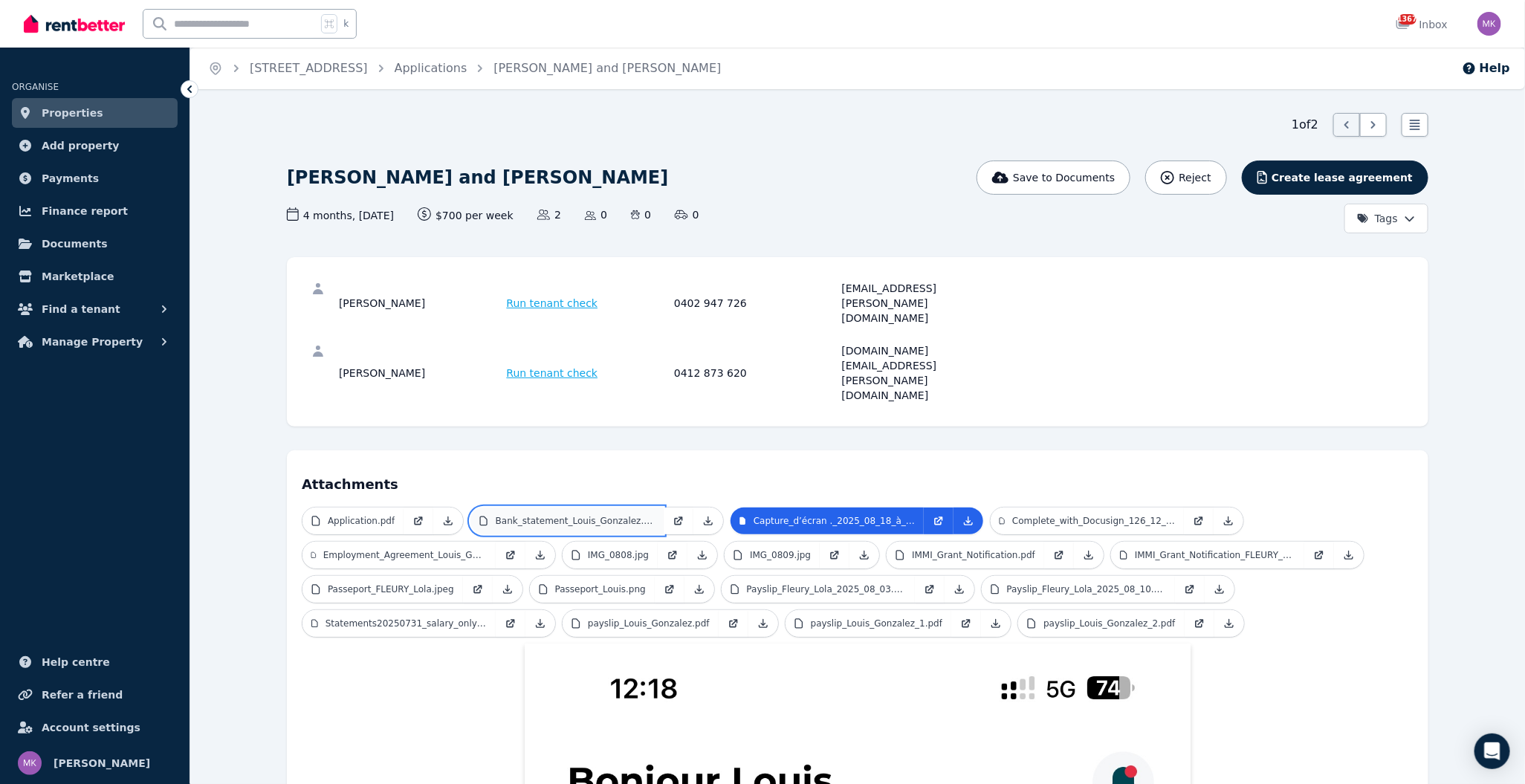
click at [615, 515] on p "Bank_statement_Louis_Gonzalez.png" at bounding box center [576, 521] width 160 height 12
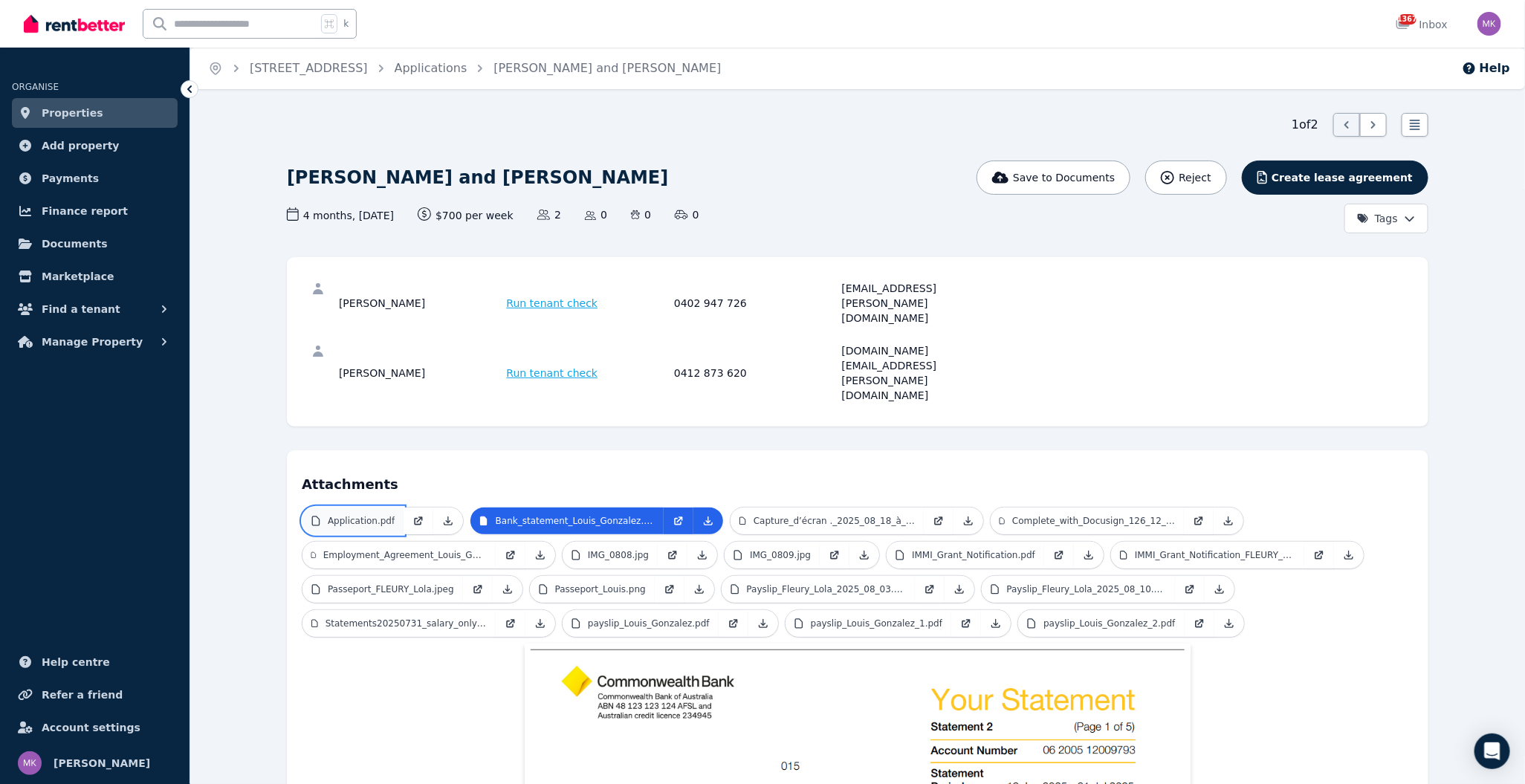
click at [373, 515] on p "Application.pdf" at bounding box center [361, 521] width 67 height 12
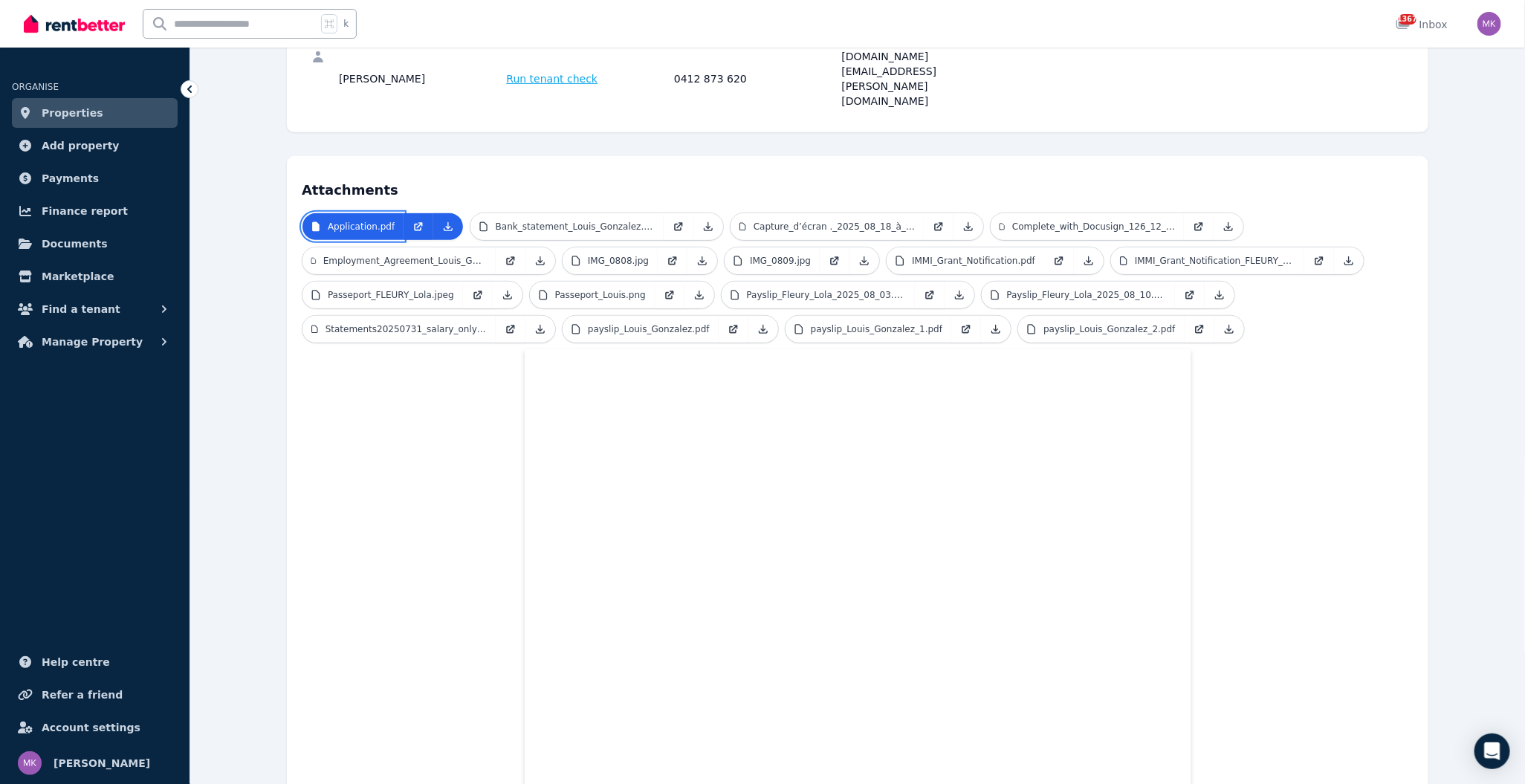
scroll to position [180, 0]
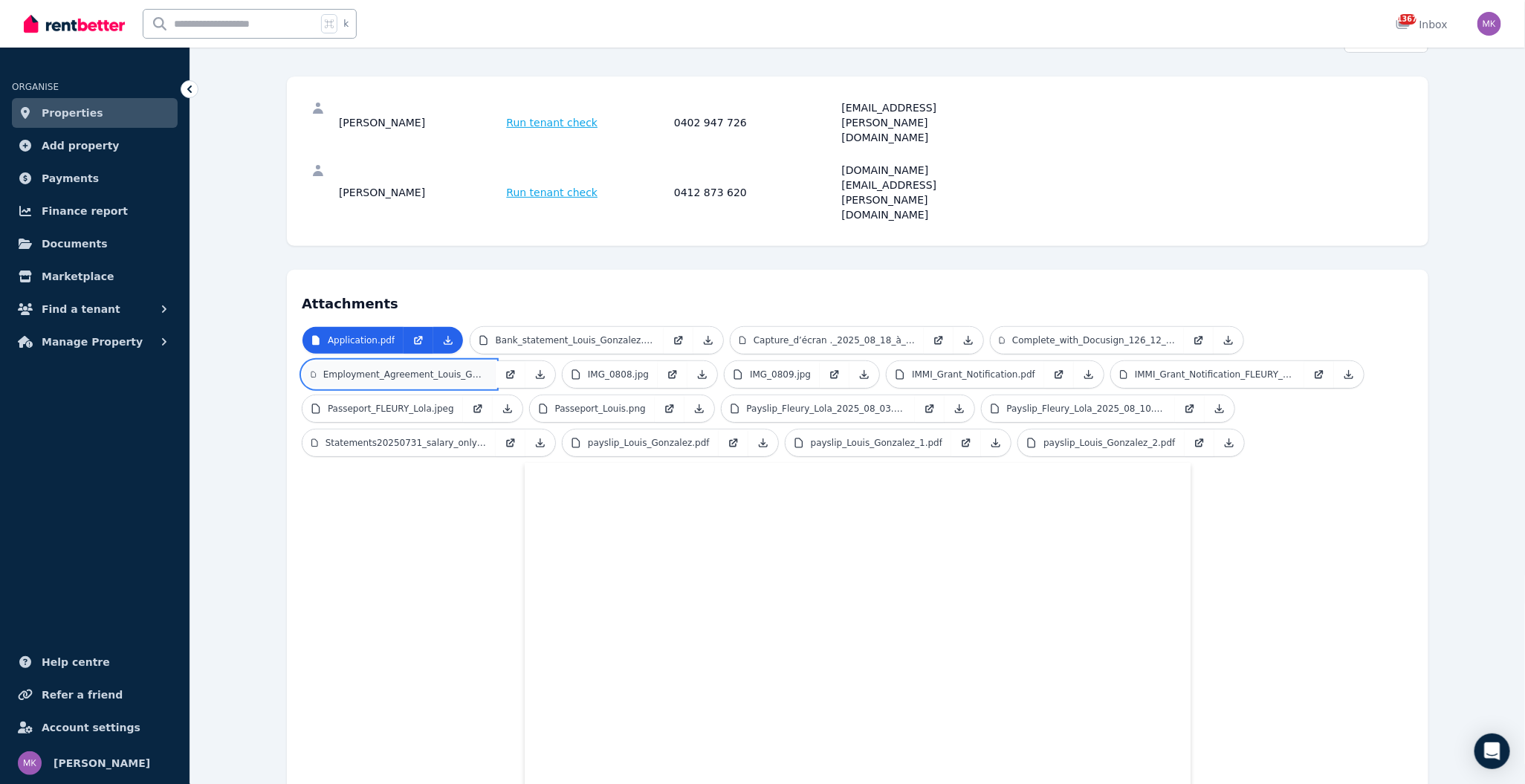
click at [410, 368] on p "Employment_Agreement_Louis_Gonzalez_Decathlon_AU.pdf" at bounding box center [405, 374] width 163 height 12
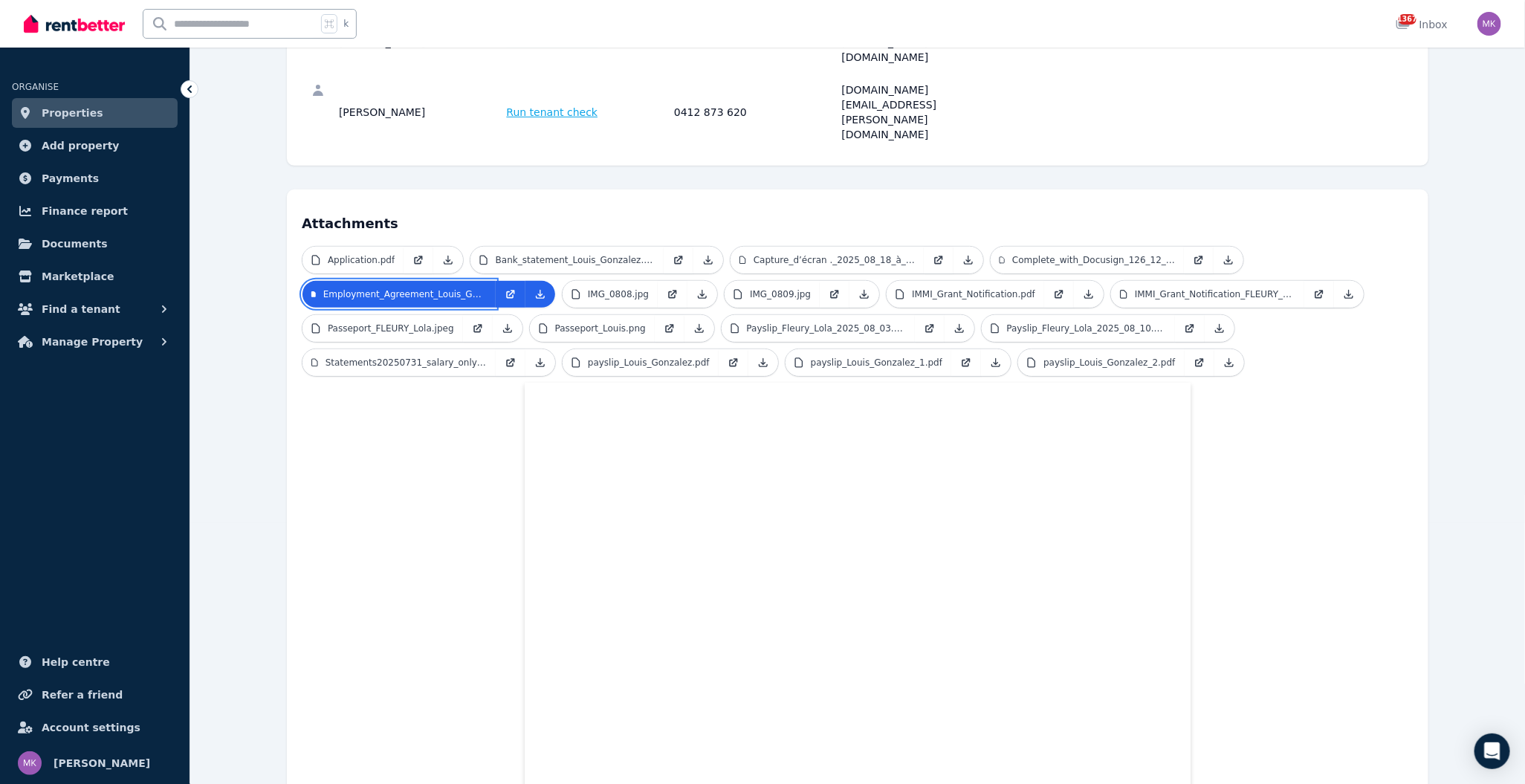
scroll to position [267, 0]
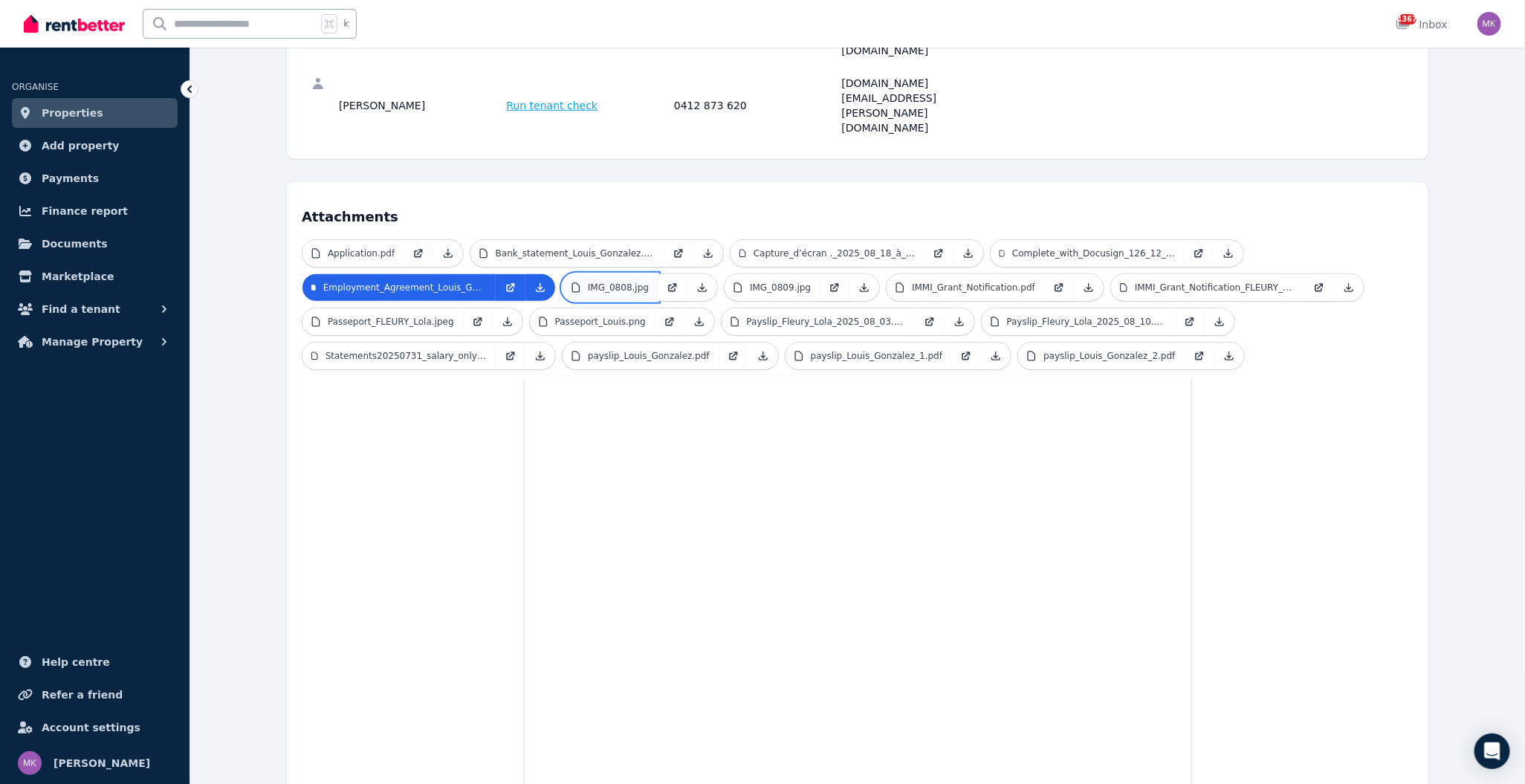
click at [652, 274] on link "IMG_0808.jpg" at bounding box center [610, 287] width 95 height 26
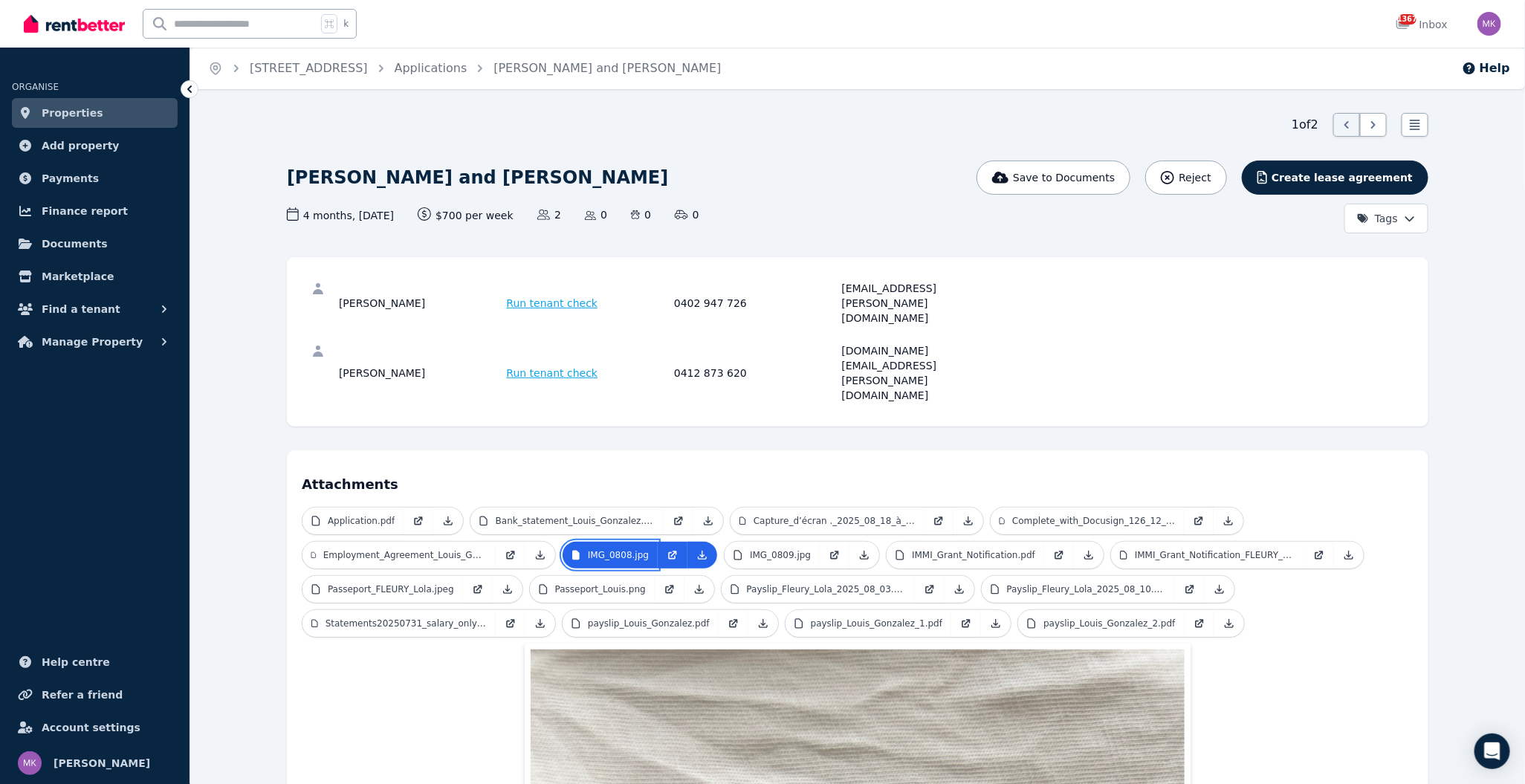
scroll to position [55, 0]
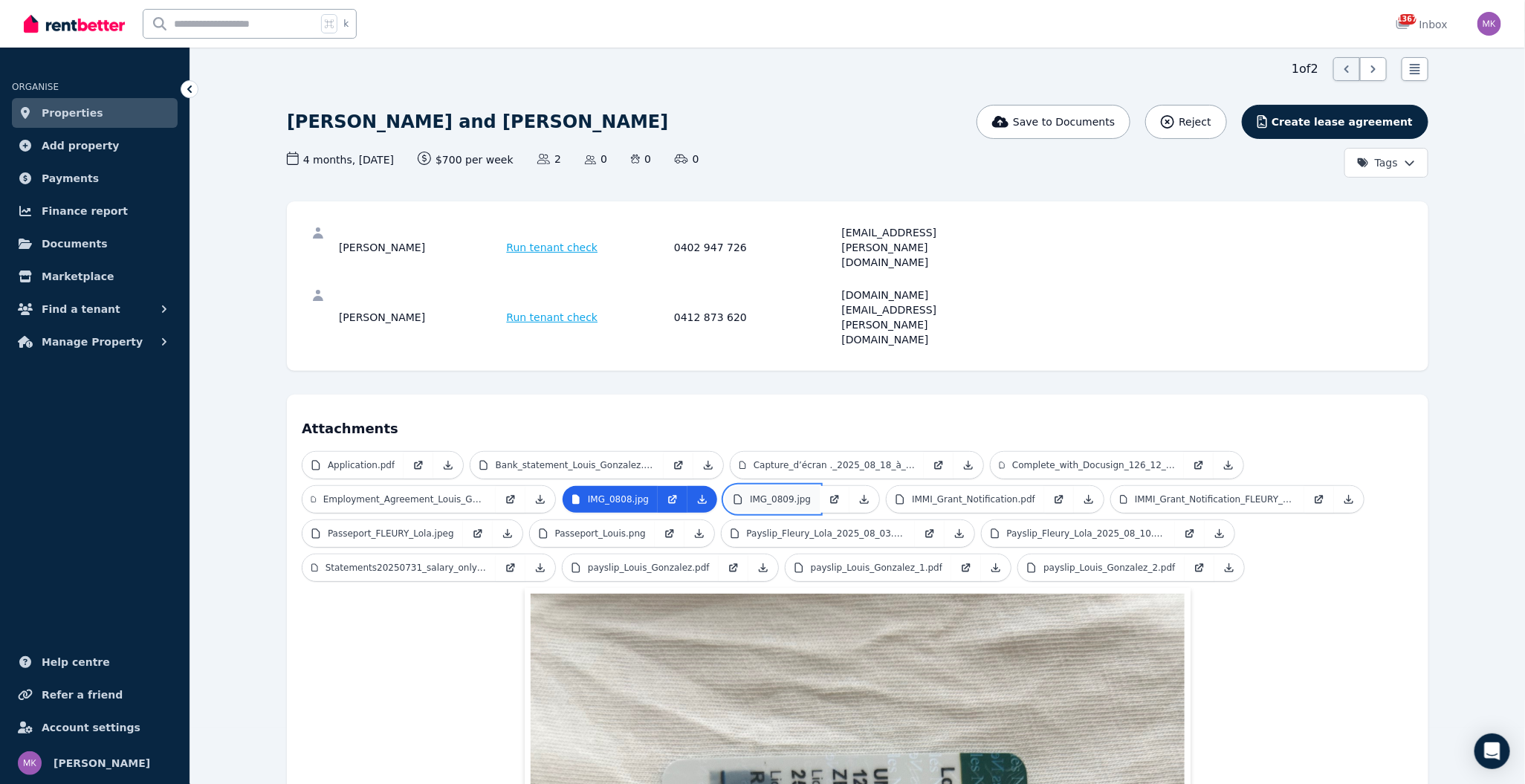
click at [774, 493] on p "IMG_0809.jpg" at bounding box center [780, 499] width 61 height 12
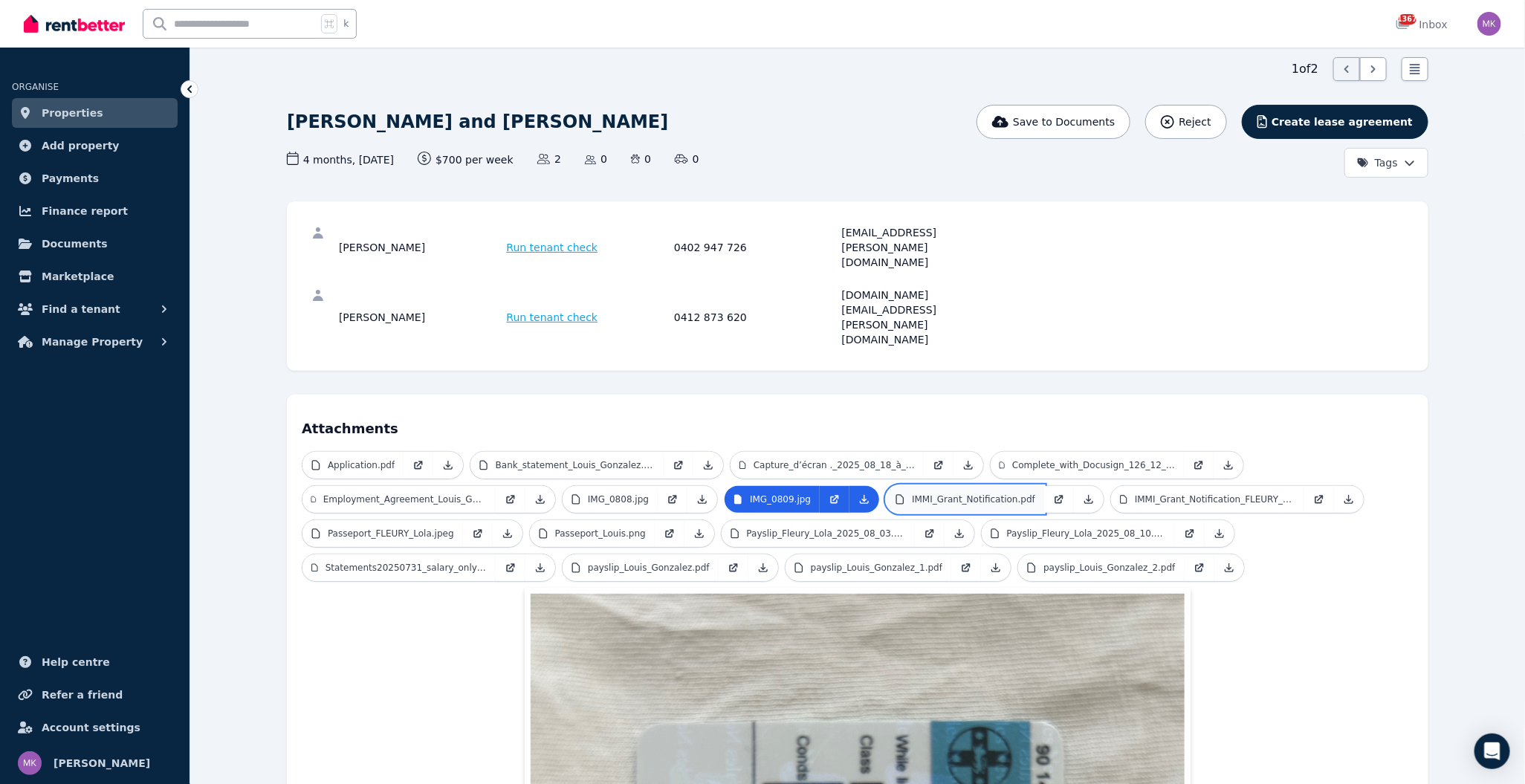
click at [969, 493] on p "IMMI_Grant_Notification.pdf" at bounding box center [974, 499] width 123 height 12
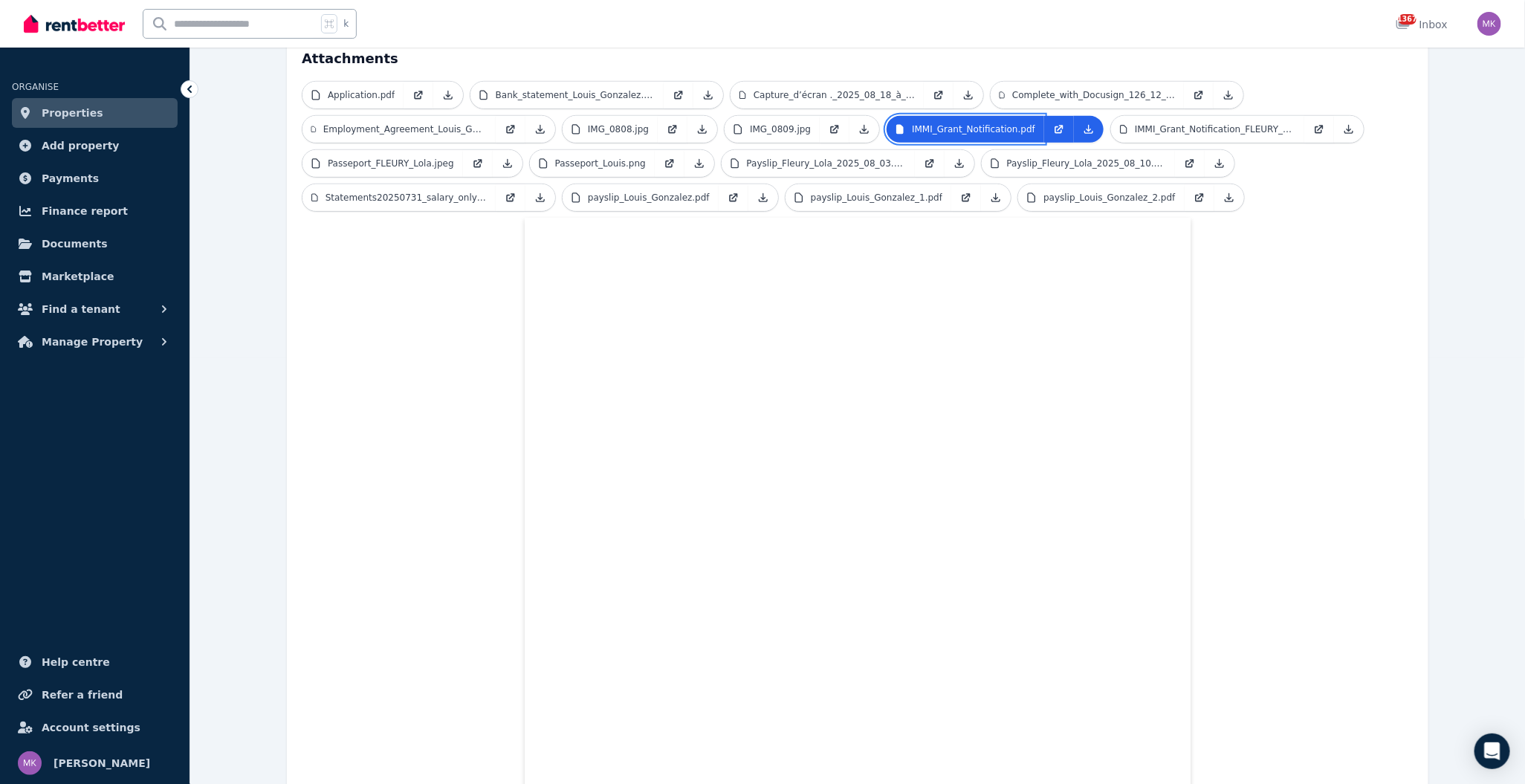
scroll to position [176, 0]
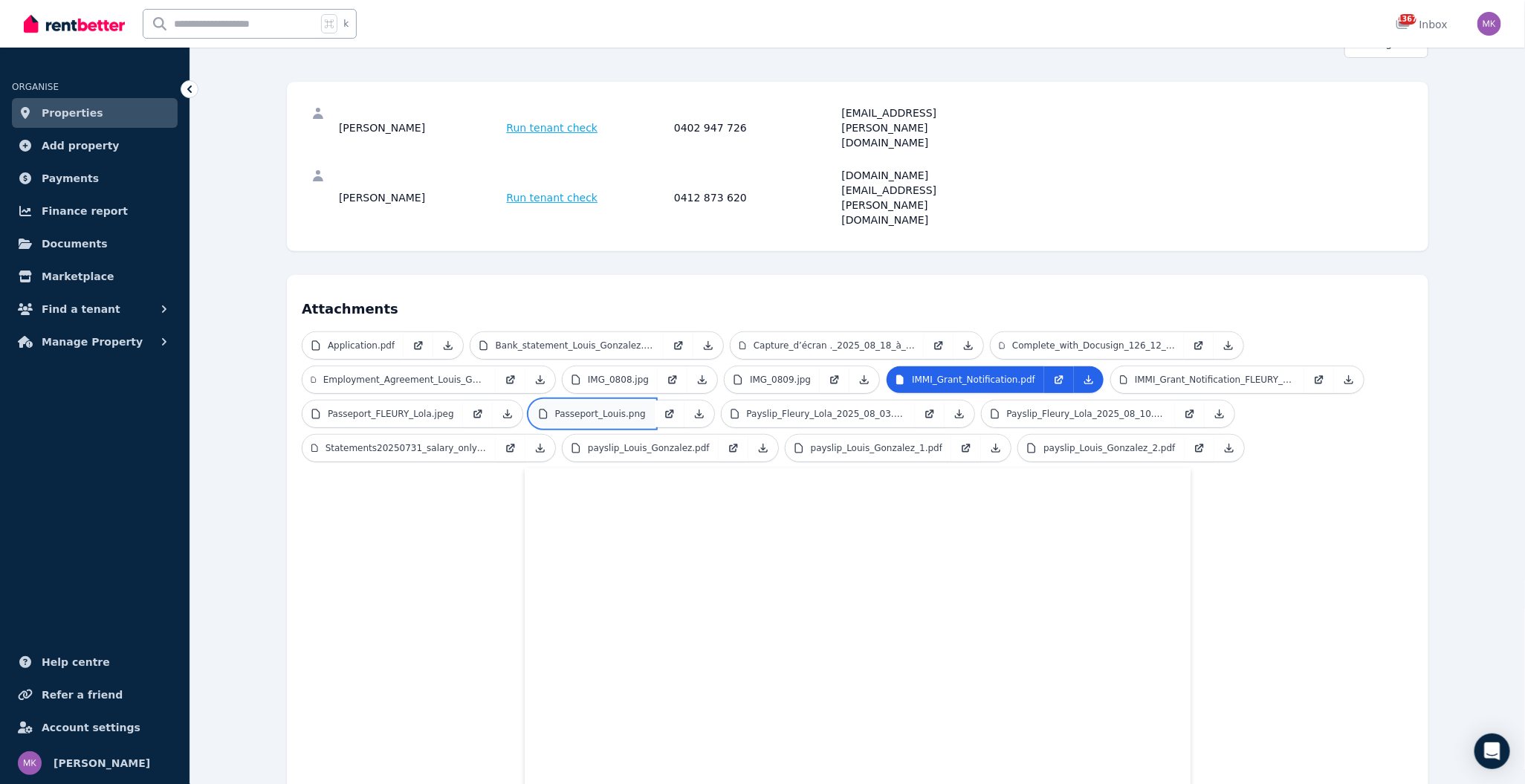
click at [618, 408] on p "Passeport_Louis.png" at bounding box center [600, 414] width 91 height 12
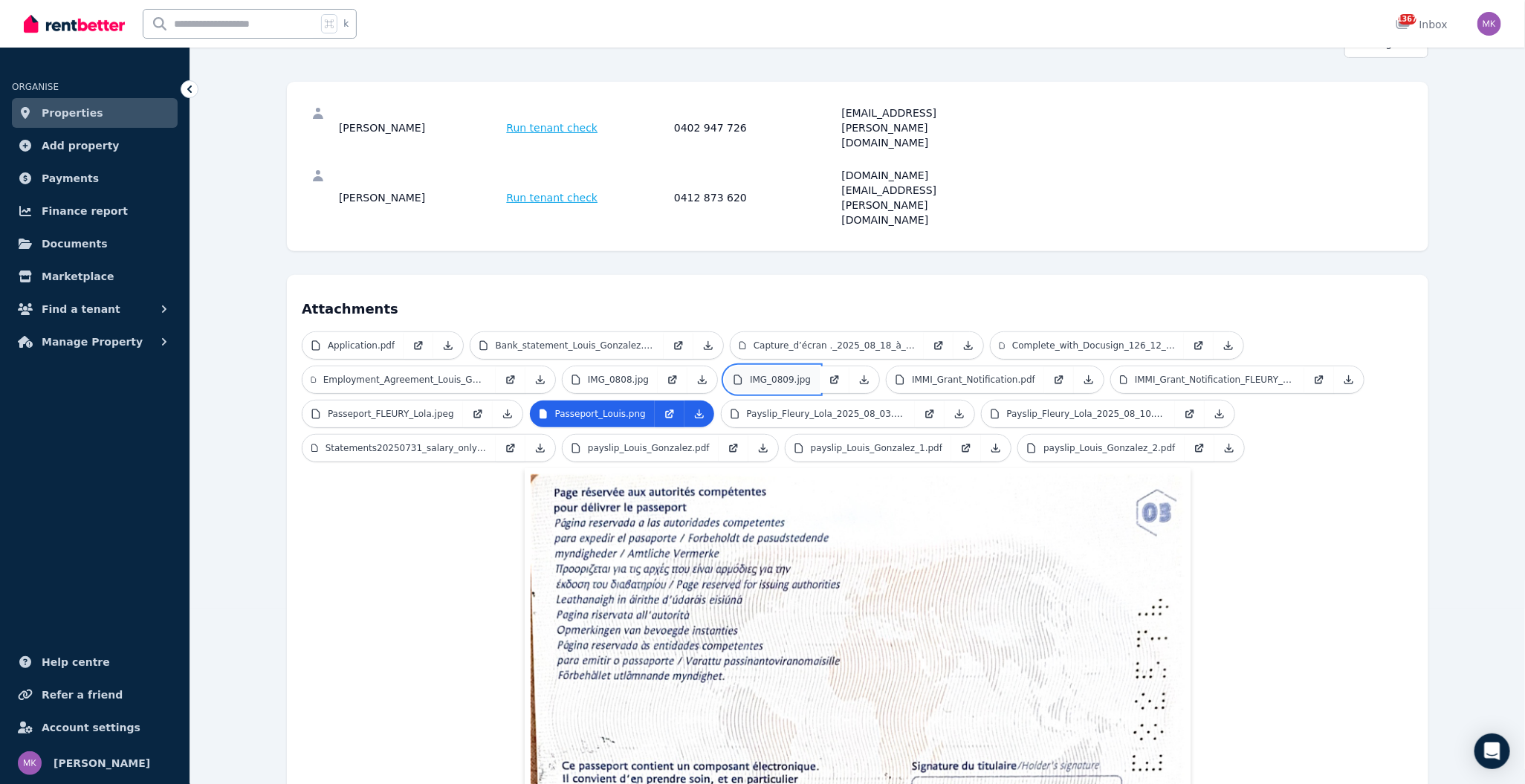
click at [766, 374] on p "IMG_0809.jpg" at bounding box center [780, 380] width 61 height 12
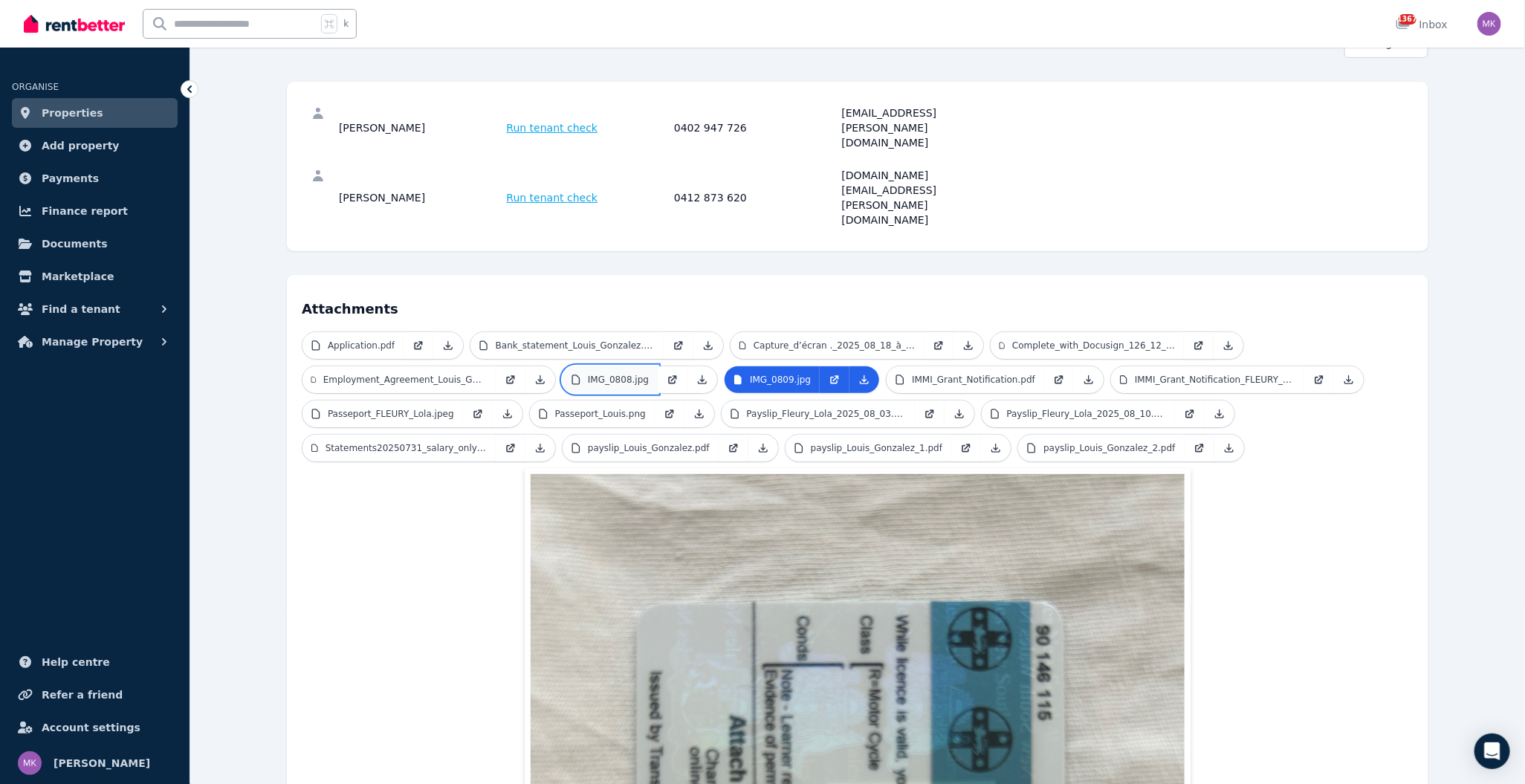
click at [628, 374] on p "IMG_0808.jpg" at bounding box center [618, 380] width 61 height 12
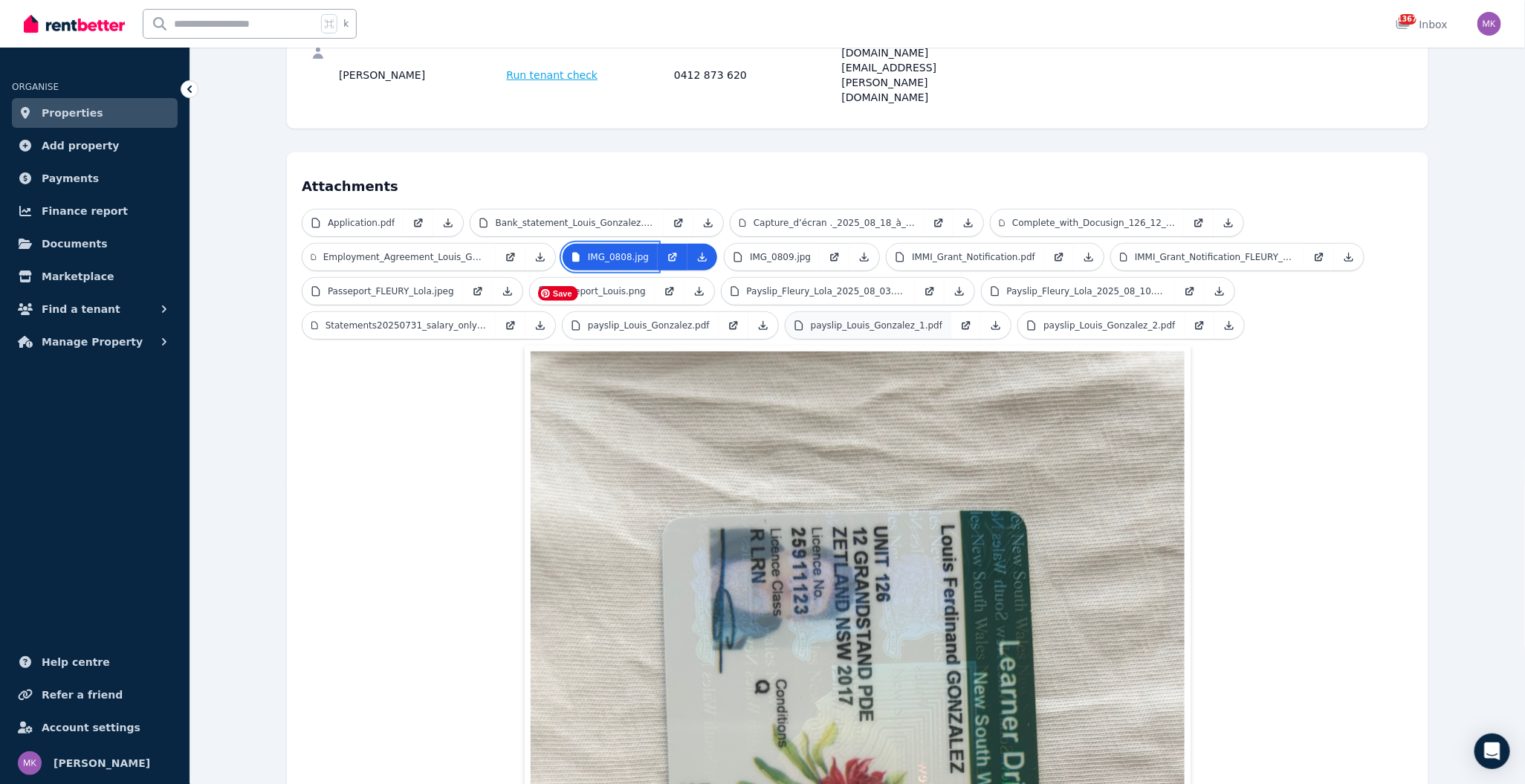
scroll to position [191, 0]
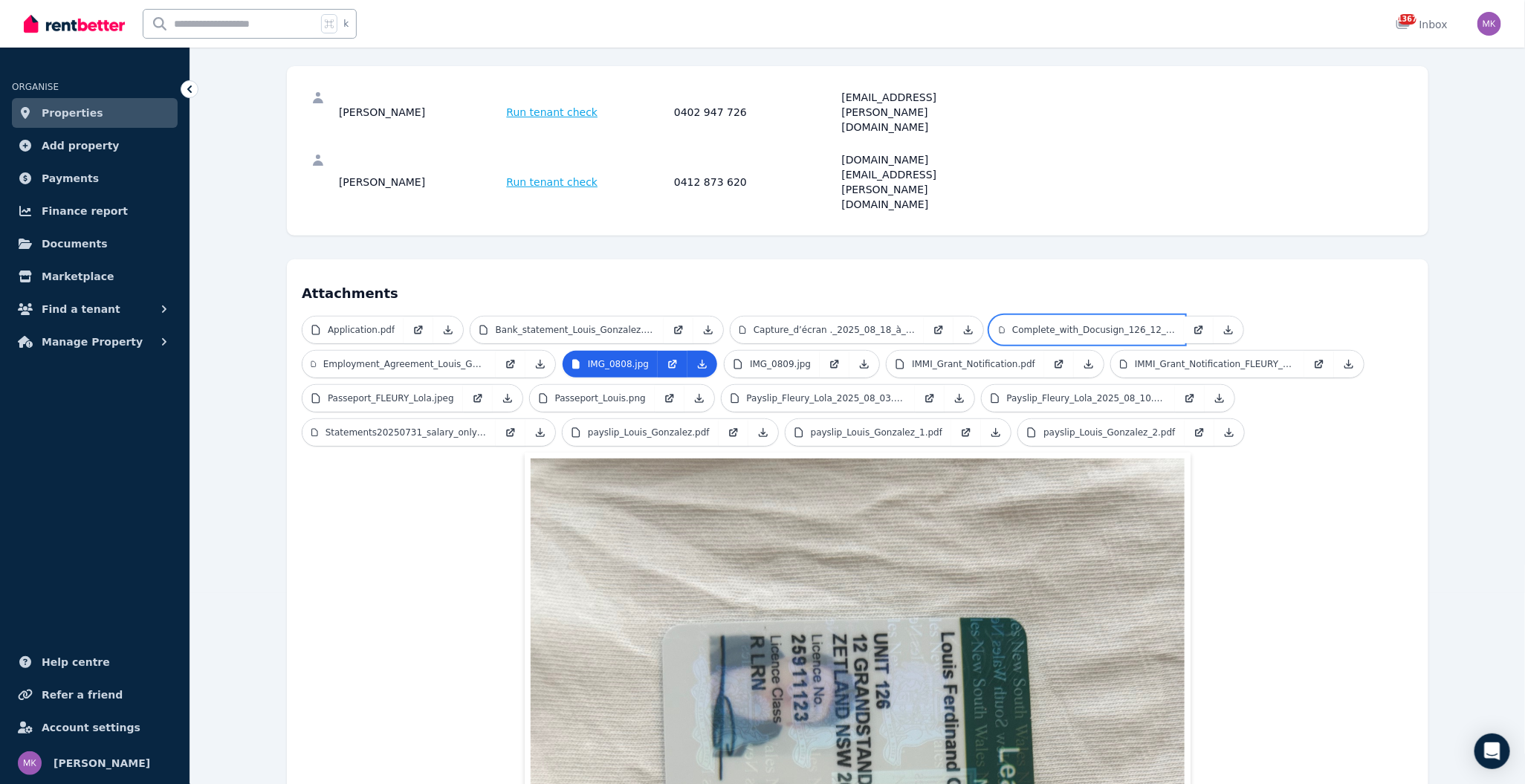
click at [1078, 324] on p "Complete_with_Docusign_126_12_Grandstand_Par.pdf" at bounding box center [1093, 330] width 163 height 12
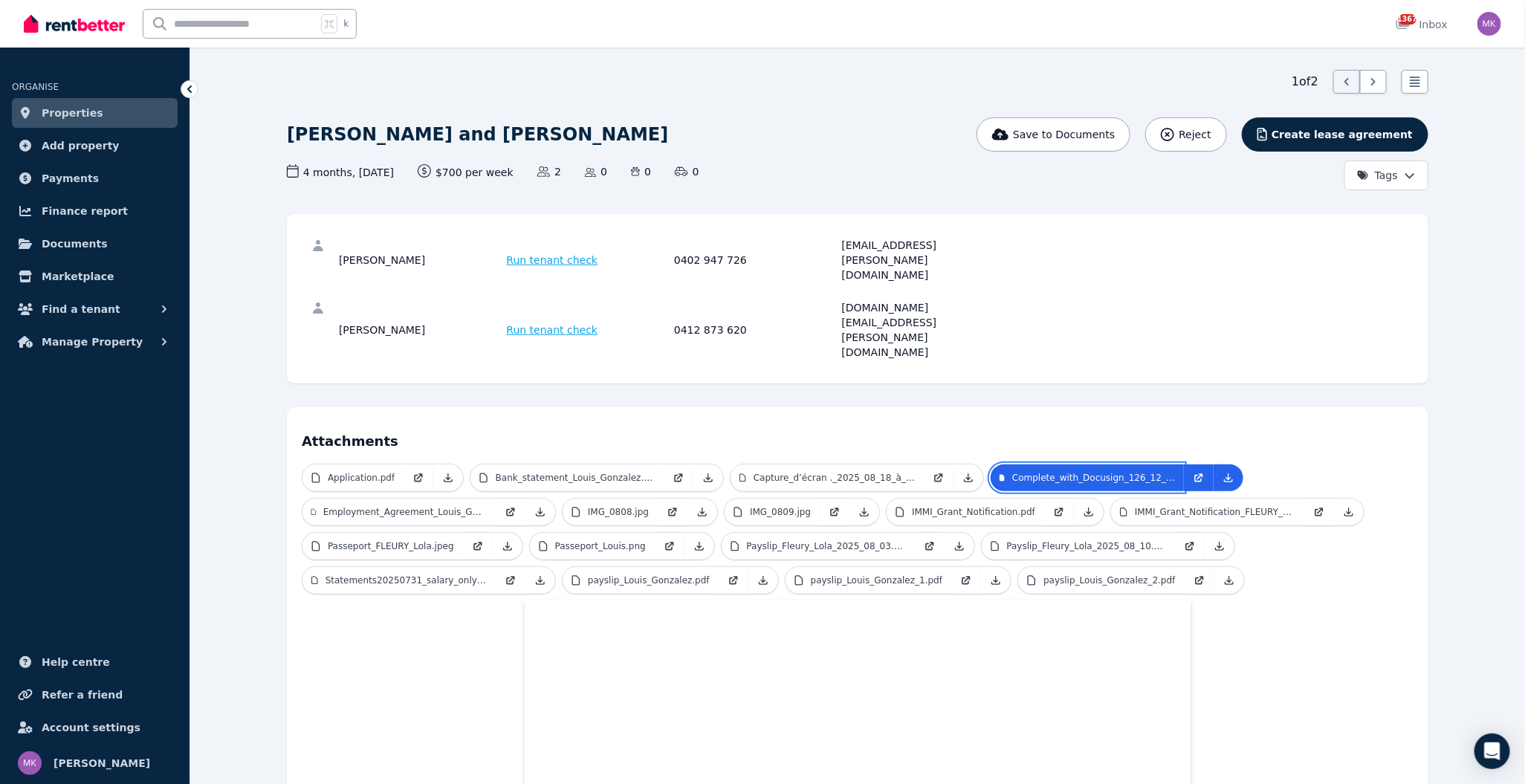
scroll to position [0, 0]
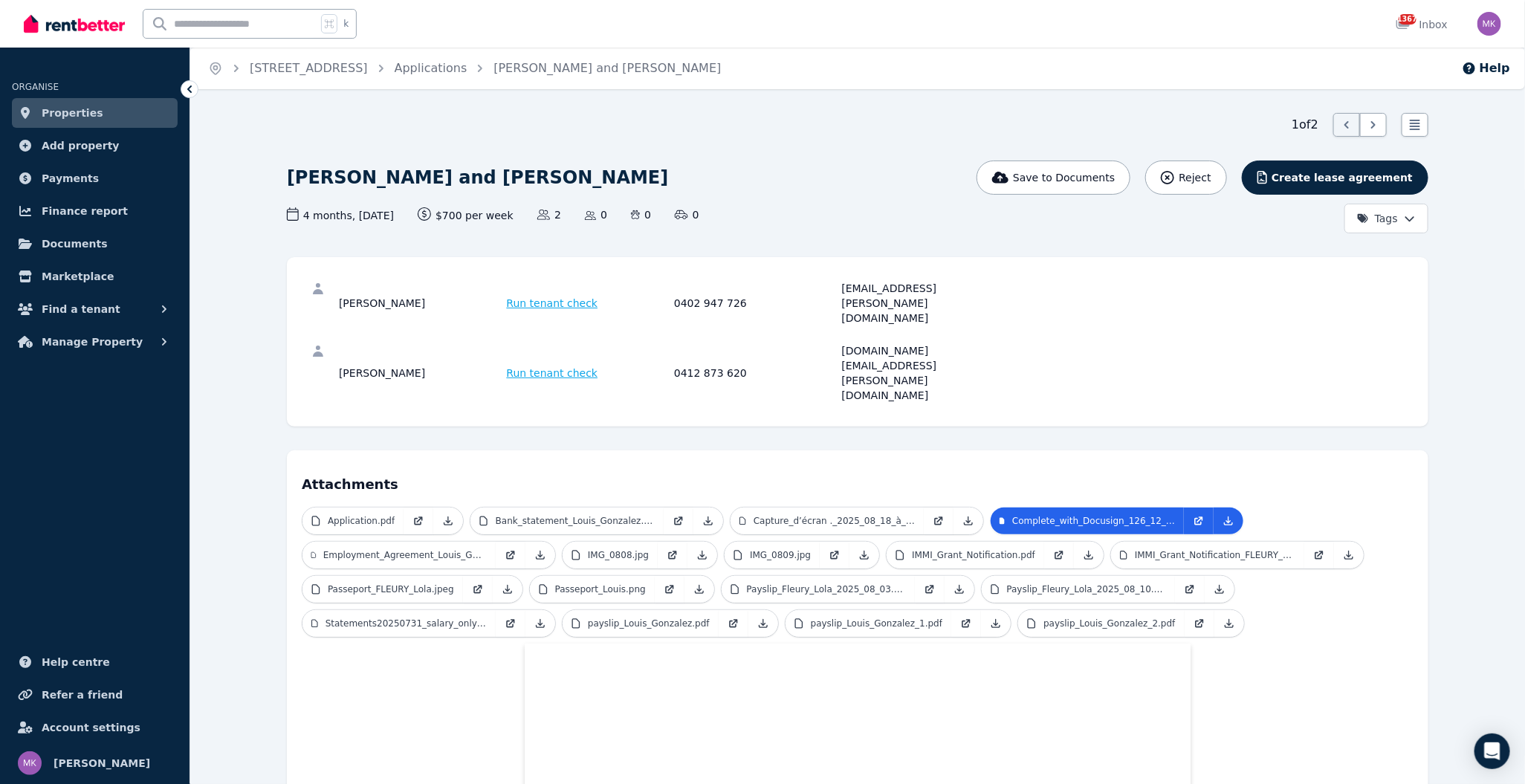
drag, startPoint x: 1102, startPoint y: 327, endPoint x: 1086, endPoint y: 325, distance: 16.1
click at [1080, 335] on div "[PERSON_NAME] Run tenant check 0412 873 620 [DOMAIN_NAME][EMAIL_ADDRESS][PERSON…" at bounding box center [857, 374] width 1112 height 77
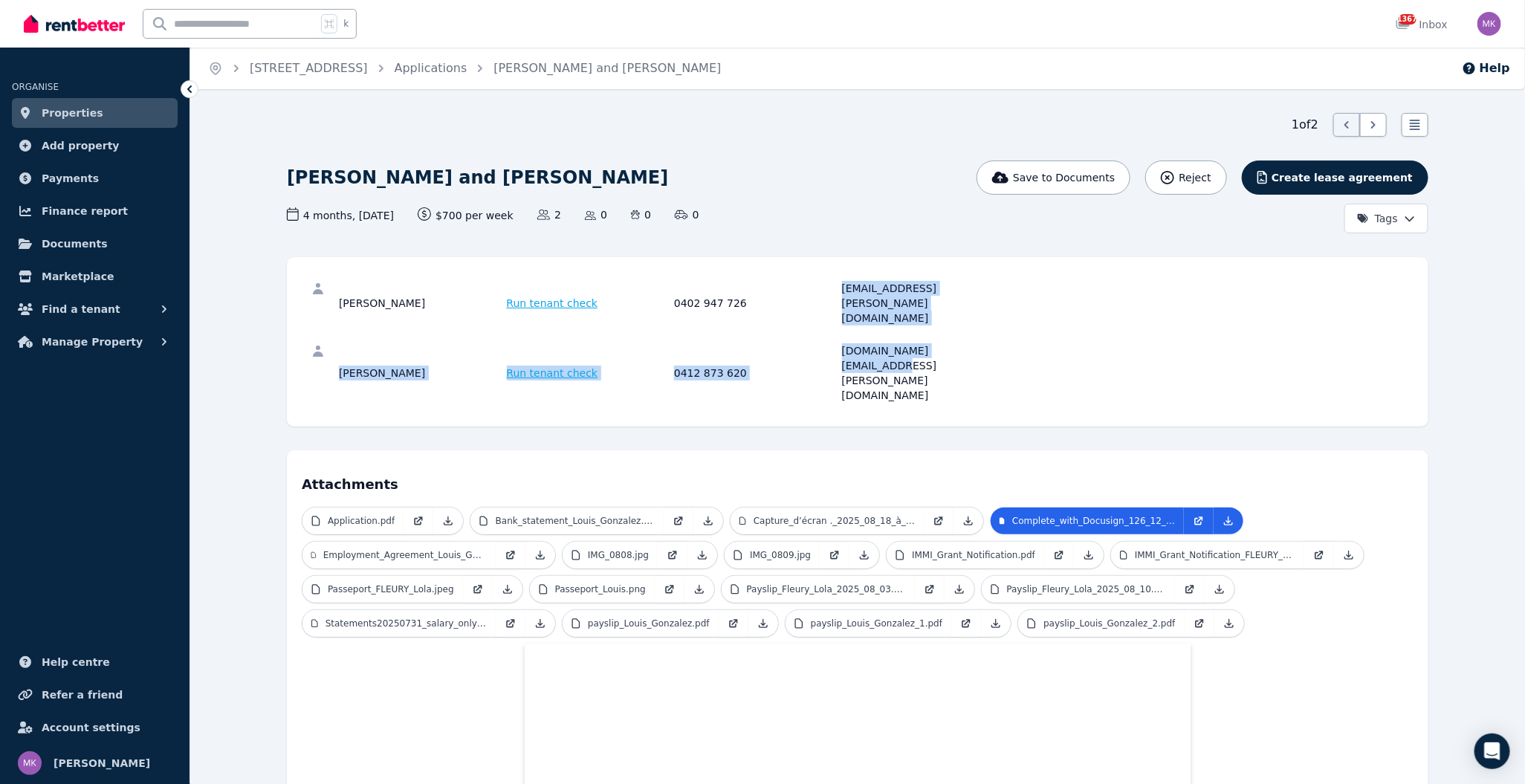
drag, startPoint x: 908, startPoint y: 338, endPoint x: 766, endPoint y: 287, distance: 150.9
click at [773, 290] on div "[PERSON_NAME] Run tenant check 0402 947 726 [EMAIL_ADDRESS][PERSON_NAME][DOMAIN…" at bounding box center [857, 342] width 1142 height 170
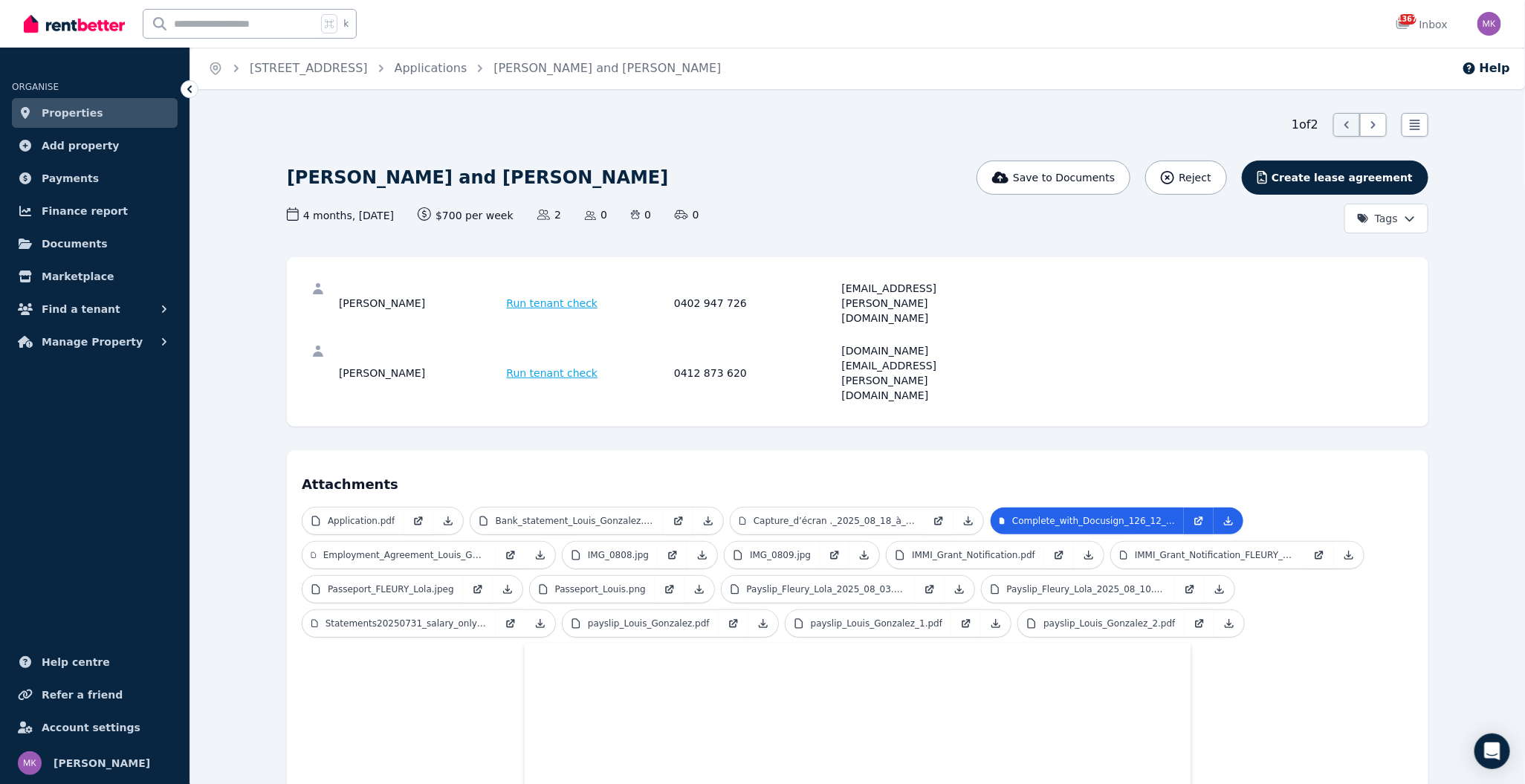
drag, startPoint x: 897, startPoint y: 253, endPoint x: 1013, endPoint y: 292, distance: 122.4
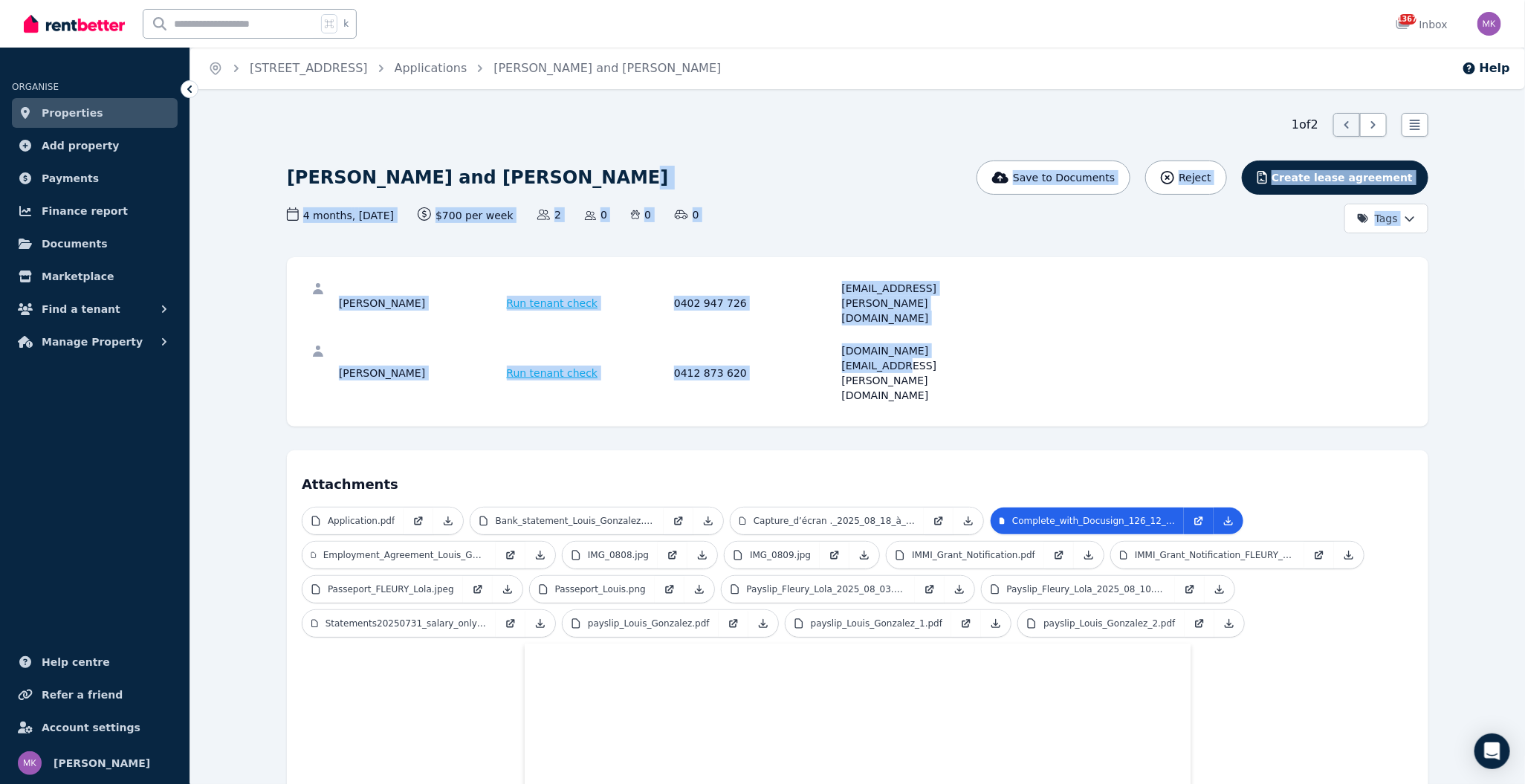
drag, startPoint x: 945, startPoint y: 338, endPoint x: 672, endPoint y: 192, distance: 309.6
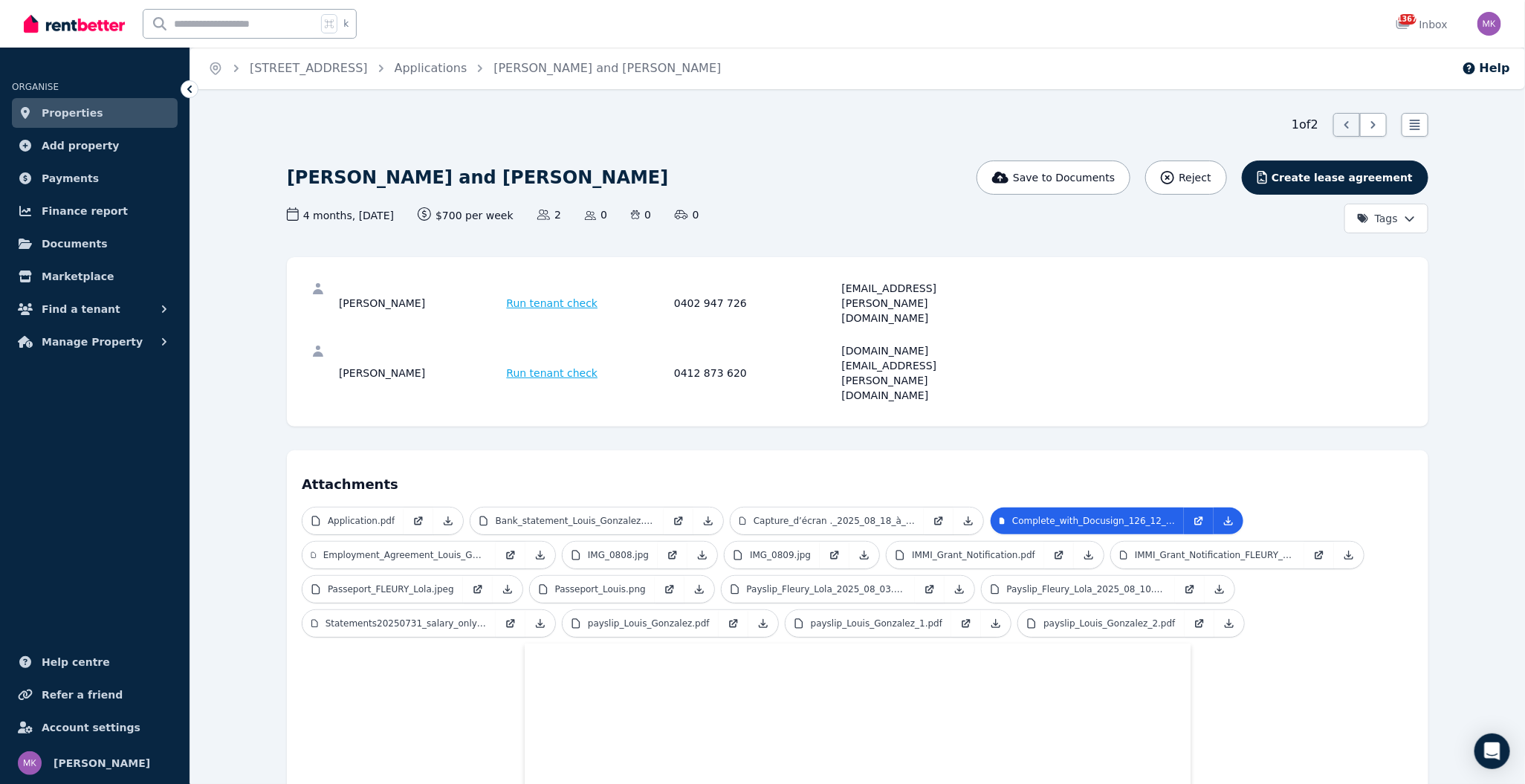
click at [574, 163] on div "[PERSON_NAME] and [PERSON_NAME]" at bounding box center [665, 178] width 758 height 35
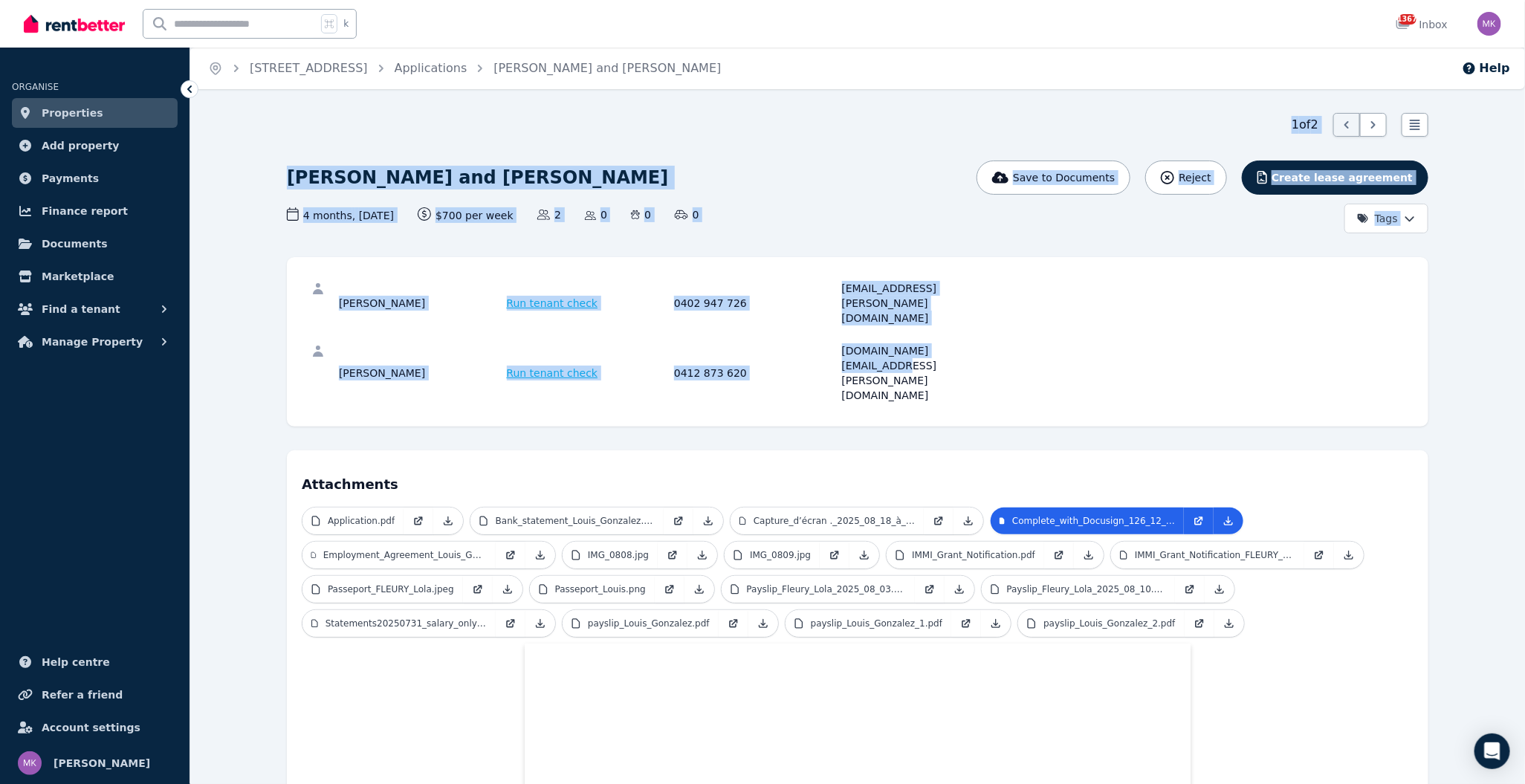
drag, startPoint x: 608, startPoint y: 188, endPoint x: 492, endPoint y: 110, distance: 139.8
click at [489, 108] on div "Home [STREET_ADDRESS], Bondi Beach Applications [PERSON_NAME] and [PERSON_NAME]…" at bounding box center [762, 392] width 1525 height 784
click at [758, 197] on div "[PERSON_NAME] and [PERSON_NAME] Save to Documents Reject Create lease agreement…" at bounding box center [857, 197] width 1142 height 73
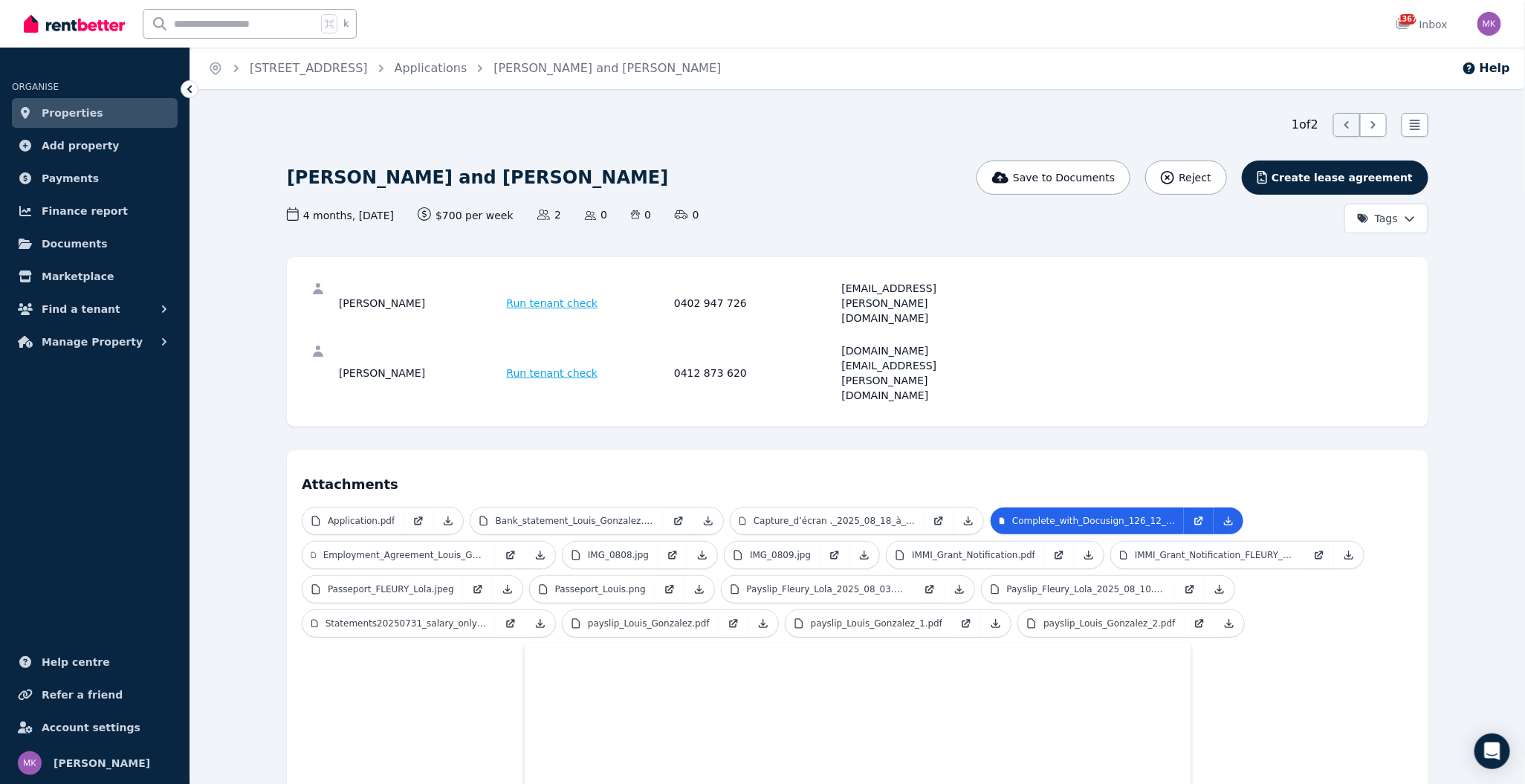
click at [873, 185] on div "[PERSON_NAME] and [PERSON_NAME]" at bounding box center [665, 178] width 758 height 35
click at [1220, 563] on ul "Application.pdf Bank_statement_Louis_Gonzalez.png Capture_d’écran ._2025_08_18_…" at bounding box center [857, 576] width 1112 height 137
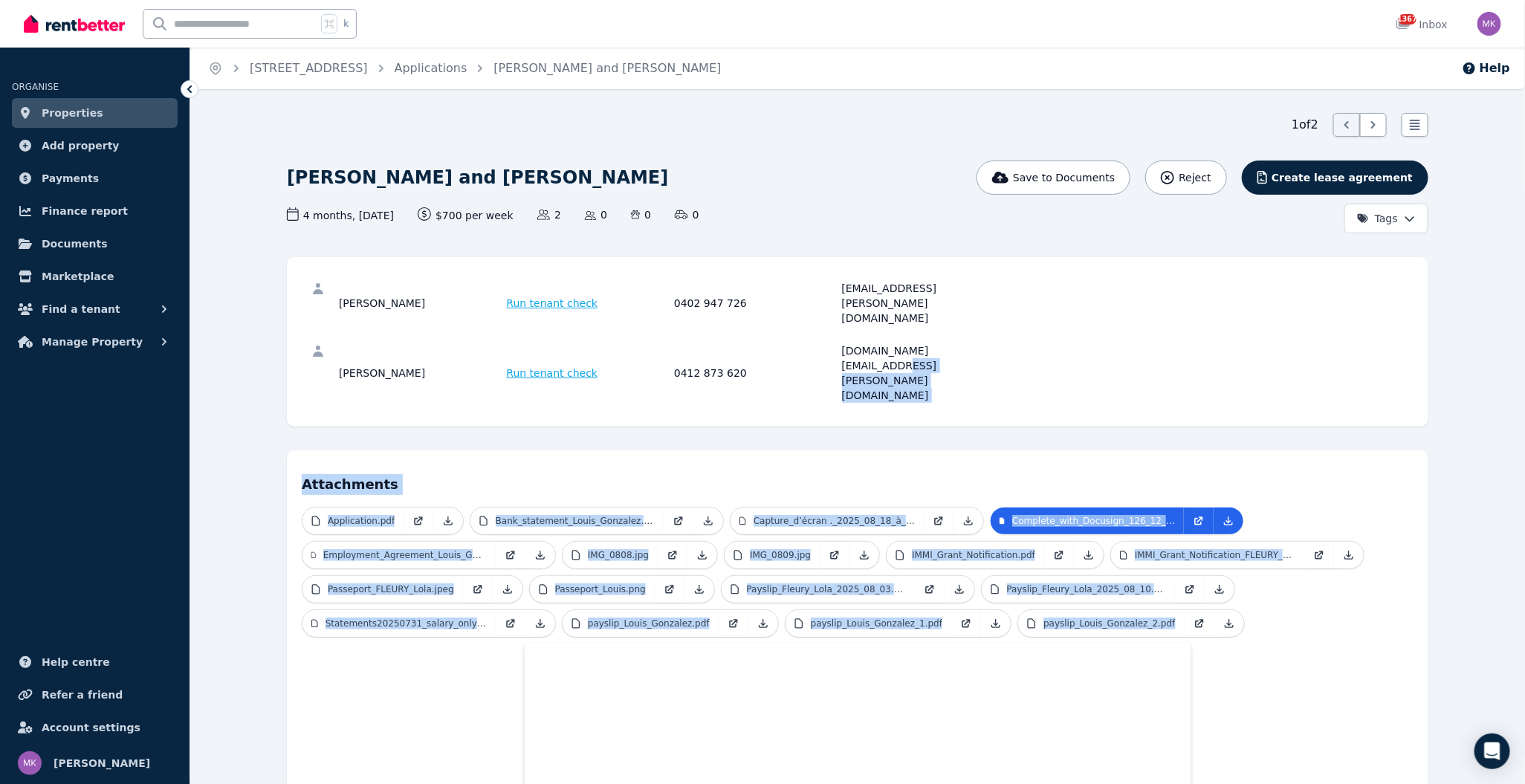
drag, startPoint x: 1307, startPoint y: 557, endPoint x: 1089, endPoint y: 320, distance: 322.0
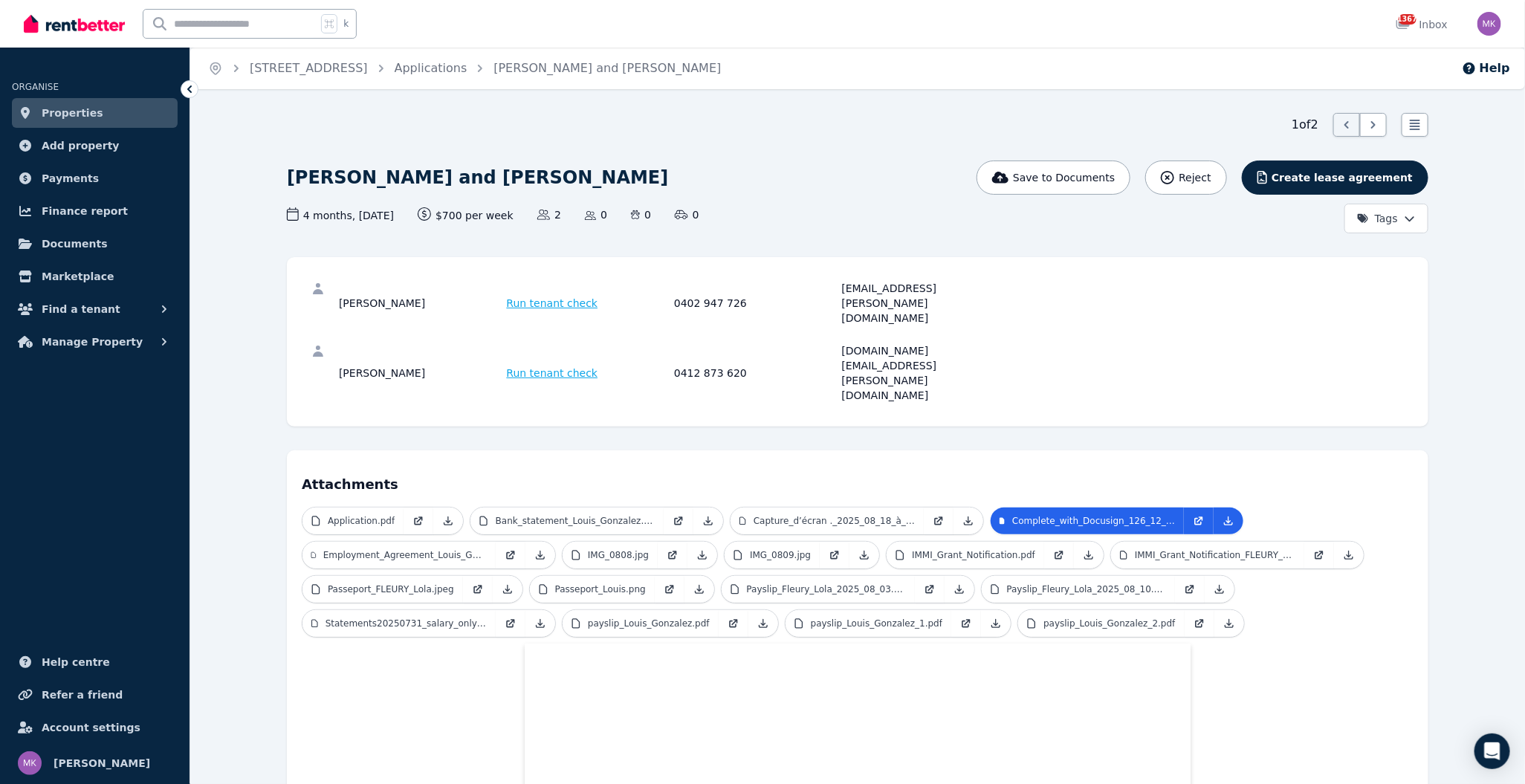
click at [1087, 303] on div "[PERSON_NAME] Run tenant check 0402 947 726 [EMAIL_ADDRESS][PERSON_NAME][DOMAIN…" at bounding box center [857, 302] width 1112 height 62
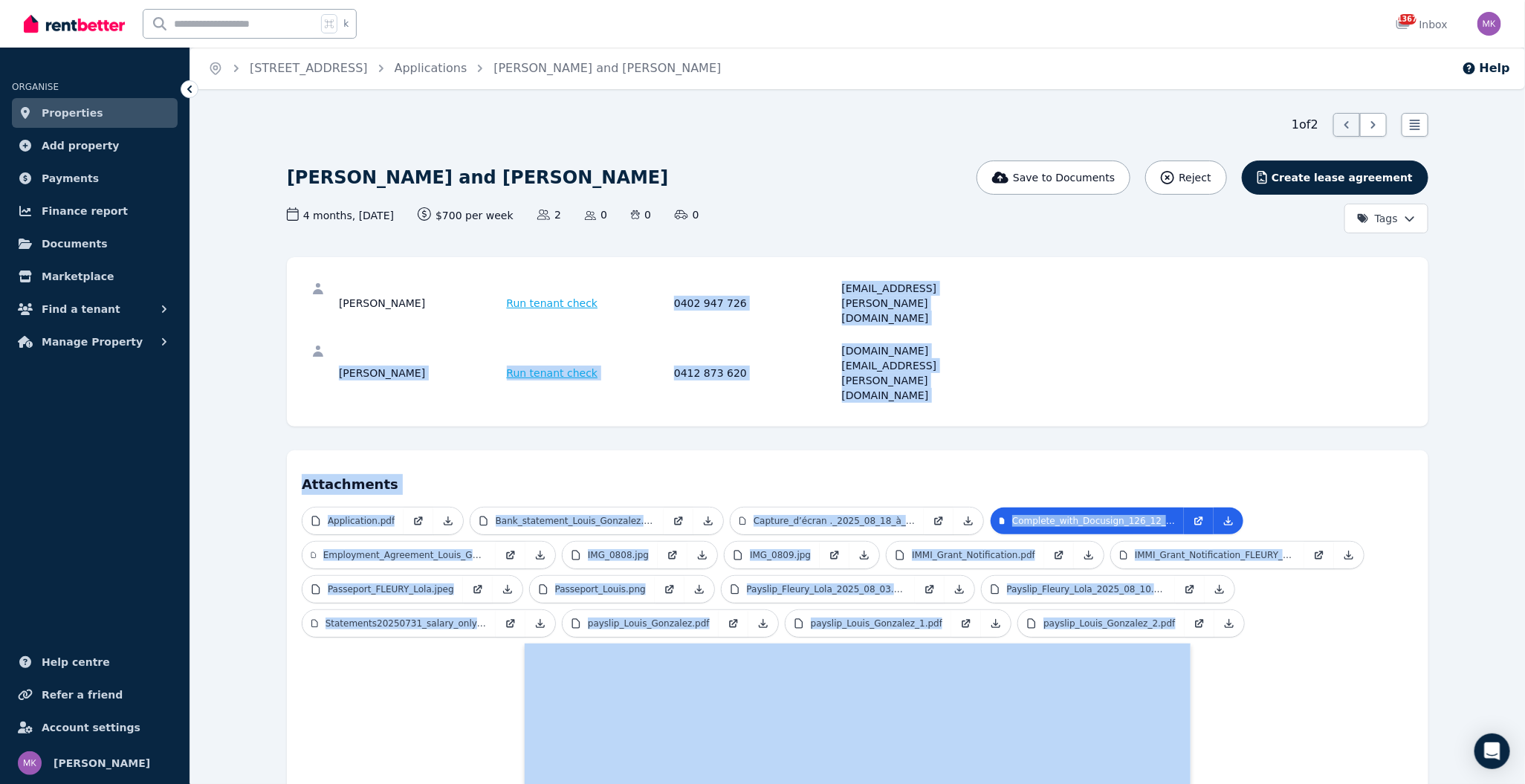
drag, startPoint x: 1153, startPoint y: 424, endPoint x: 829, endPoint y: 243, distance: 371.1
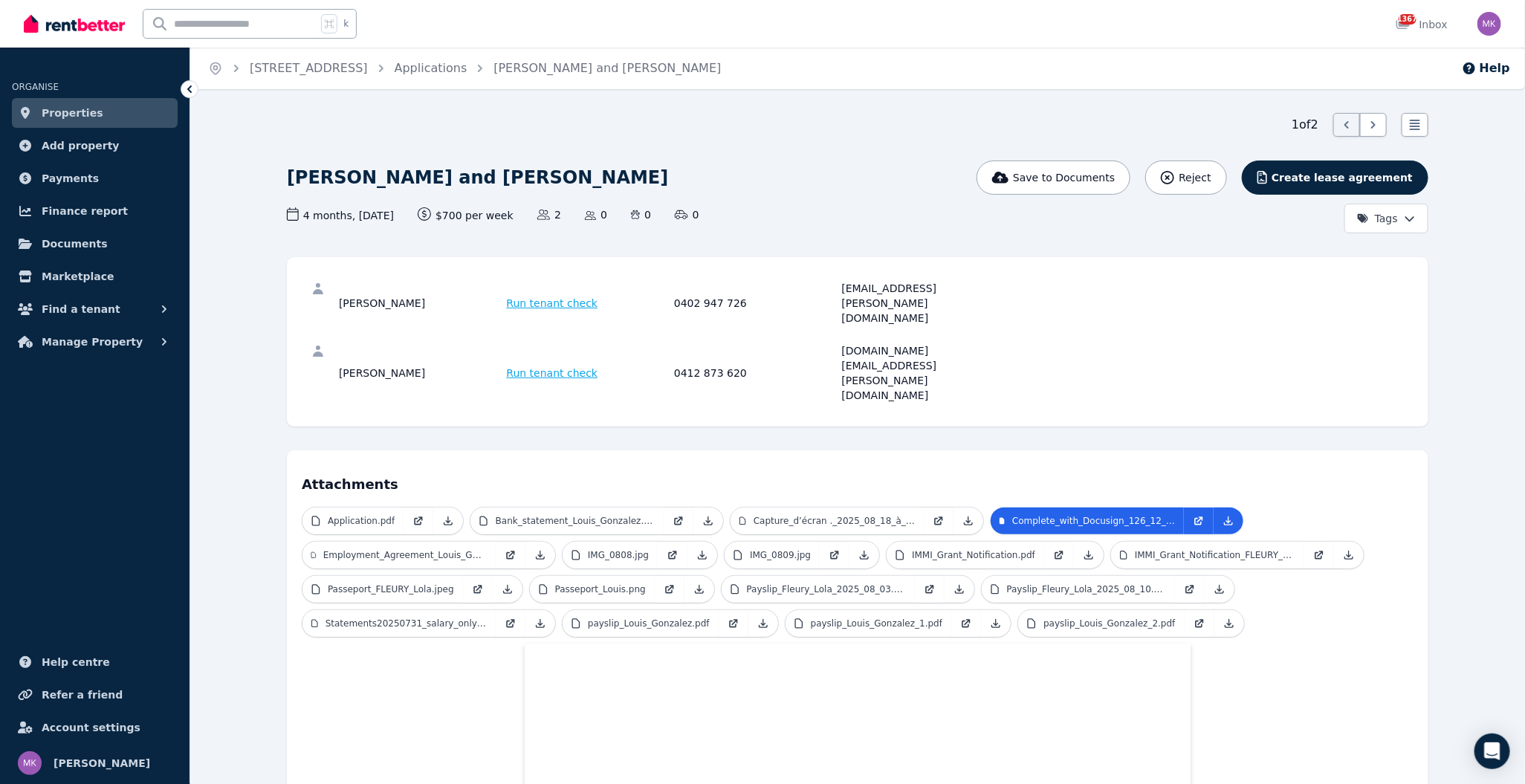
click at [821, 219] on div "4 months , [DATE] Lease term and start date $700 per week Rental amount offered…" at bounding box center [665, 215] width 758 height 16
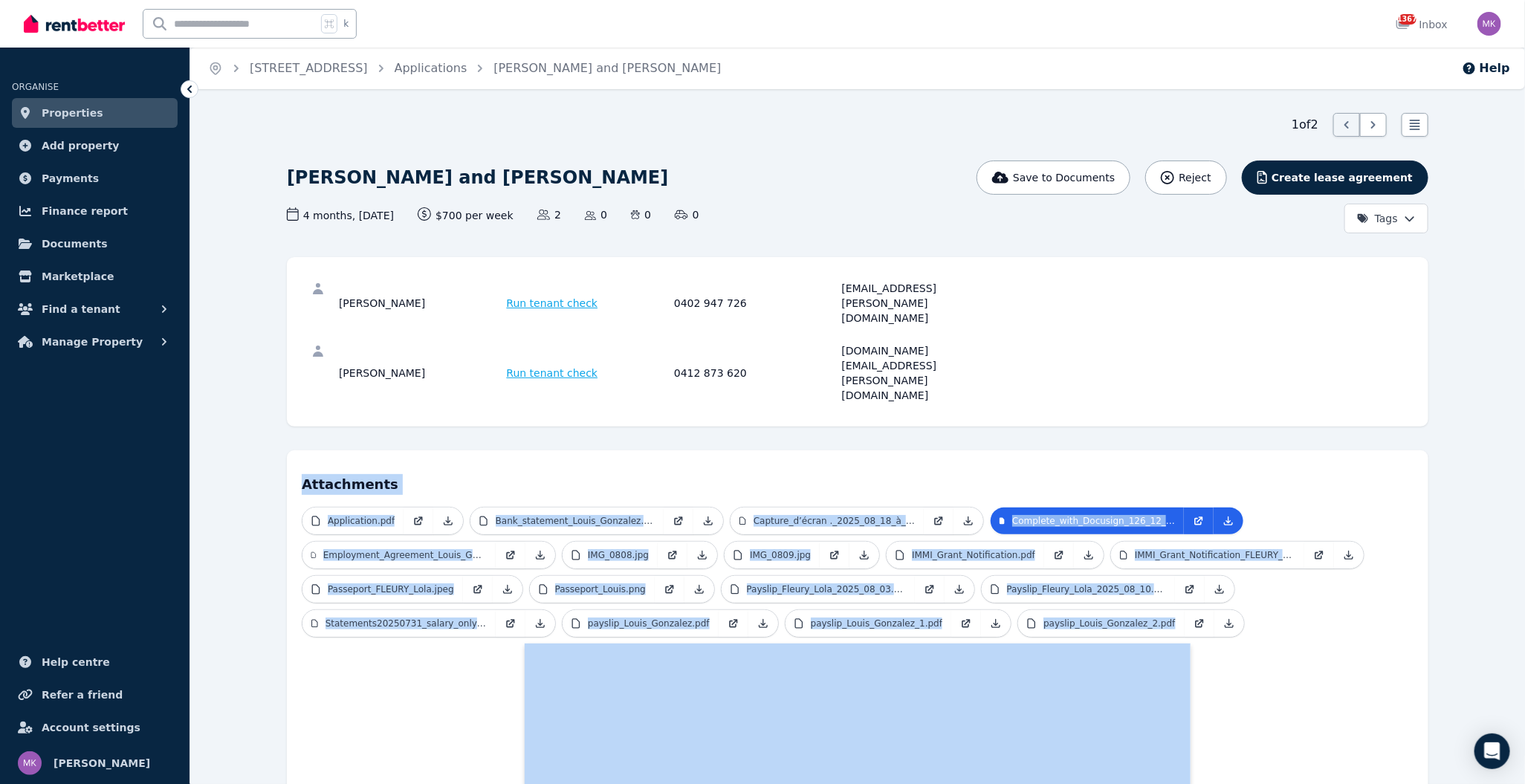
drag, startPoint x: 1274, startPoint y: 589, endPoint x: 955, endPoint y: 374, distance: 384.7
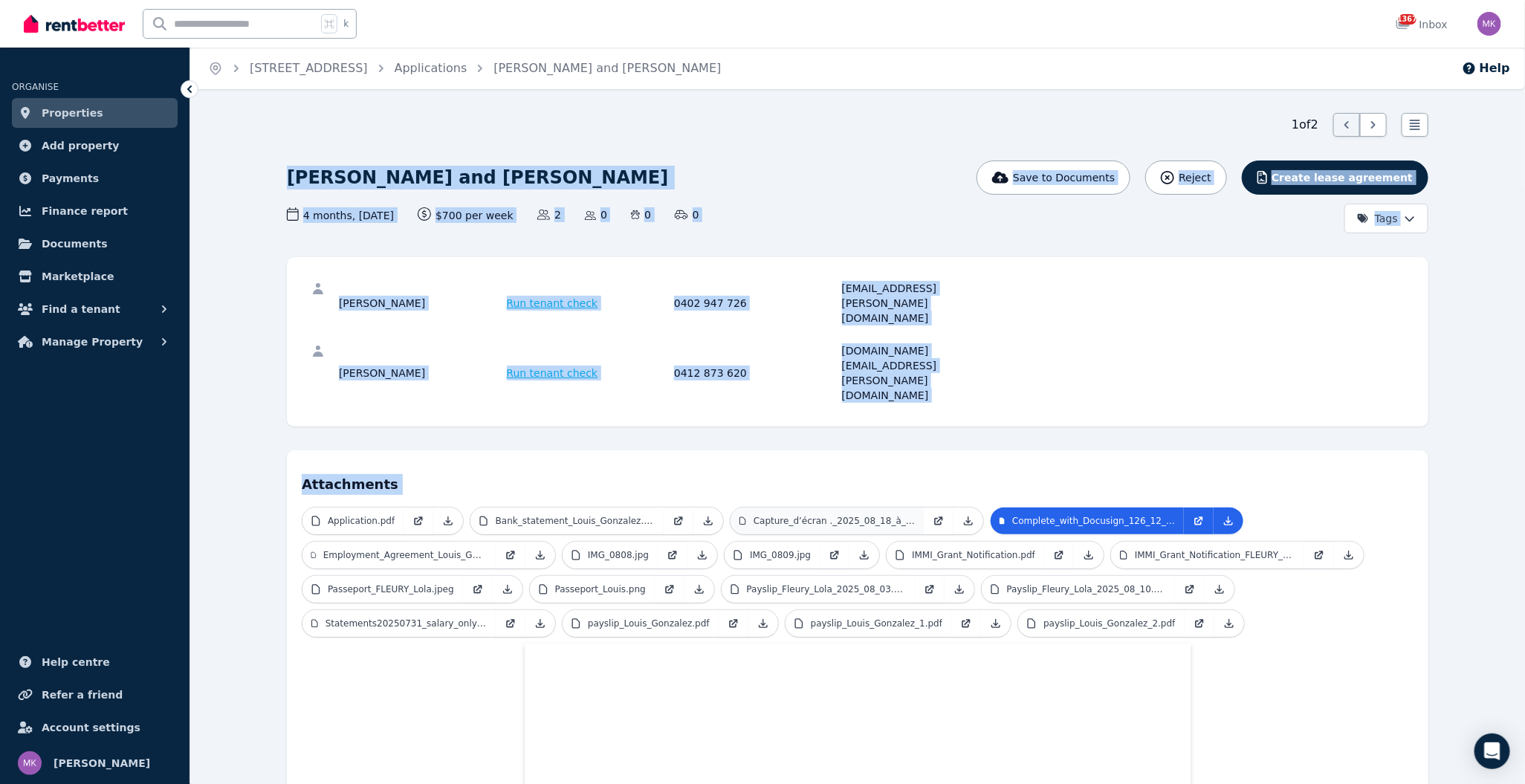
drag, startPoint x: 291, startPoint y: 145, endPoint x: 744, endPoint y: 440, distance: 540.6
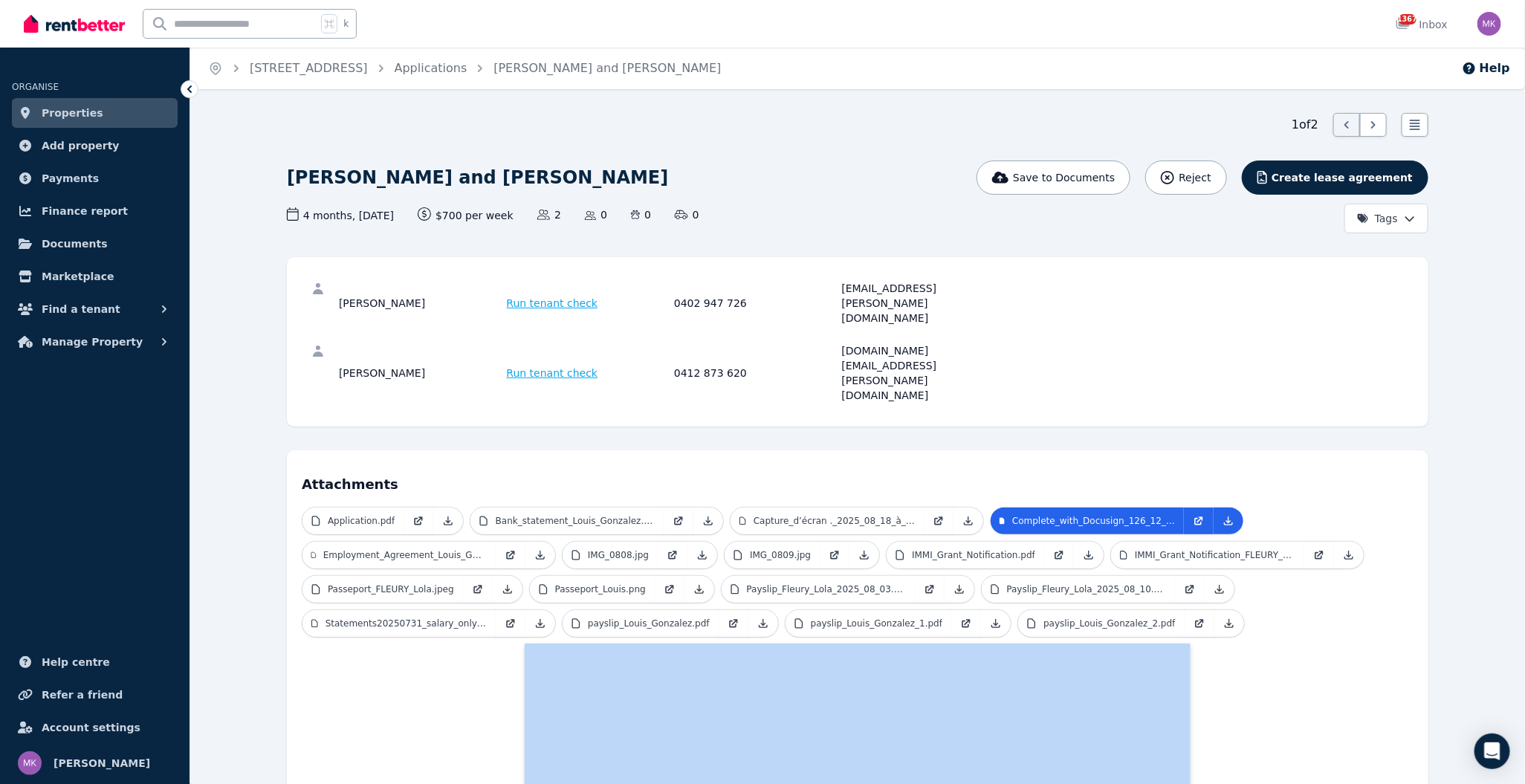
drag, startPoint x: 1249, startPoint y: 593, endPoint x: 1261, endPoint y: 554, distance: 40.8
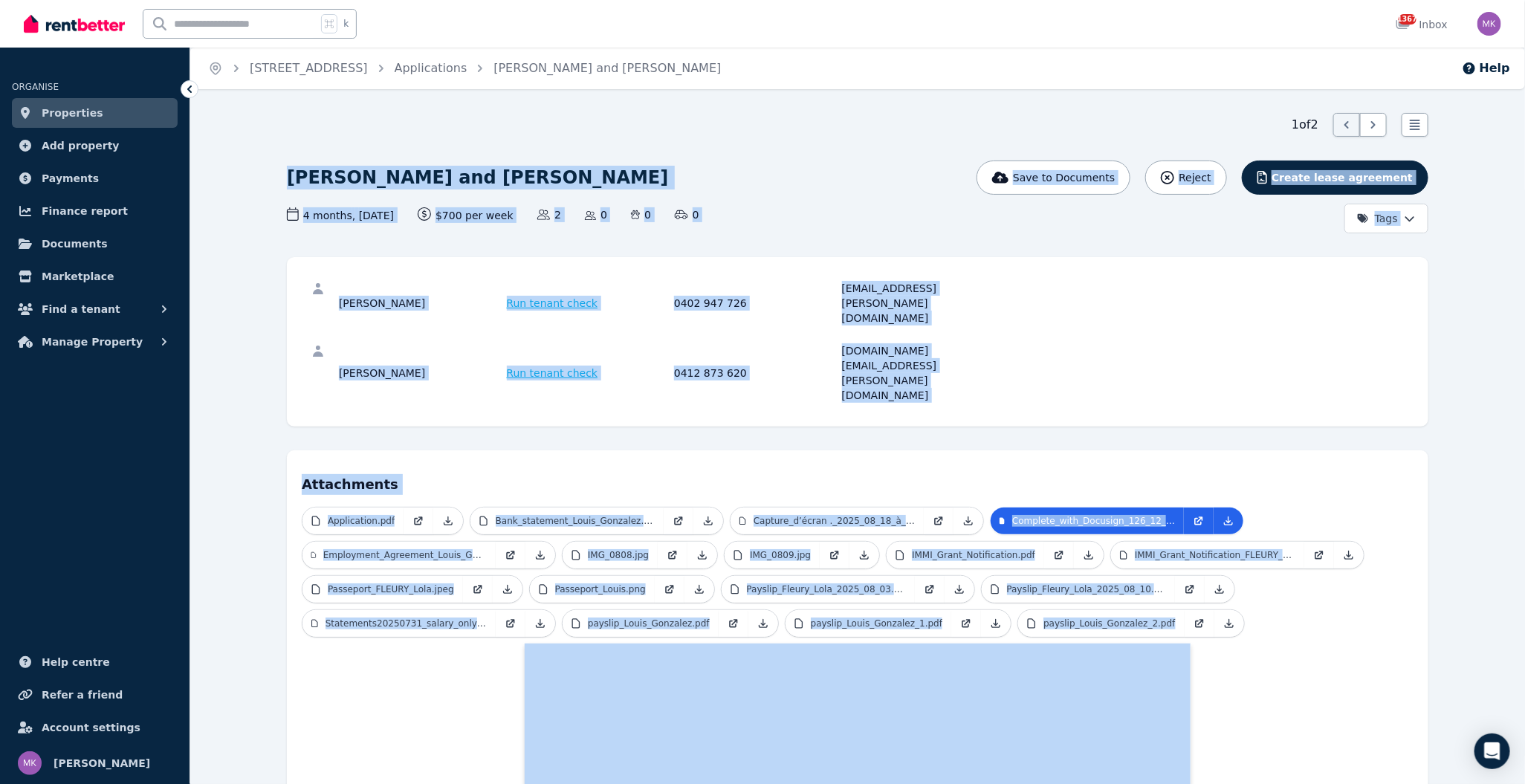
drag, startPoint x: 1293, startPoint y: 612, endPoint x: 345, endPoint y: 147, distance: 1055.9
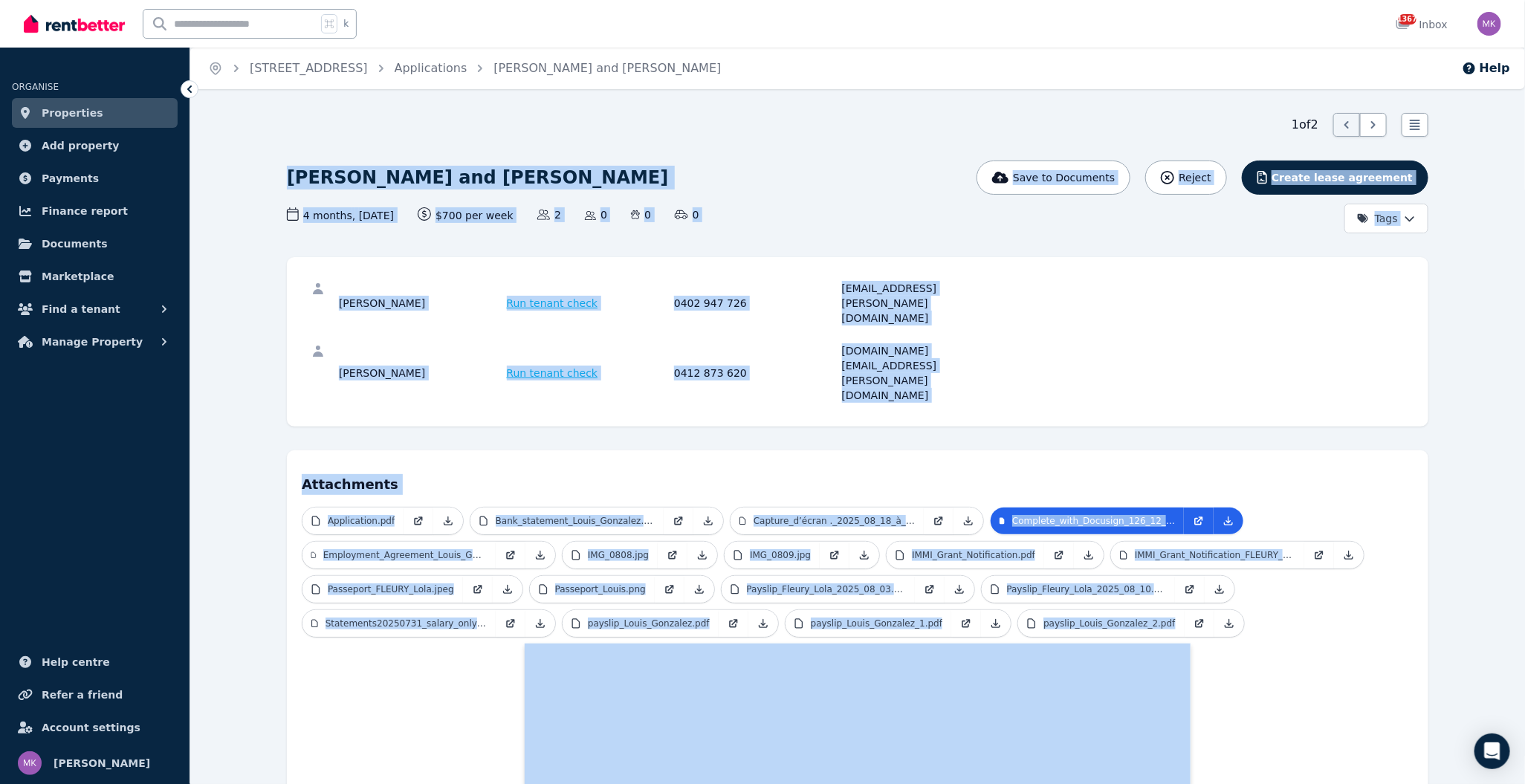
drag, startPoint x: 1050, startPoint y: 411, endPoint x: 1274, endPoint y: 649, distance: 326.8
drag, startPoint x: 1274, startPoint y: 663, endPoint x: 310, endPoint y: 141, distance: 1096.3
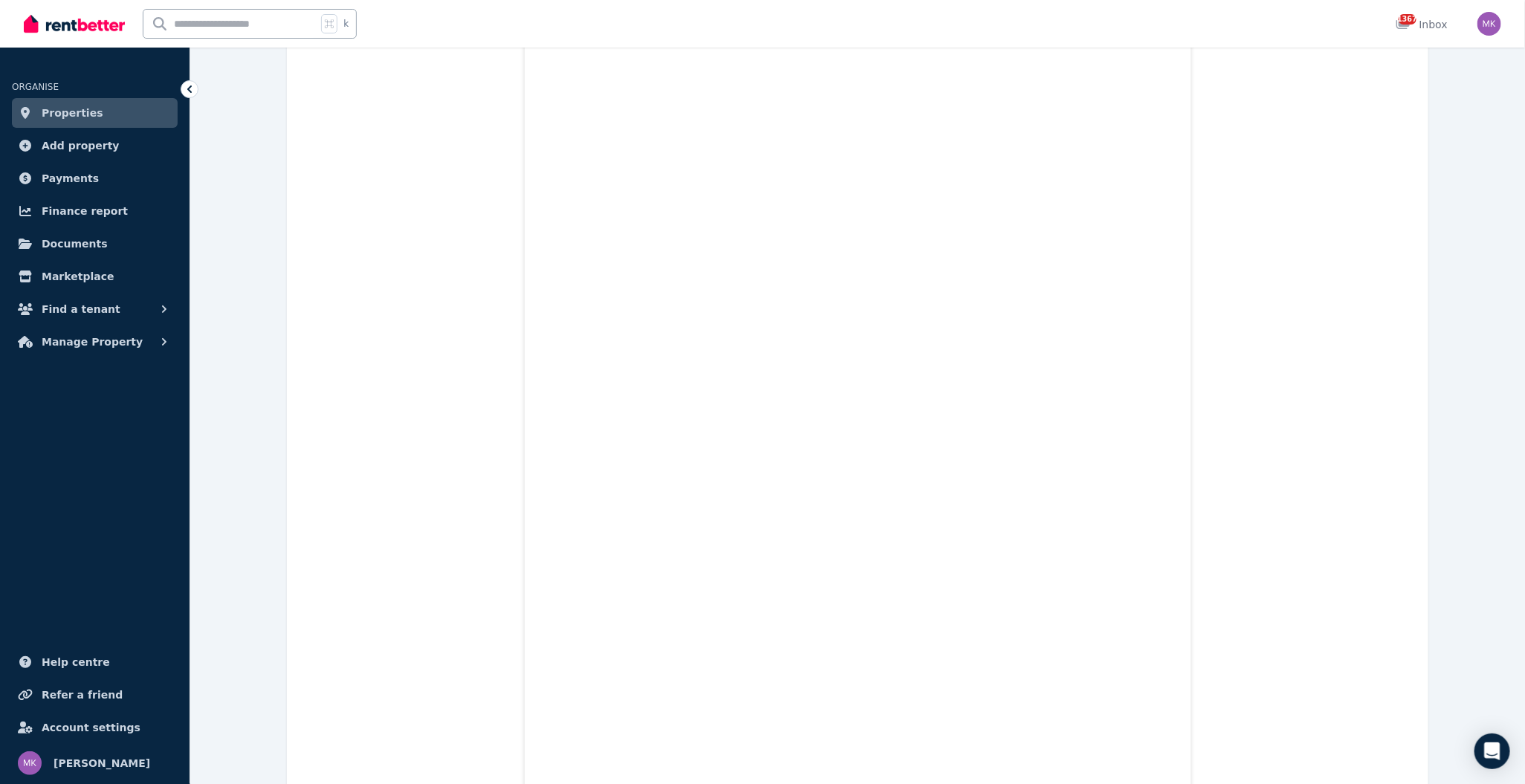
scroll to position [14900, 0]
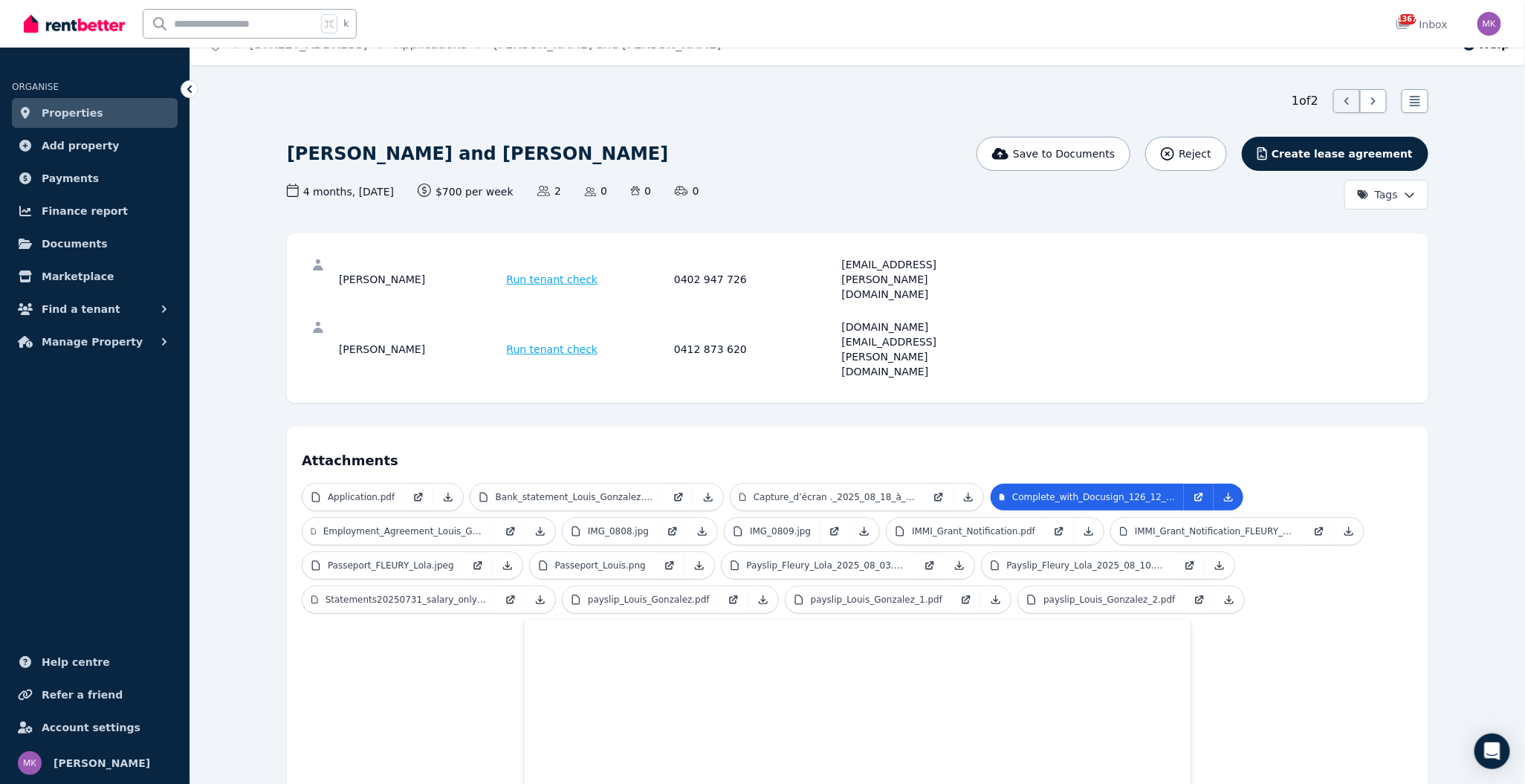
scroll to position [0, 0]
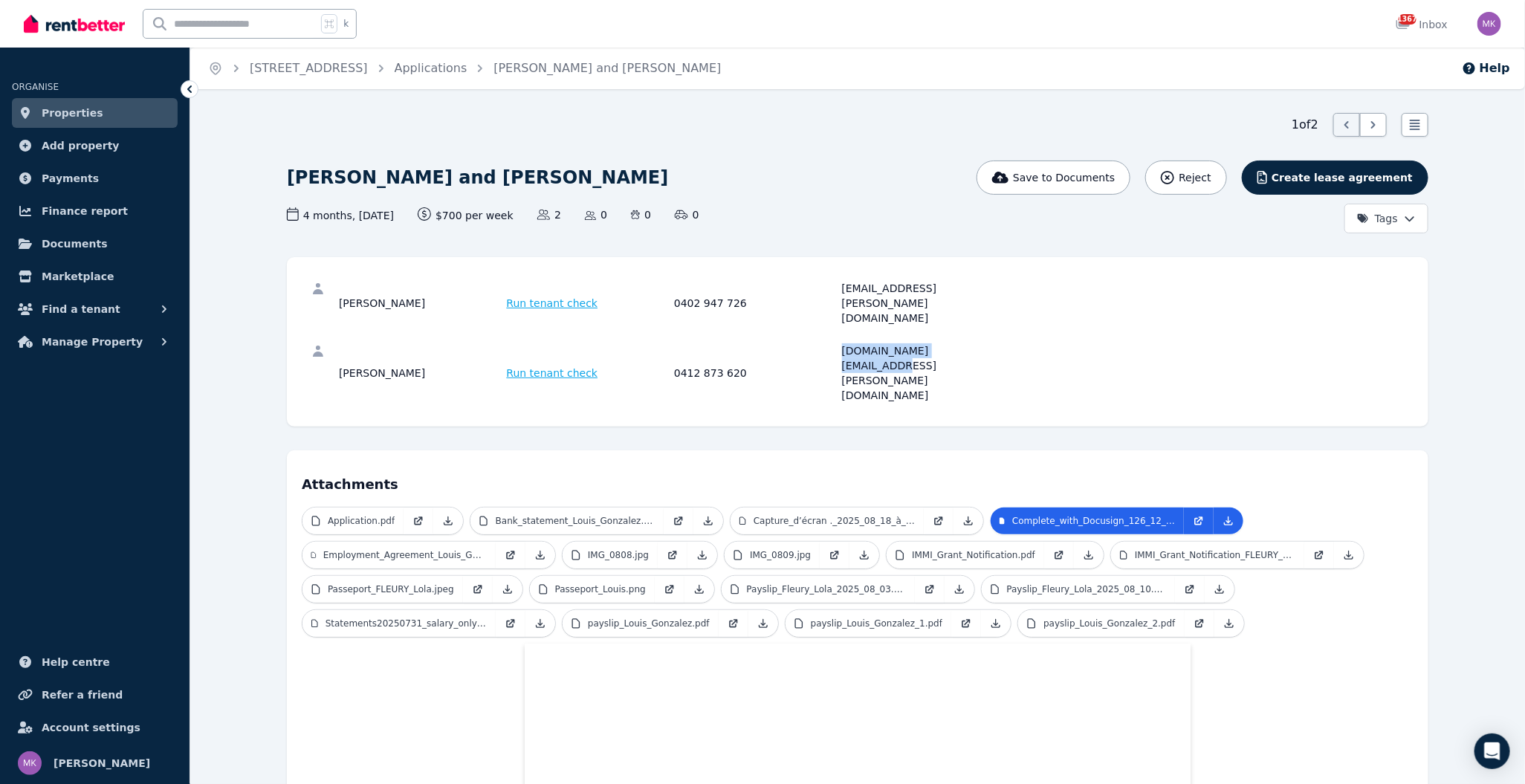
drag, startPoint x: 951, startPoint y: 326, endPoint x: 976, endPoint y: 310, distance: 29.7
click at [879, 335] on div "[PERSON_NAME] Run tenant check 0412 873 620 [DOMAIN_NAME][EMAIL_ADDRESS][PERSON…" at bounding box center [857, 374] width 1112 height 77
copy div "[DOMAIN_NAME][EMAIL_ADDRESS][PERSON_NAME][DOMAIN_NAME]"
drag, startPoint x: 1001, startPoint y: 288, endPoint x: 839, endPoint y: 283, distance: 162.1
click at [839, 283] on div "[PERSON_NAME] Run tenant check 0402 947 726 [EMAIL_ADDRESS][PERSON_NAME][DOMAIN…" at bounding box center [672, 303] width 666 height 45
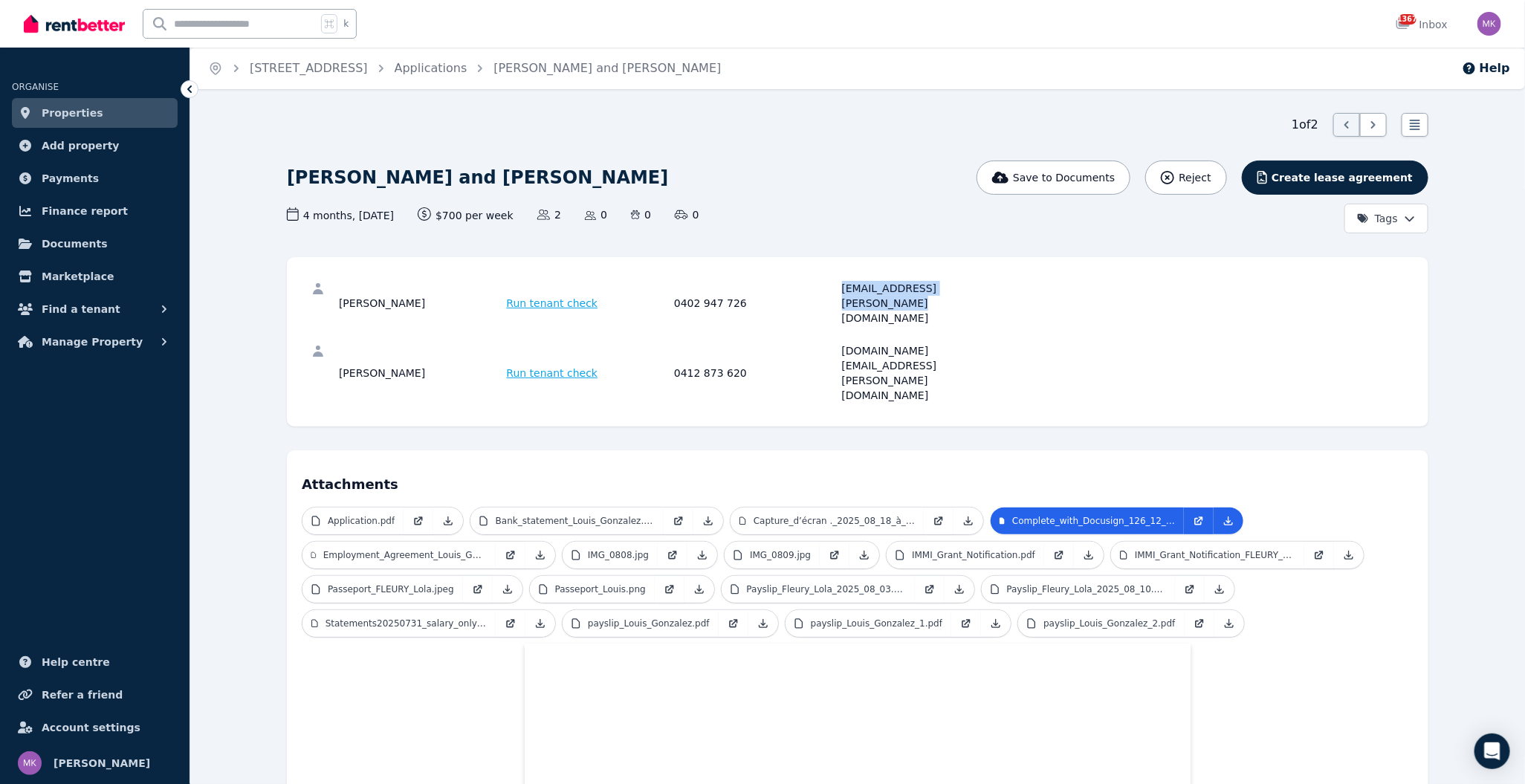
copy div "[EMAIL_ADDRESS][PERSON_NAME][DOMAIN_NAME]"
click at [426, 610] on link "Statements20250731_salary_only_visible.pdf" at bounding box center [399, 623] width 193 height 26
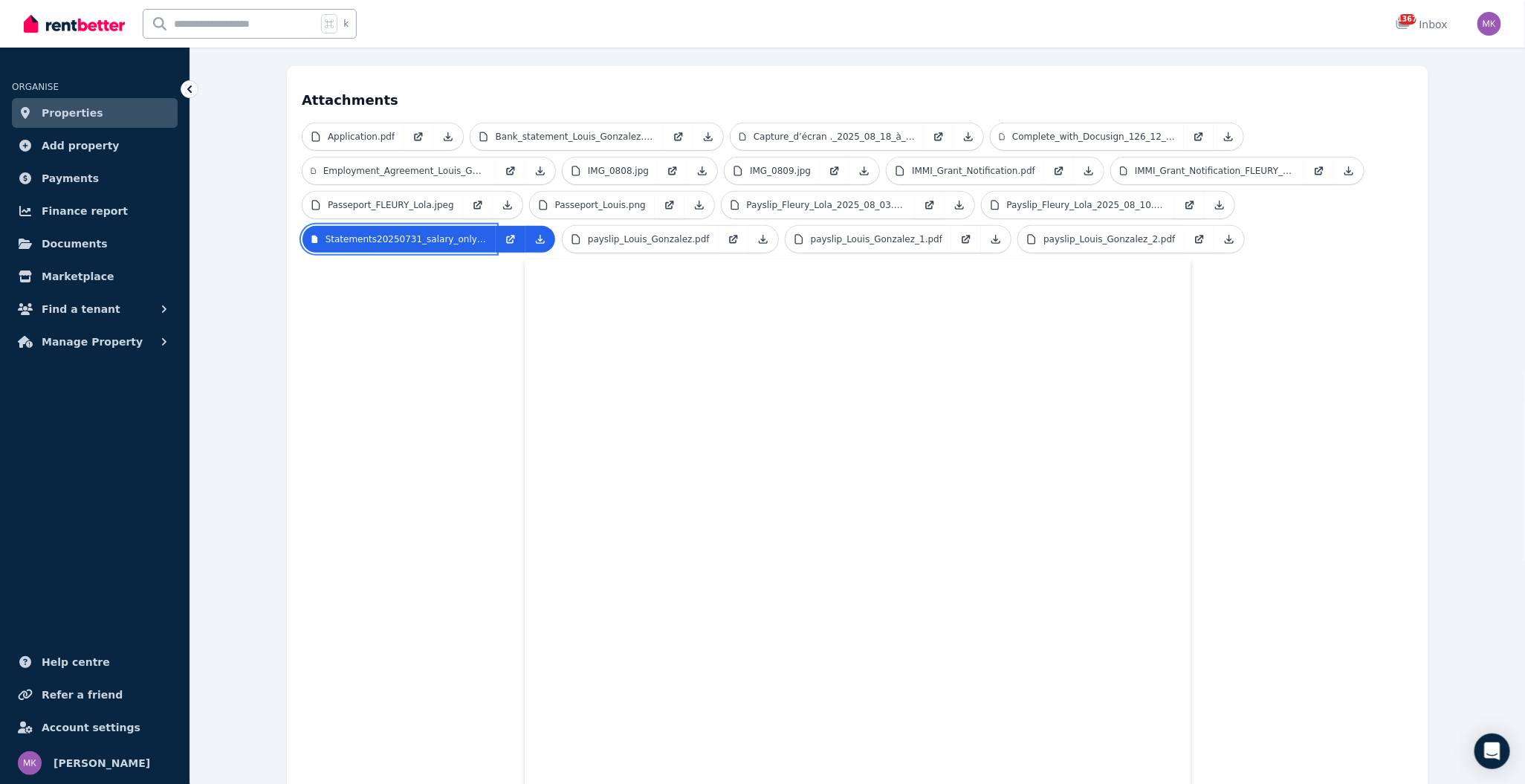
scroll to position [243, 0]
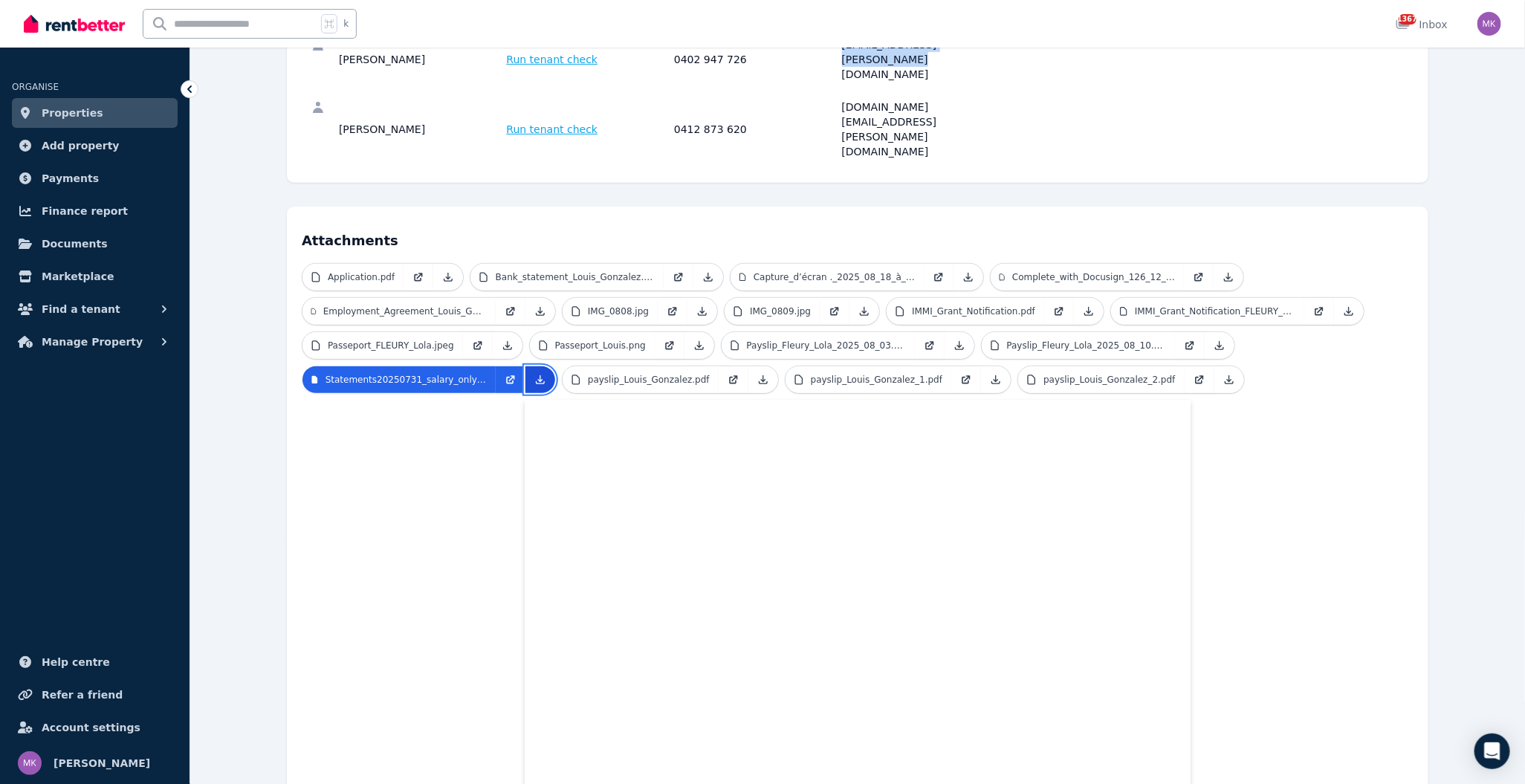
click at [541, 376] on icon at bounding box center [541, 380] width 8 height 8
click at [642, 221] on h4 "Attachments" at bounding box center [857, 236] width 1112 height 30
click at [630, 339] on p "Passeport_Louis.png" at bounding box center [600, 345] width 91 height 12
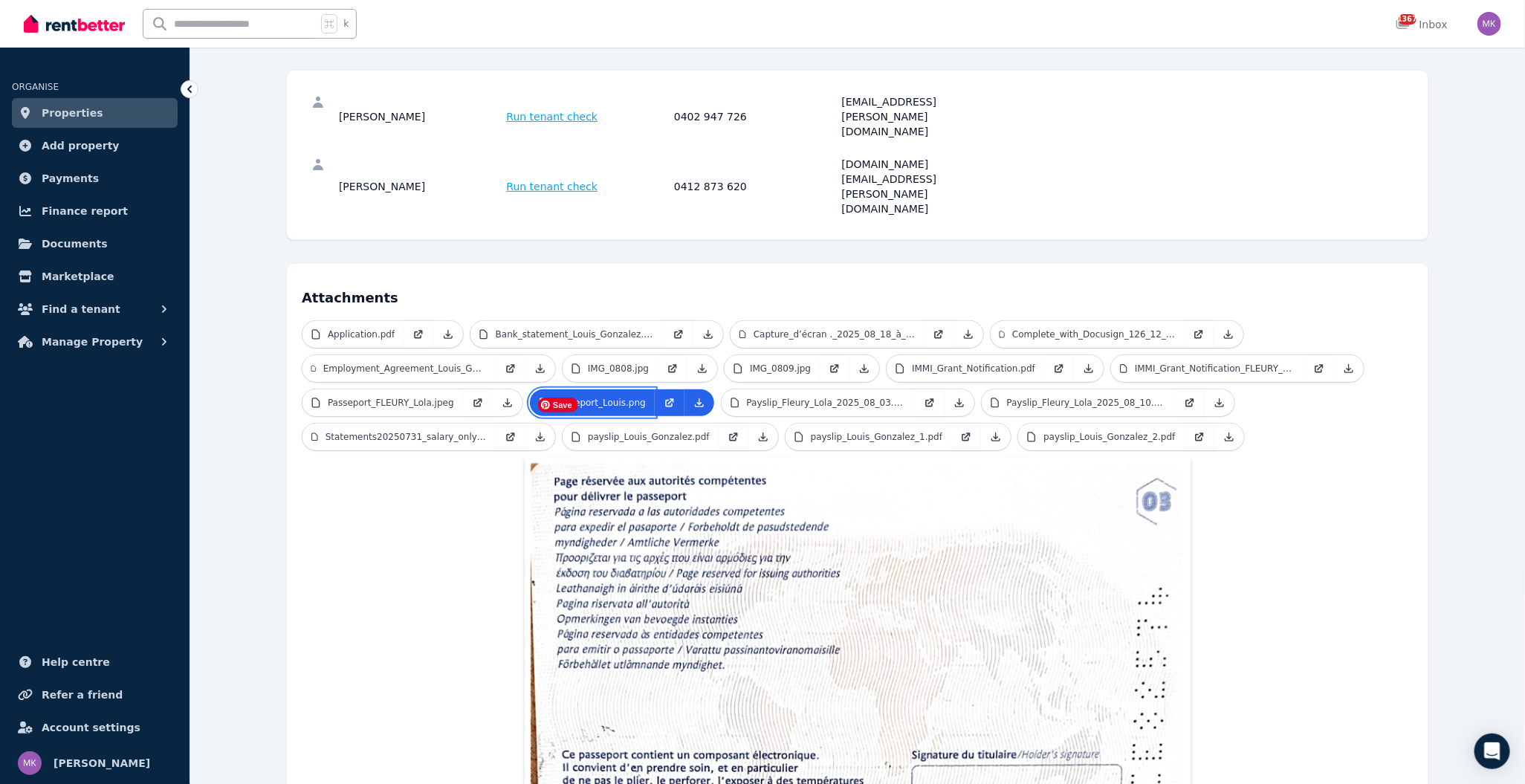
scroll to position [0, 0]
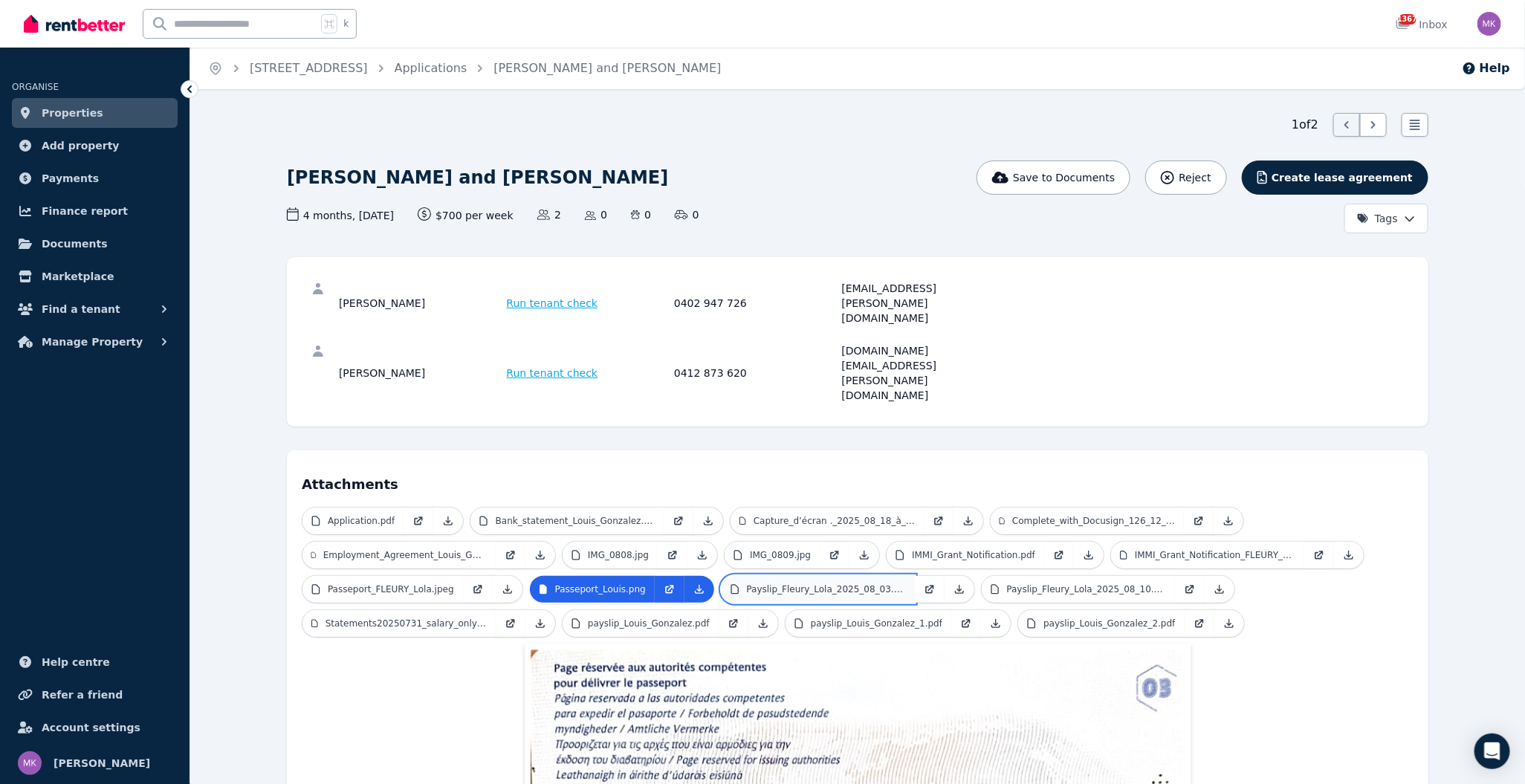
click at [835, 576] on link "Payslip_Fleury_Lola_2025_08_03.pdf" at bounding box center [818, 589] width 193 height 26
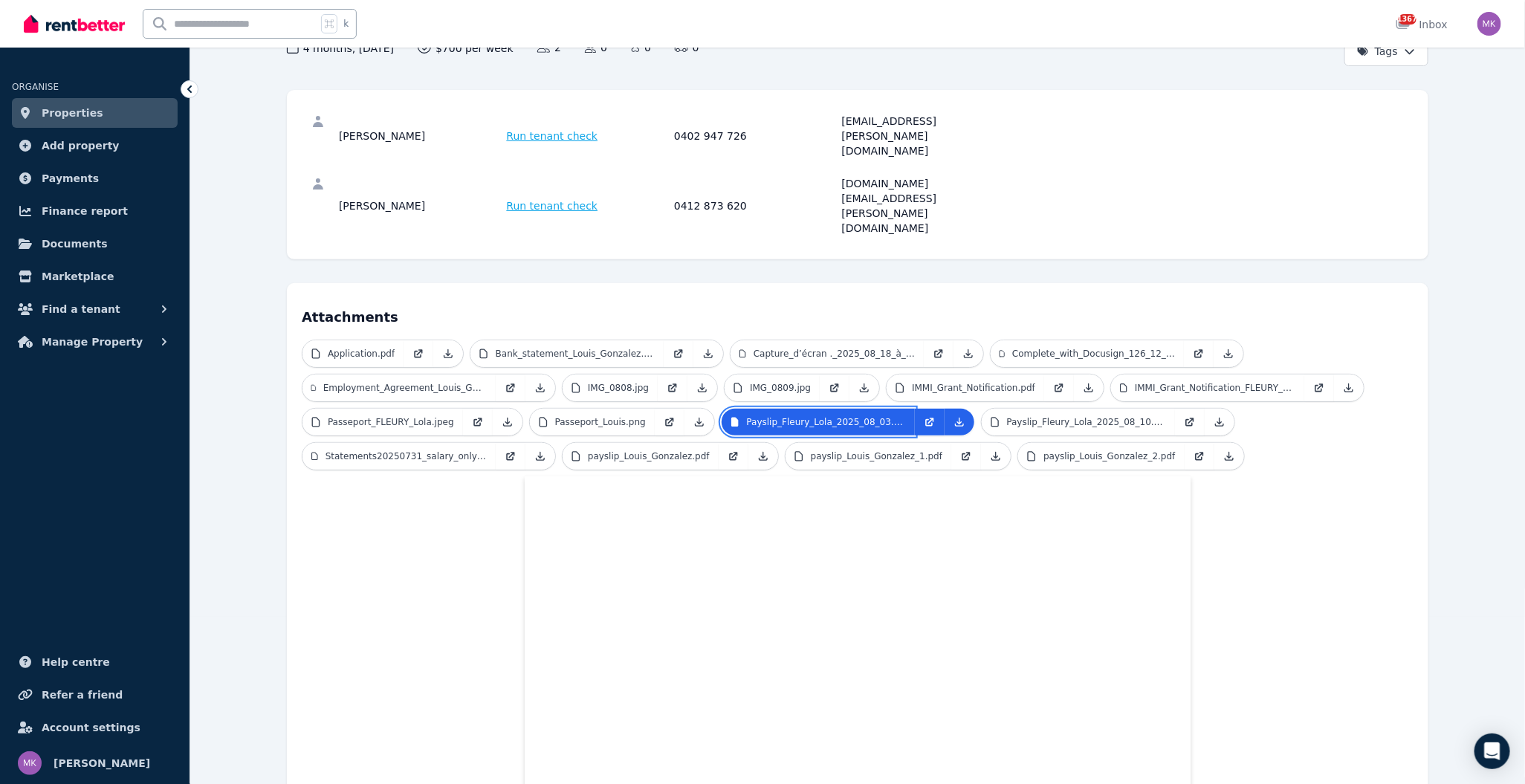
scroll to position [162, 0]
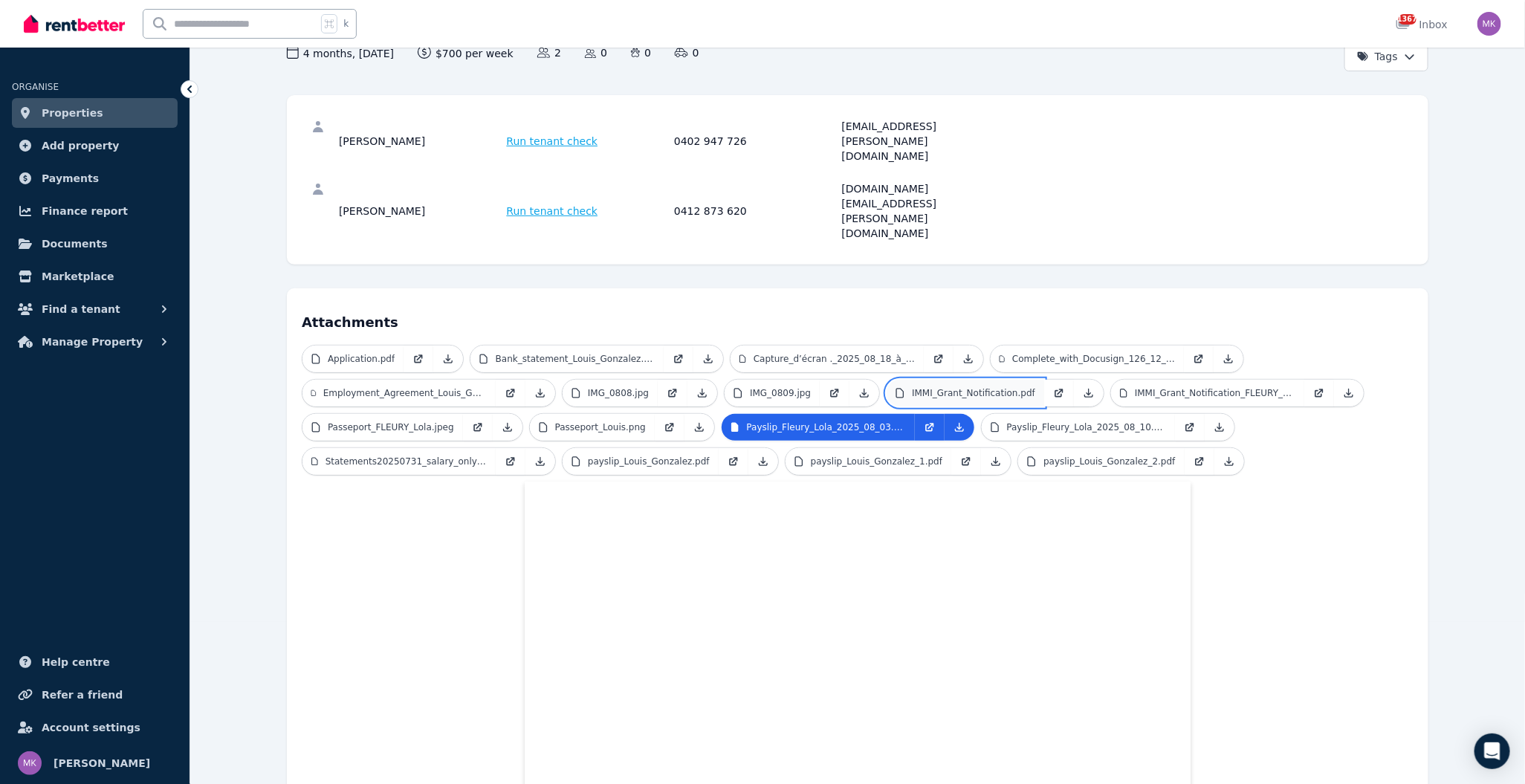
click at [988, 388] on p "IMMI_Grant_Notification.pdf" at bounding box center [974, 394] width 123 height 12
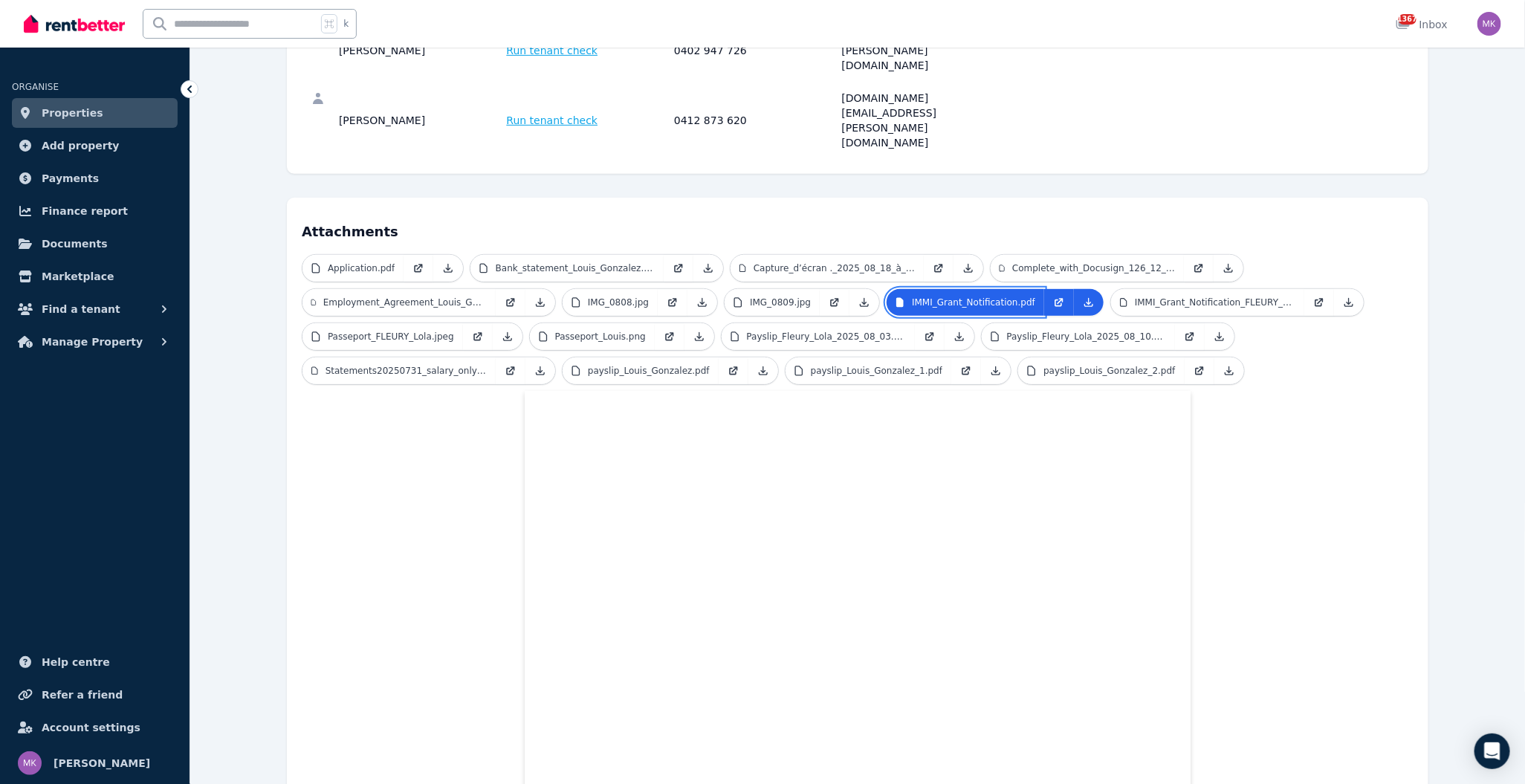
scroll to position [100, 0]
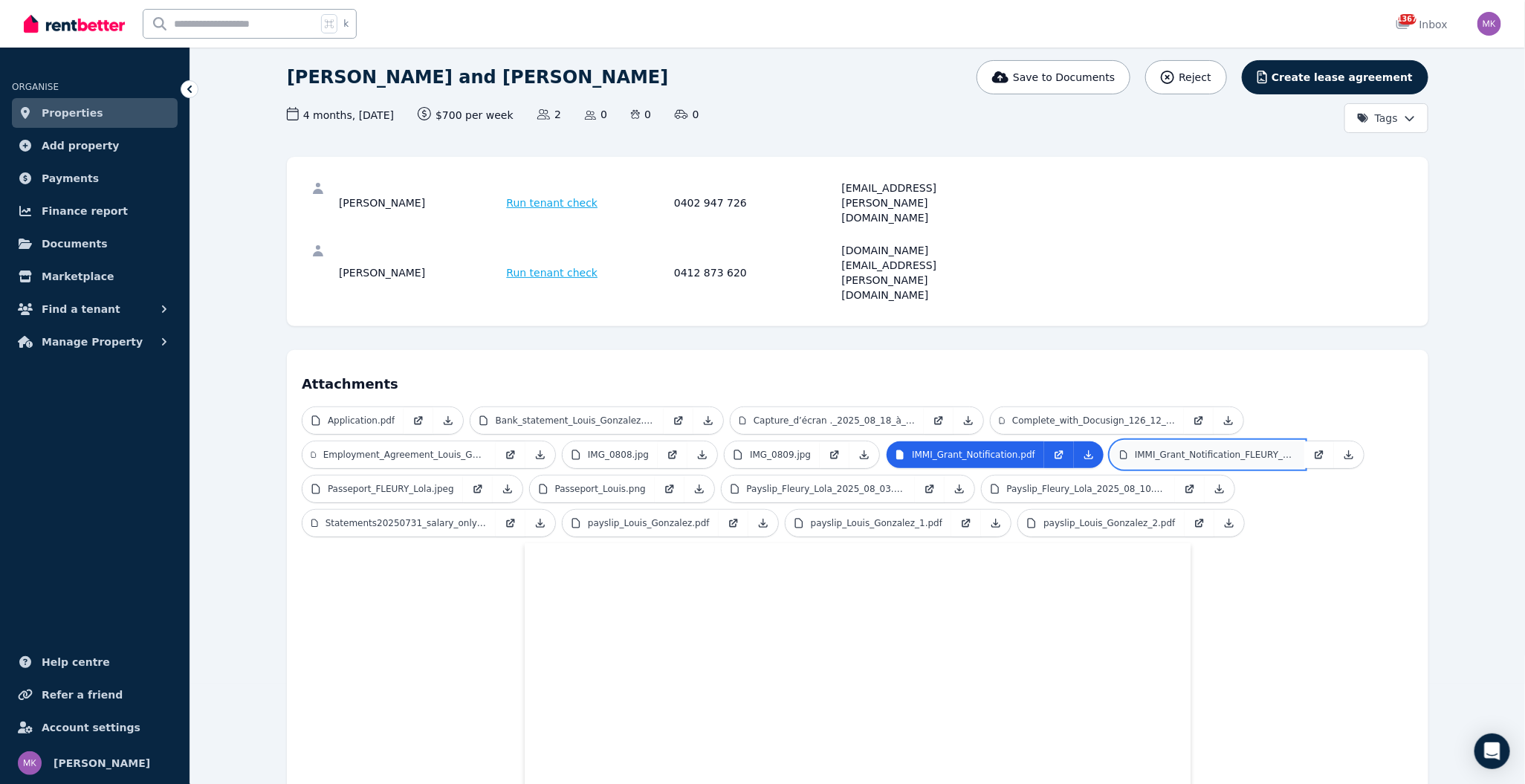
click at [1210, 449] on p "IMMI_Grant_Notification_FLEURY_Lola.pdf" at bounding box center [1215, 455] width 161 height 12
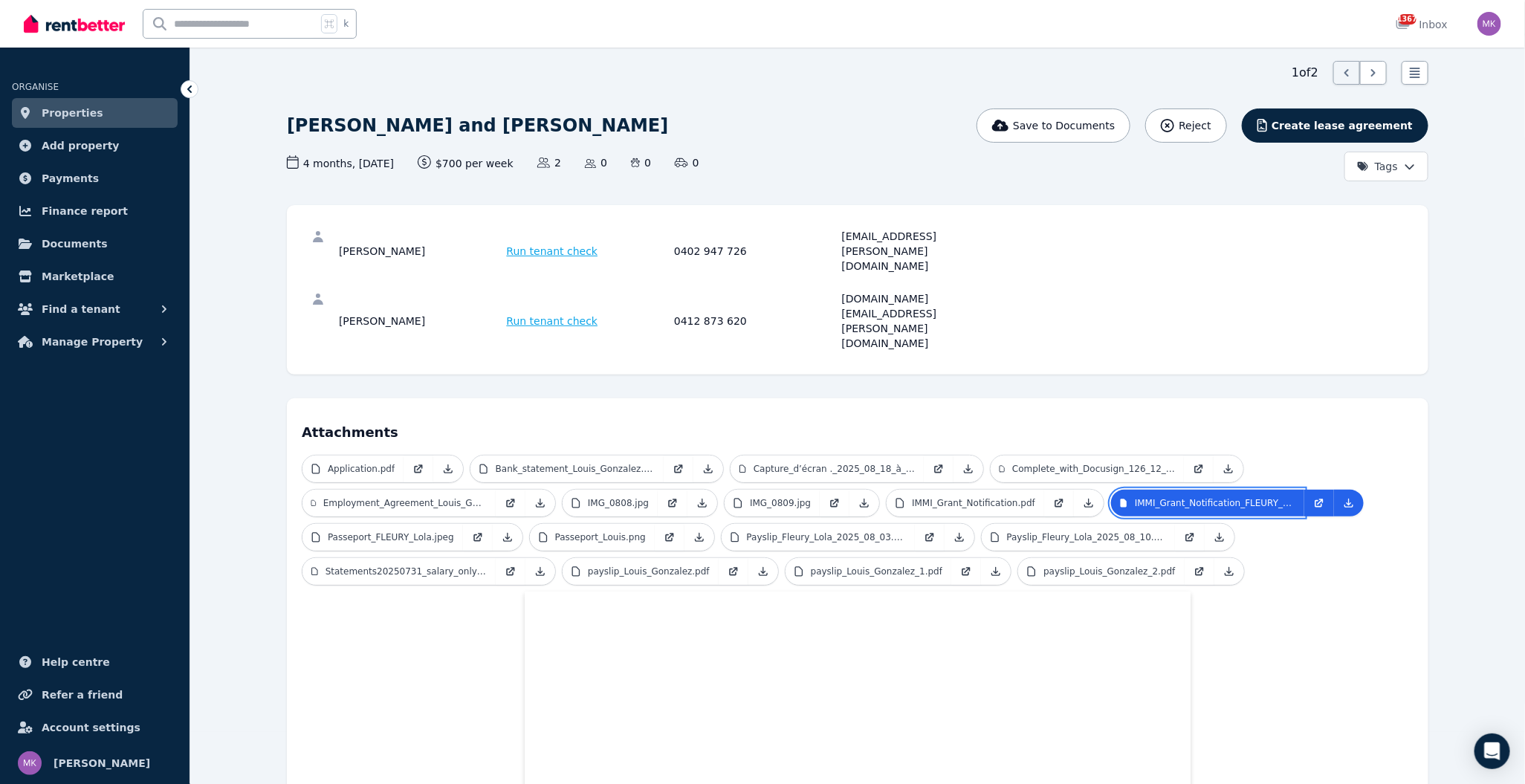
scroll to position [0, 0]
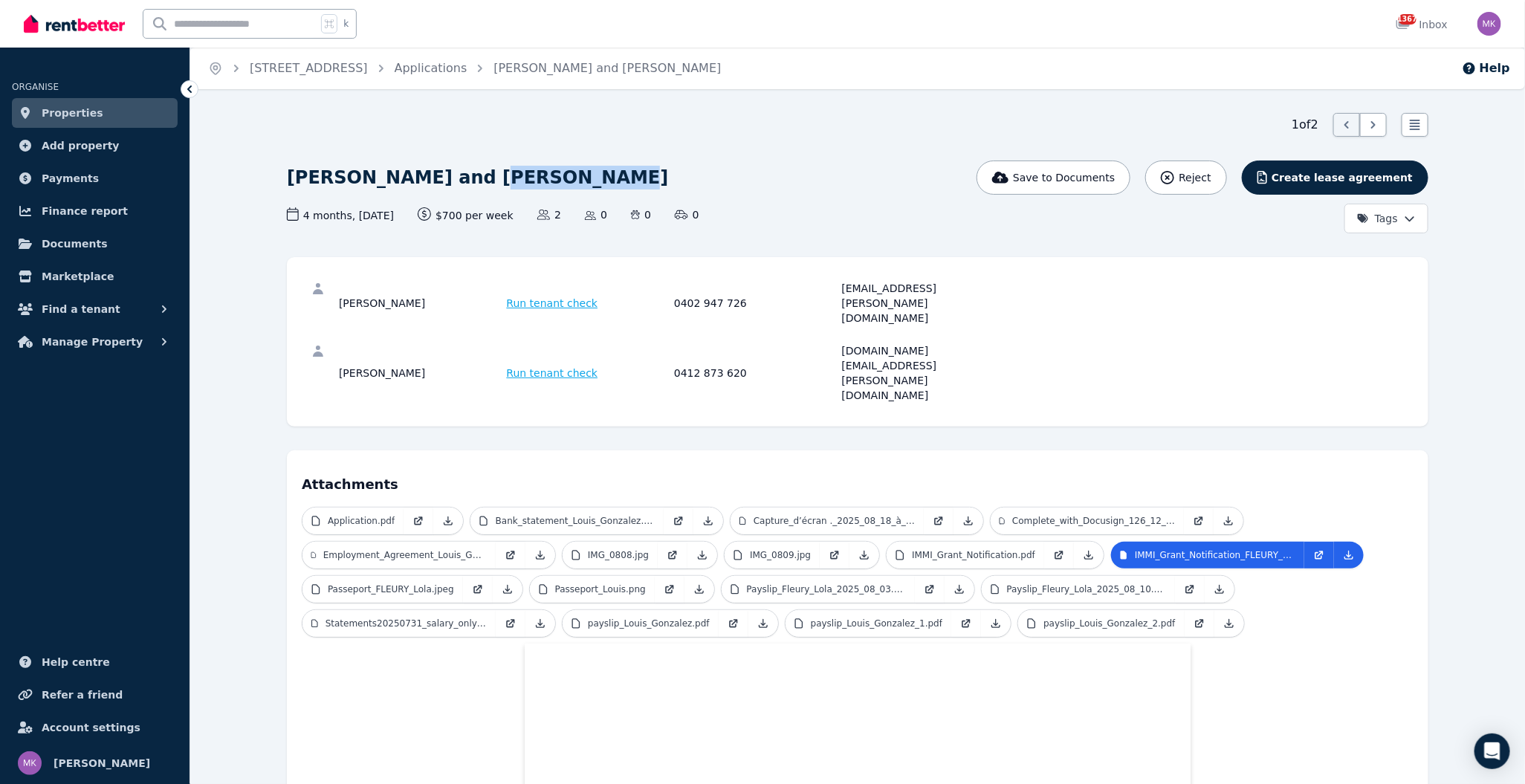
drag, startPoint x: 556, startPoint y: 179, endPoint x: 454, endPoint y: 185, distance: 102.2
click at [454, 185] on div "[PERSON_NAME] and [PERSON_NAME]" at bounding box center [665, 178] width 758 height 35
copy h1 "[PERSON_NAME]"
drag, startPoint x: 723, startPoint y: 324, endPoint x: 675, endPoint y: 324, distance: 48.0
click at [667, 344] on div "[PERSON_NAME] Run tenant check 0412 873 620 [DOMAIN_NAME][EMAIL_ADDRESS][PERSON…" at bounding box center [672, 374] width 666 height 60
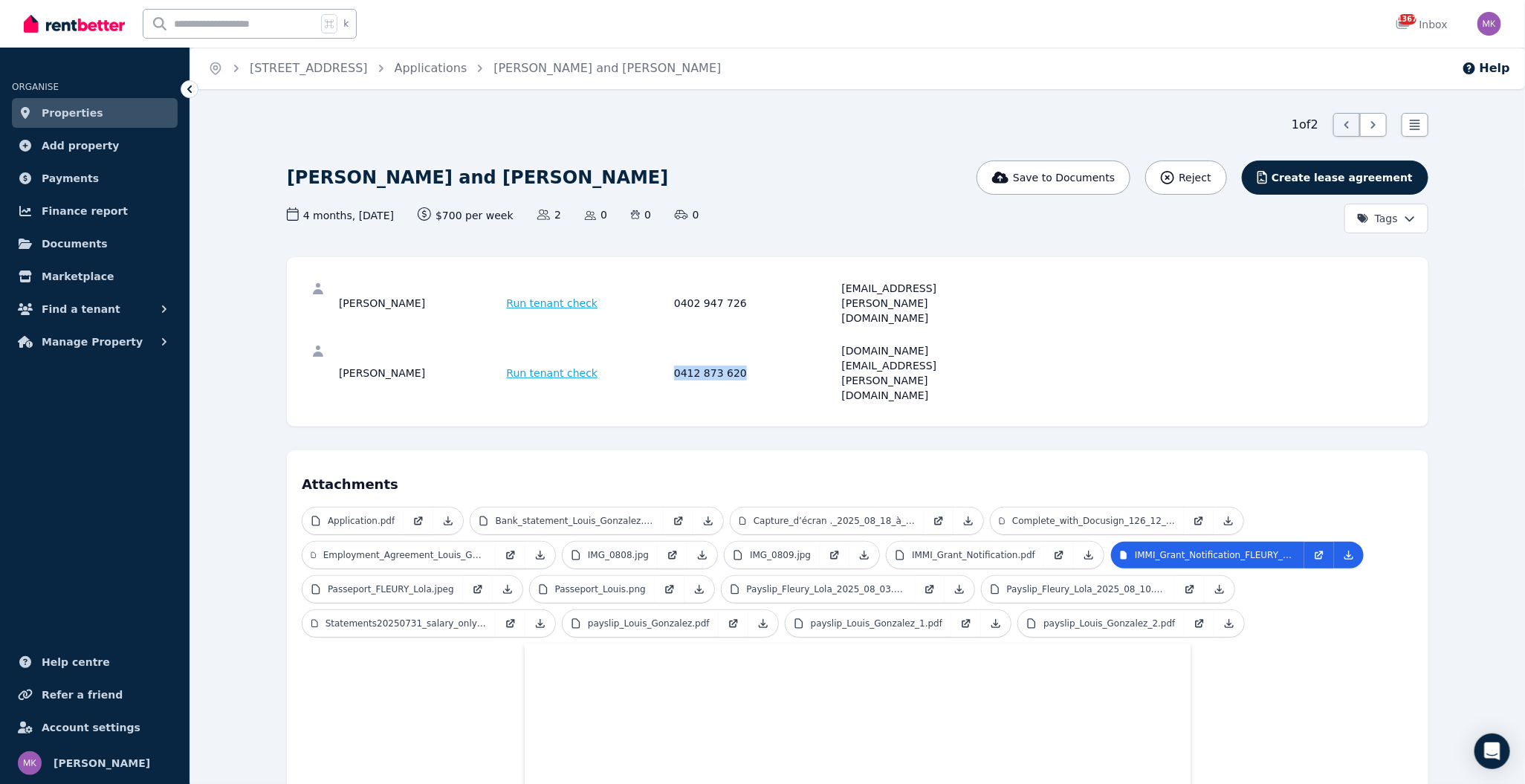
copy div "0412 873 620"
drag, startPoint x: 949, startPoint y: 323, endPoint x: 845, endPoint y: 328, distance: 104.1
click at [842, 344] on div "[DOMAIN_NAME][EMAIL_ADDRESS][PERSON_NAME][DOMAIN_NAME]" at bounding box center [924, 374] width 163 height 60
copy div "[DOMAIN_NAME][EMAIL_ADDRESS][PERSON_NAME][DOMAIN_NAME]"
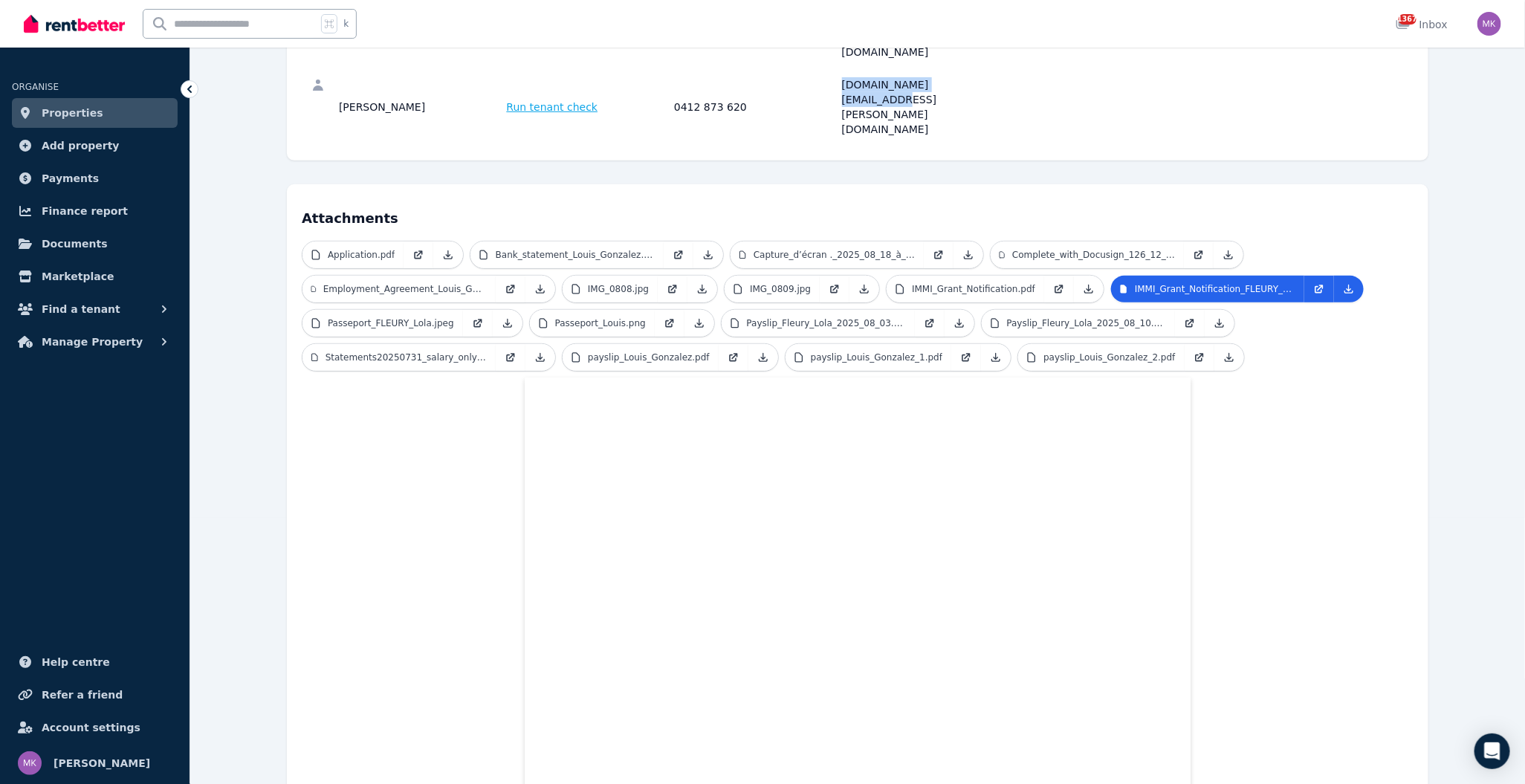
scroll to position [110, 0]
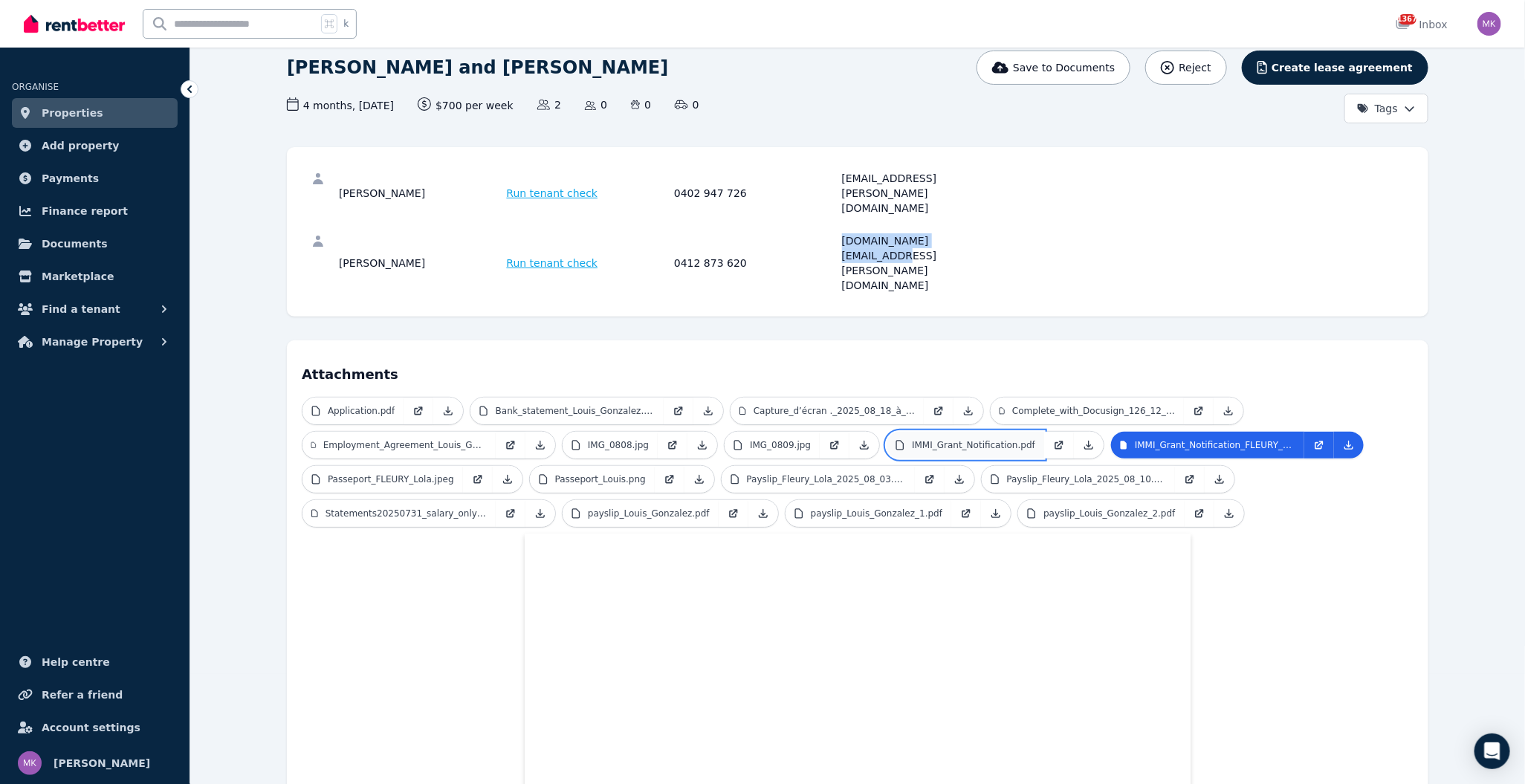
click at [1013, 432] on link "IMMI_Grant_Notification.pdf" at bounding box center [965, 445] width 157 height 26
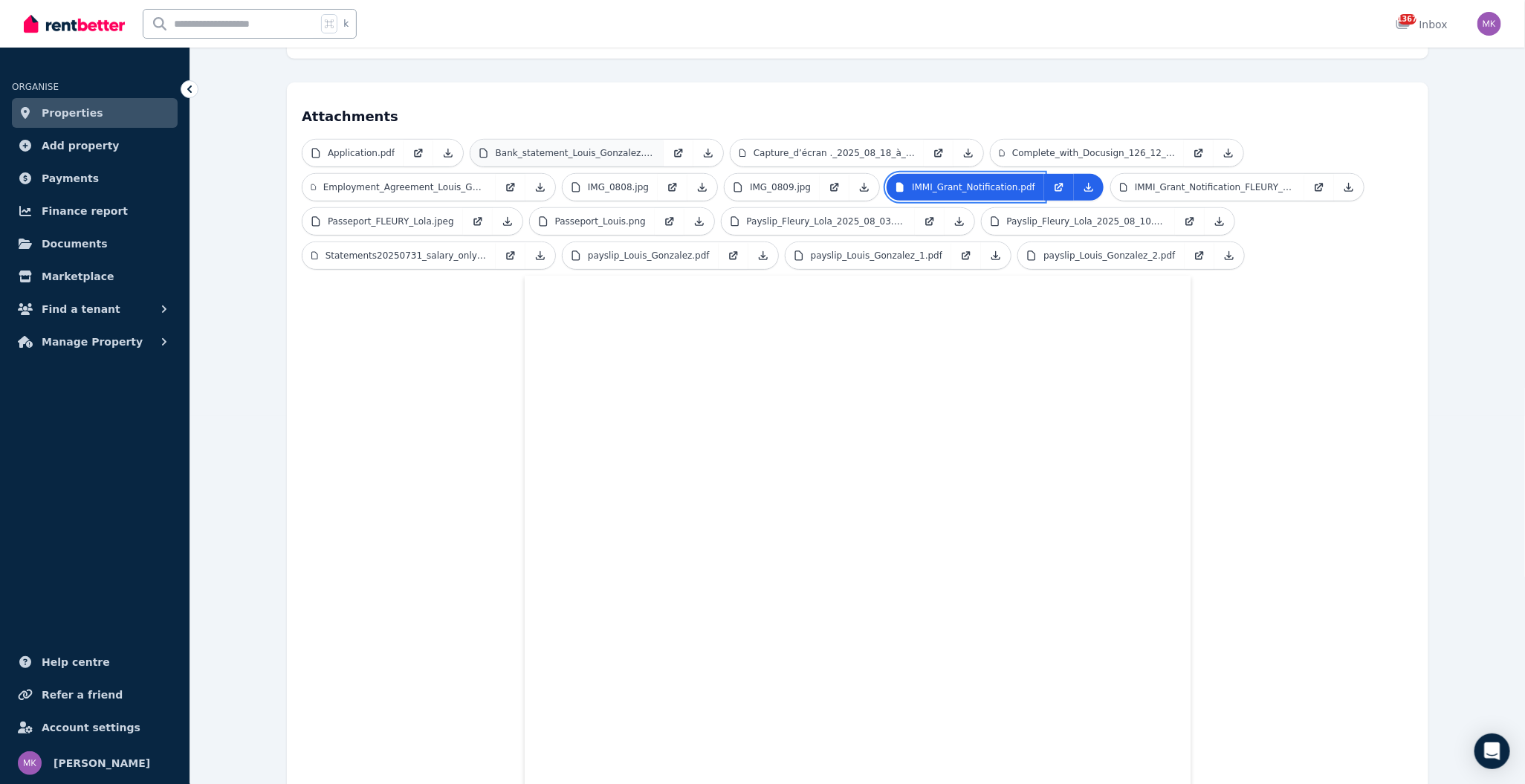
scroll to position [221, 0]
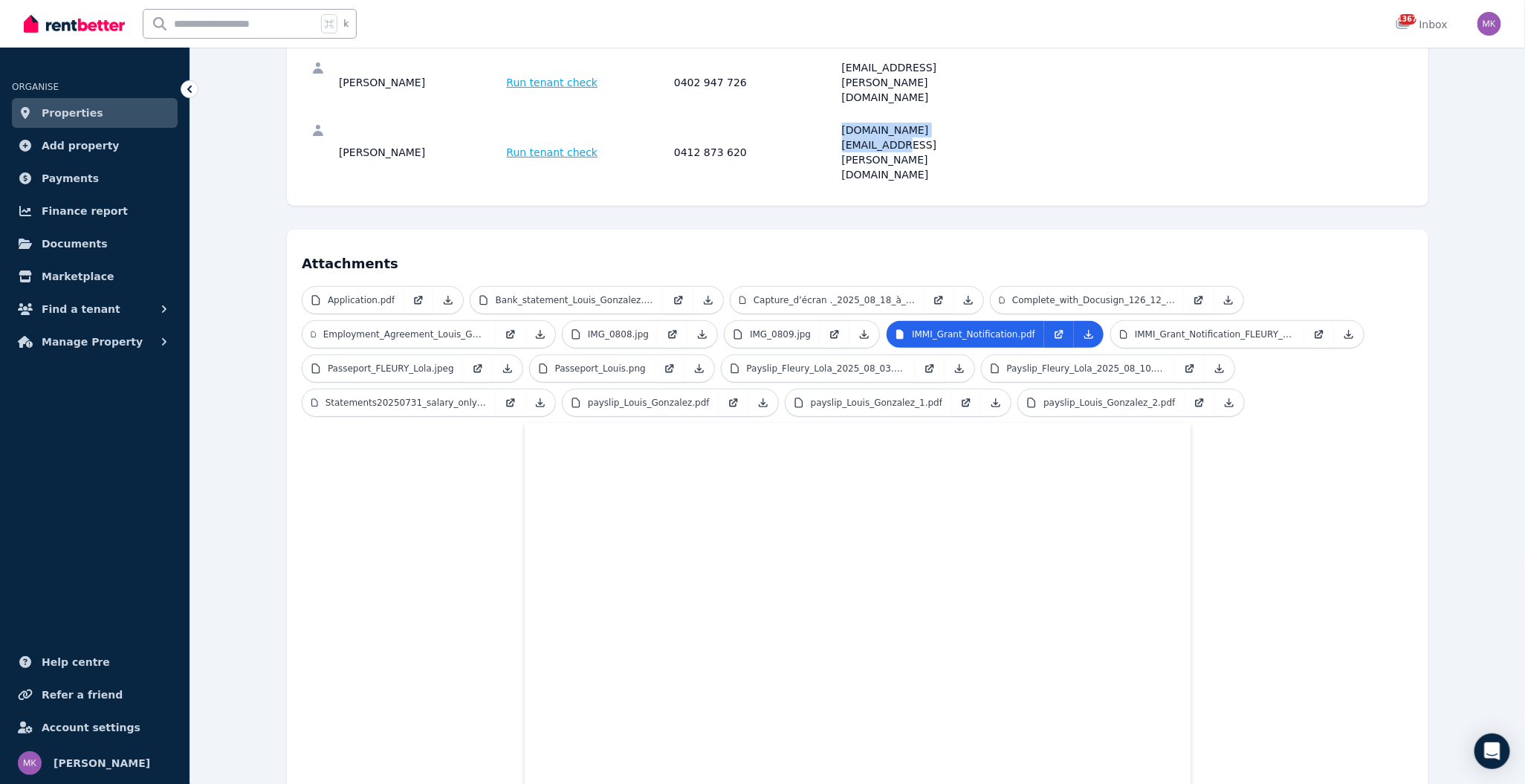
drag, startPoint x: 410, startPoint y: 67, endPoint x: 316, endPoint y: 67, distance: 94.0
click at [316, 67] on div "[PERSON_NAME] Run tenant check 0402 947 726 [EMAIL_ADDRESS][PERSON_NAME][DOMAIN…" at bounding box center [857, 82] width 1112 height 62
copy div "[PERSON_NAME]"
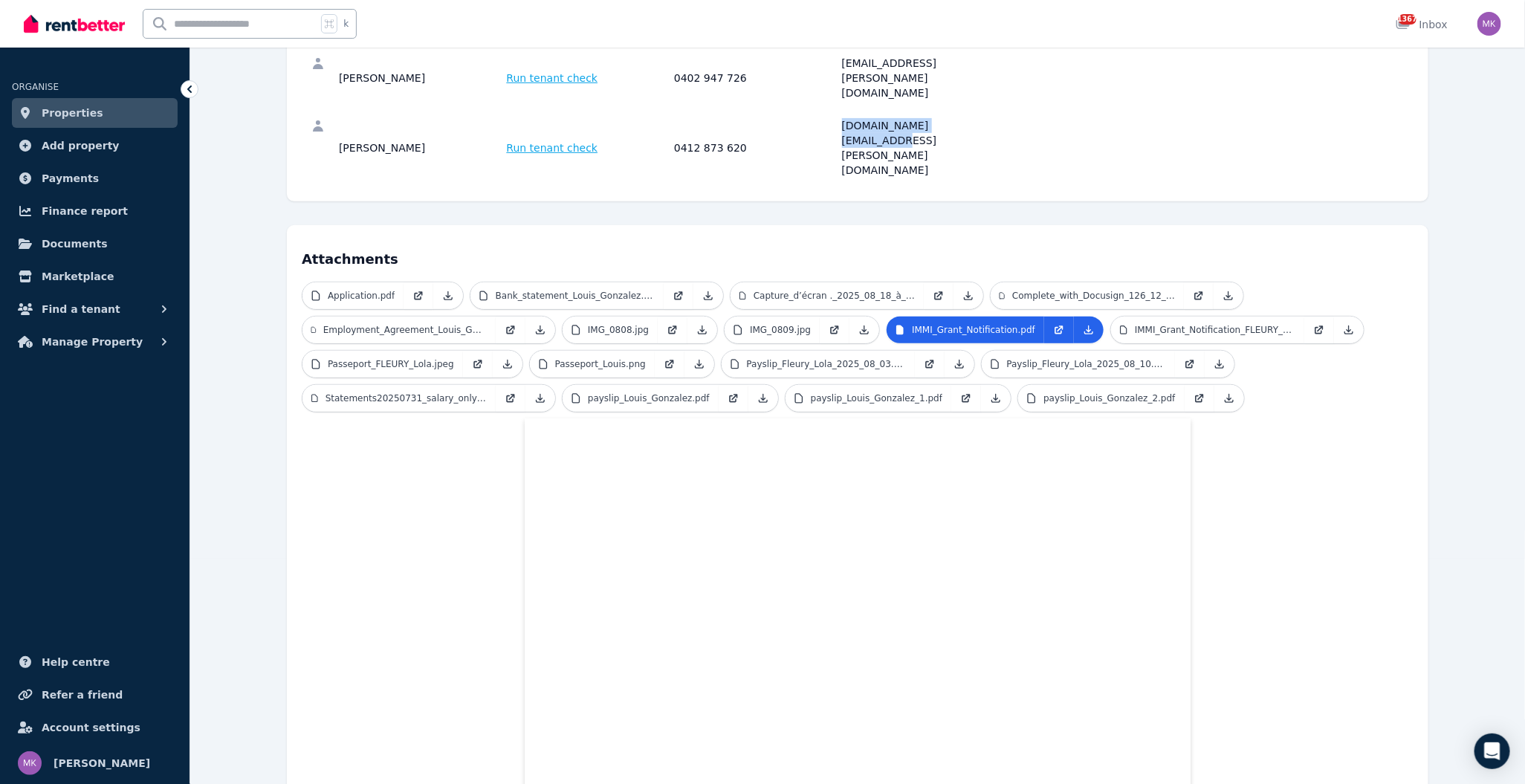
scroll to position [0, 0]
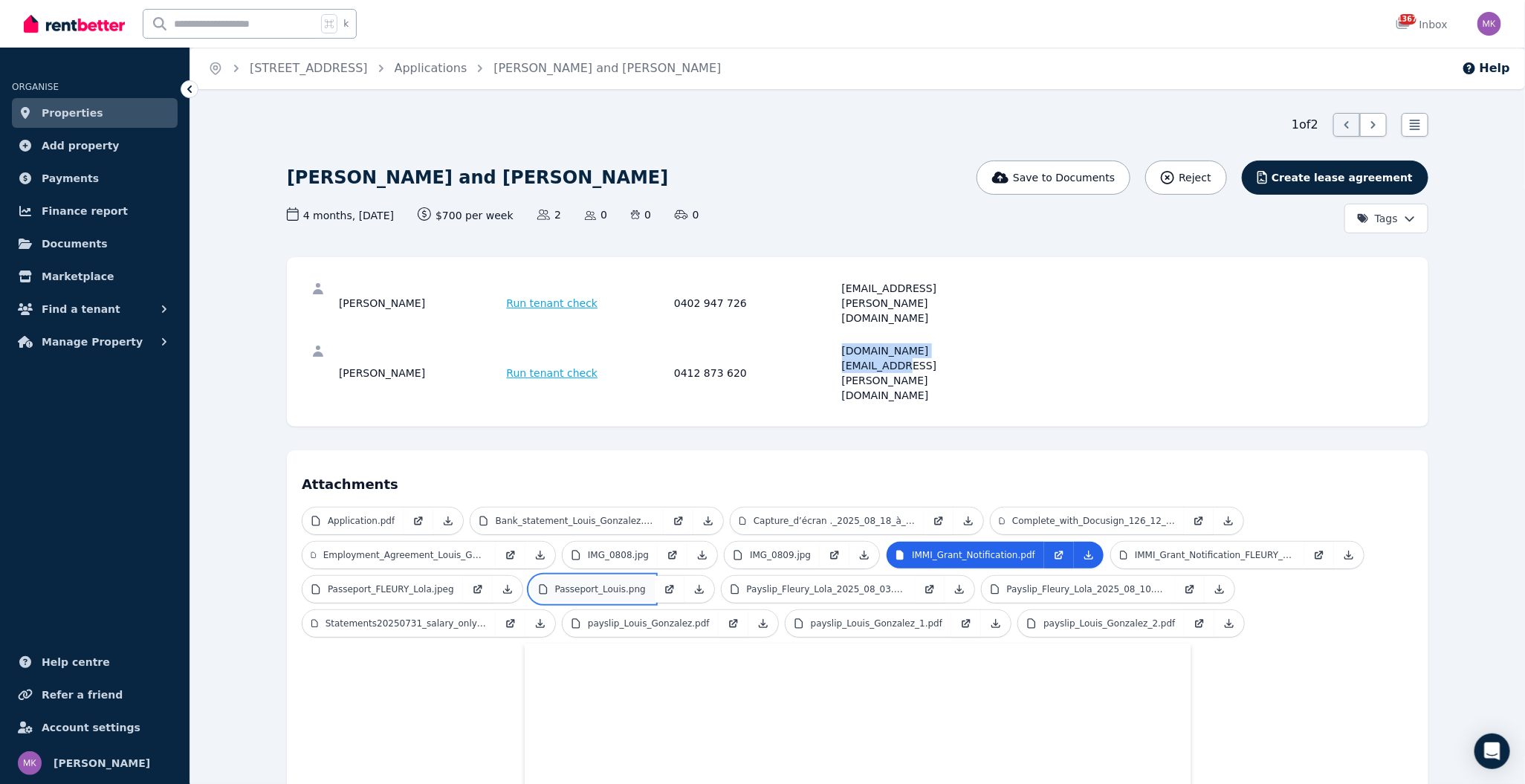
click at [592, 584] on p "Passeport_Louis.png" at bounding box center [600, 590] width 91 height 12
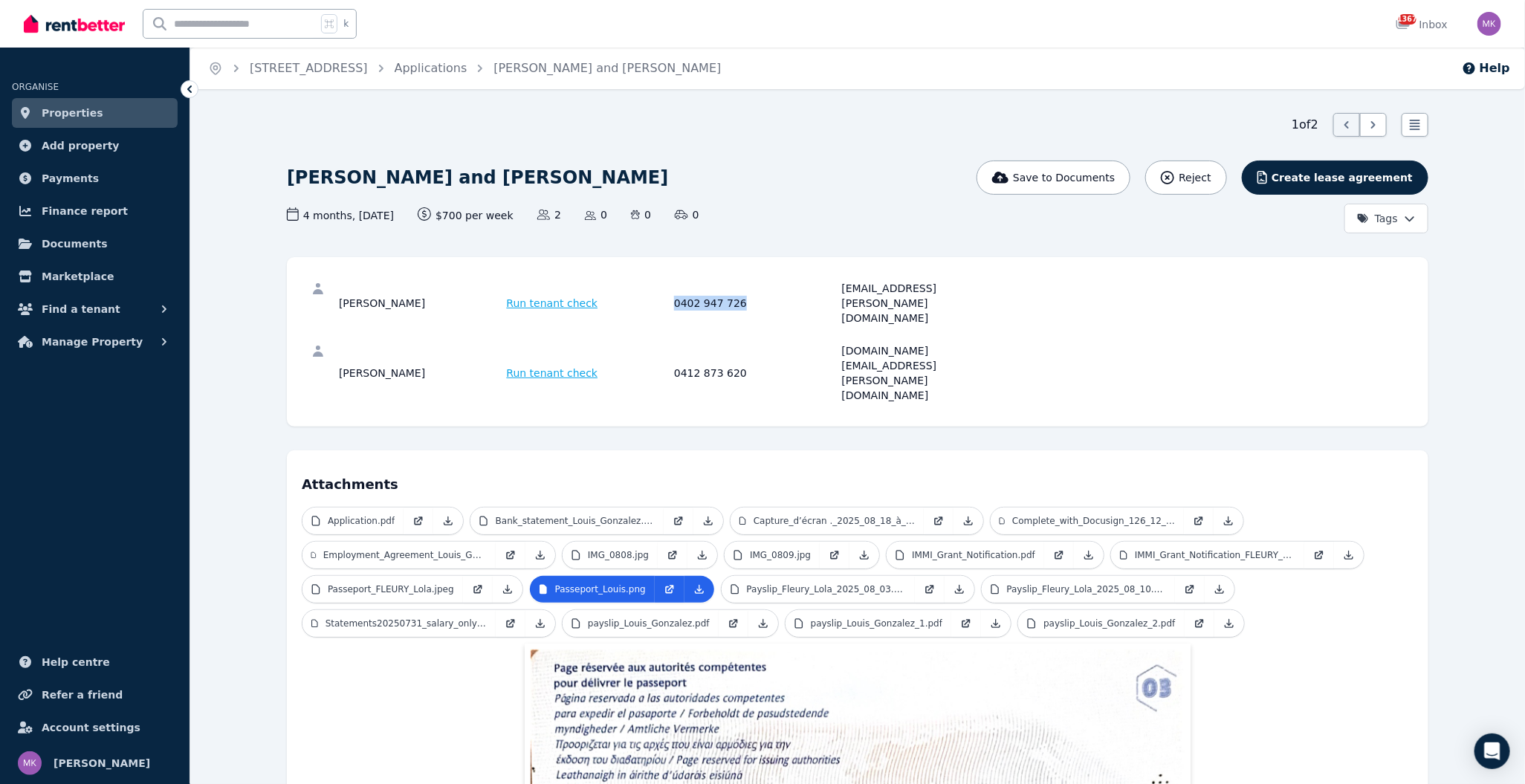
drag, startPoint x: 738, startPoint y: 287, endPoint x: 650, endPoint y: 287, distance: 88.0
click at [650, 287] on div "[PERSON_NAME] Run tenant check 0402 947 726 [EMAIL_ADDRESS][PERSON_NAME][DOMAIN…" at bounding box center [672, 303] width 666 height 45
copy div "0402 947 726"
drag, startPoint x: 992, startPoint y: 287, endPoint x: 840, endPoint y: 286, distance: 152.0
click at [840, 286] on div "[PERSON_NAME] Run tenant check 0402 947 726 [EMAIL_ADDRESS][PERSON_NAME][DOMAIN…" at bounding box center [672, 303] width 666 height 45
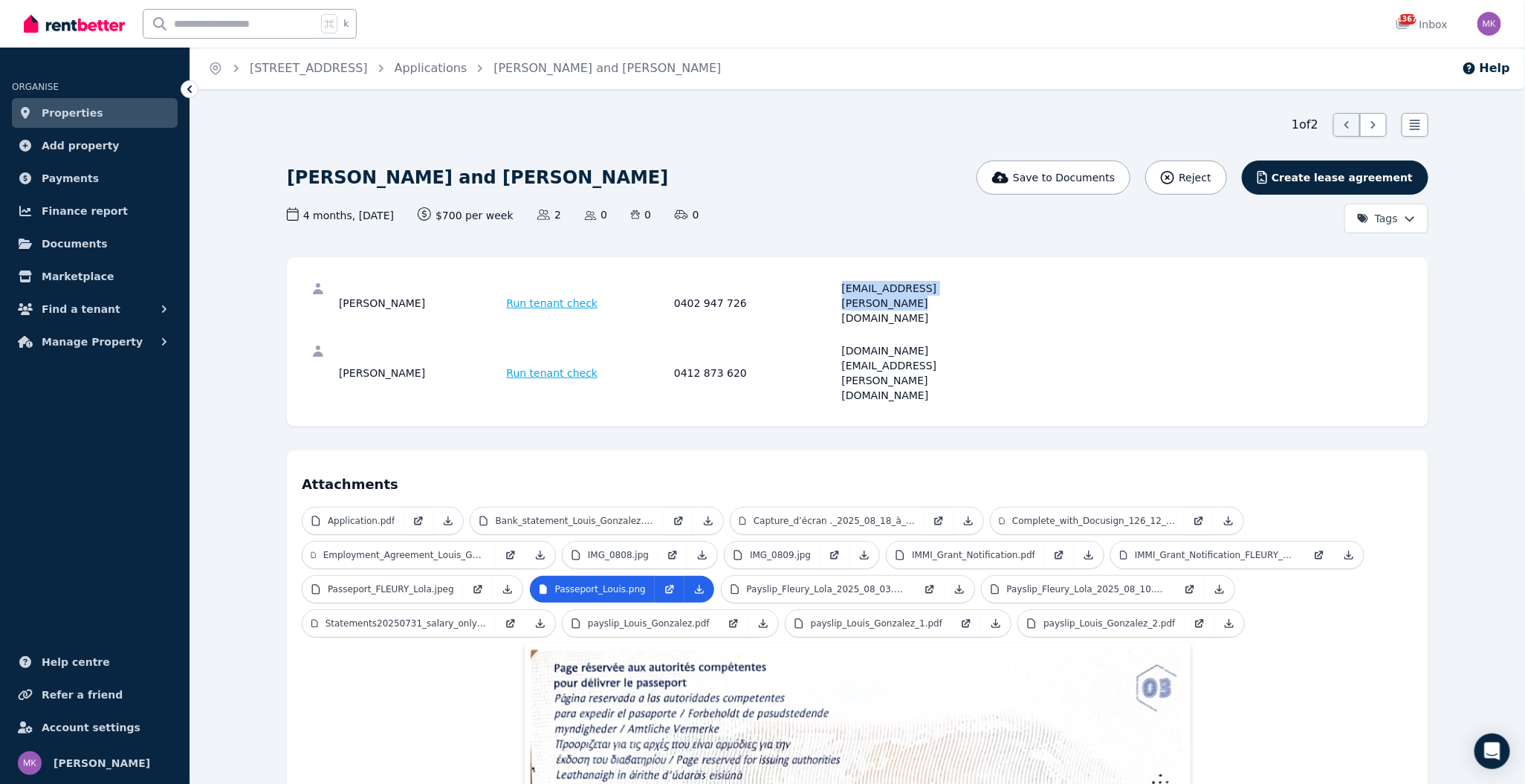
copy div "[EMAIL_ADDRESS][PERSON_NAME][DOMAIN_NAME]"
drag, startPoint x: 354, startPoint y: 217, endPoint x: 401, endPoint y: 213, distance: 47.2
click at [394, 213] on span "4 months , [DATE] Lease term and start date" at bounding box center [340, 215] width 107 height 16
click at [410, 215] on div "4 months , [DATE] Lease term and start date $700 per week Rental amount offered" at bounding box center [400, 215] width 227 height 16
drag, startPoint x: 381, startPoint y: 213, endPoint x: 407, endPoint y: 217, distance: 26.3
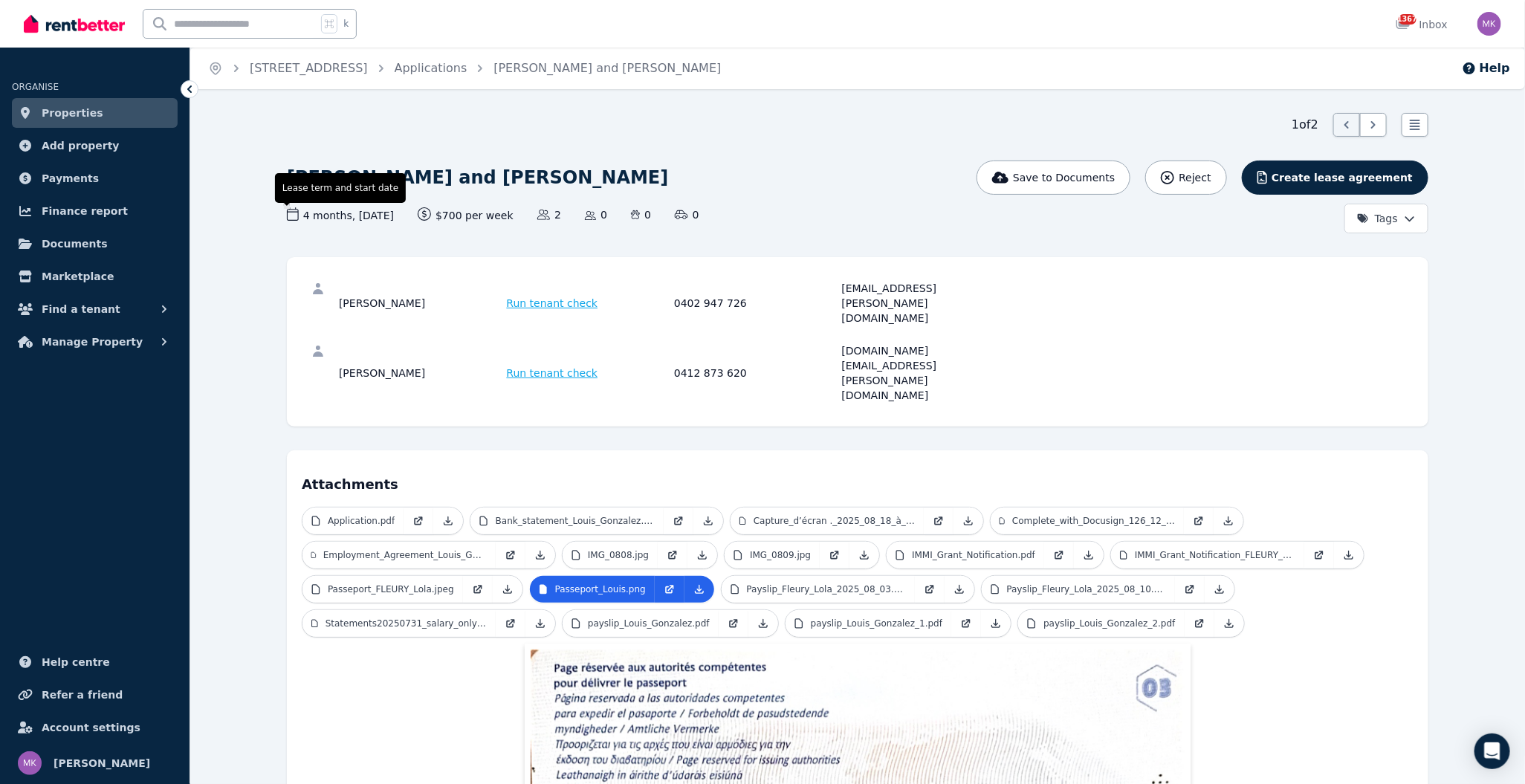
click at [355, 211] on span "4 months , [DATE] Lease term and start date" at bounding box center [340, 215] width 107 height 16
click at [394, 217] on span "4 months , [DATE] Lease term and start date" at bounding box center [340, 215] width 107 height 16
drag, startPoint x: 419, startPoint y: 218, endPoint x: 351, endPoint y: 214, distance: 68.1
click at [351, 214] on div "4 months , [DATE] Lease term and start date $700 per week Rental amount offered" at bounding box center [400, 215] width 227 height 16
click at [420, 228] on div "4 months , [DATE] Lease term and start date $700 per week Rental amount offered…" at bounding box center [665, 221] width 758 height 26
